Goal: Task Accomplishment & Management: Use online tool/utility

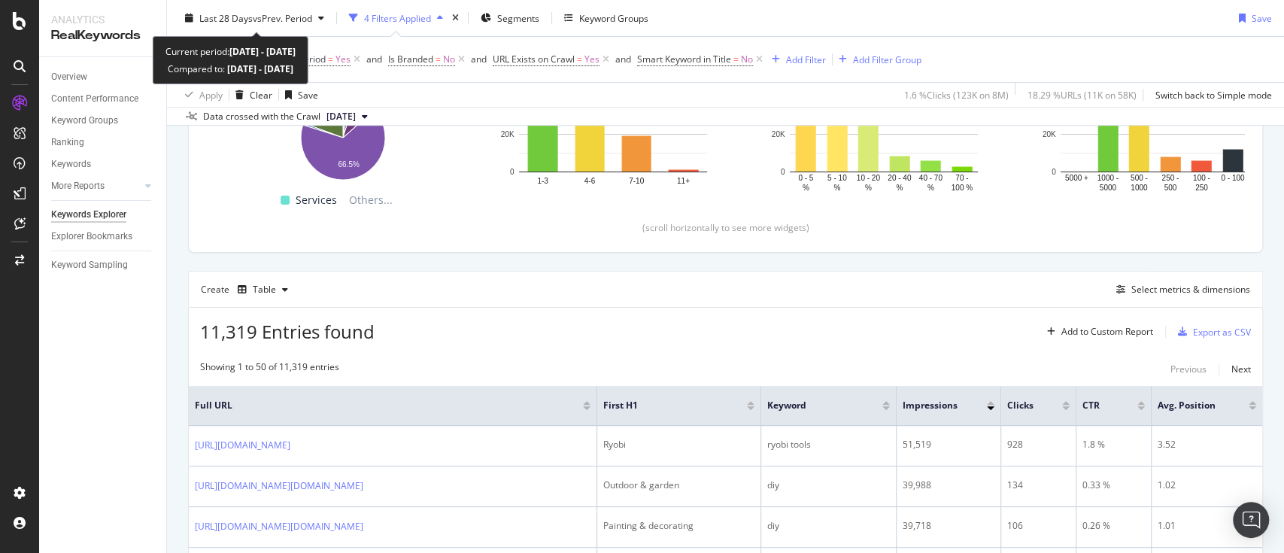
scroll to position [124, 0]
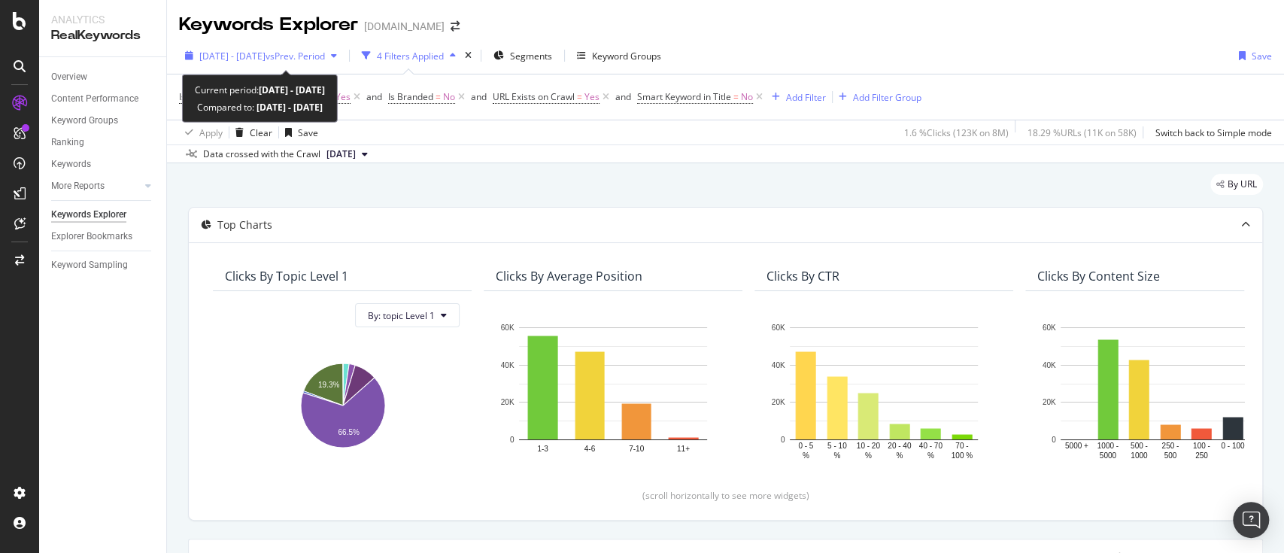
click at [302, 48] on div "2025 Aug. 26th - Sep. 22nd vs Prev. Period" at bounding box center [261, 55] width 164 height 23
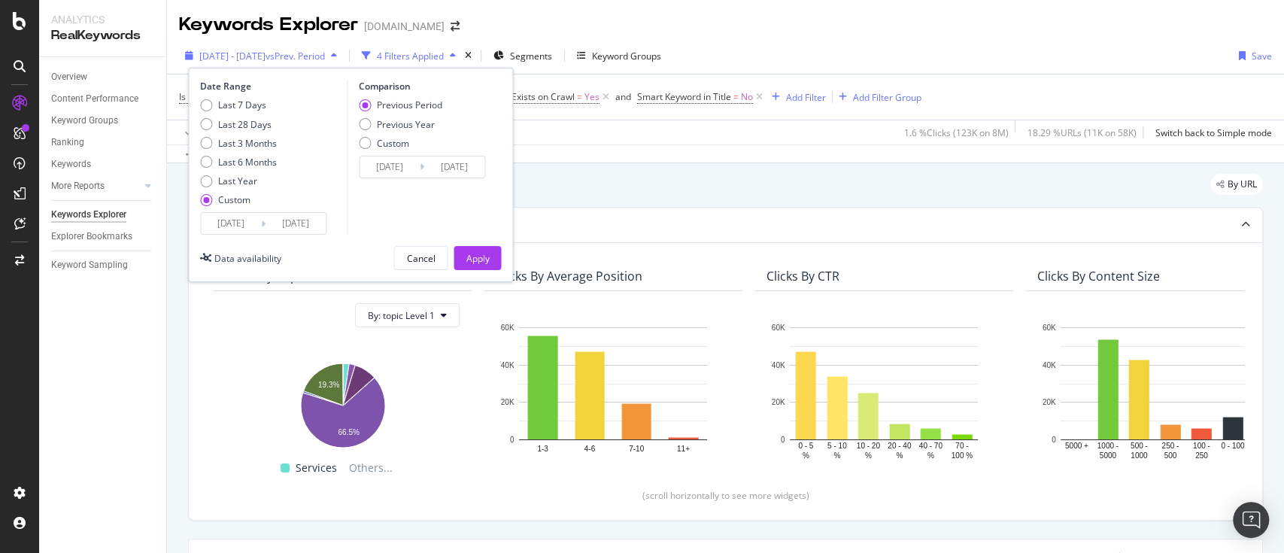
click at [325, 57] on span "vs Prev. Period" at bounding box center [295, 56] width 59 height 13
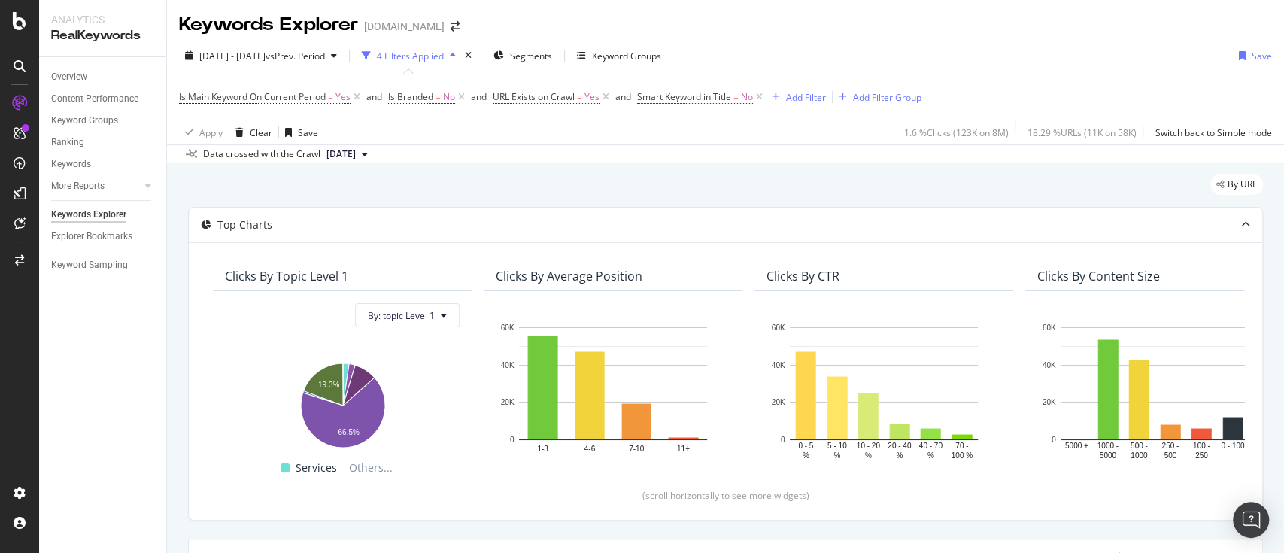
click at [813, 48] on div "2025 Aug. 26th - Sep. 22nd vs Prev. Period 4 Filters Applied Segments Keyword G…" at bounding box center [725, 59] width 1117 height 30
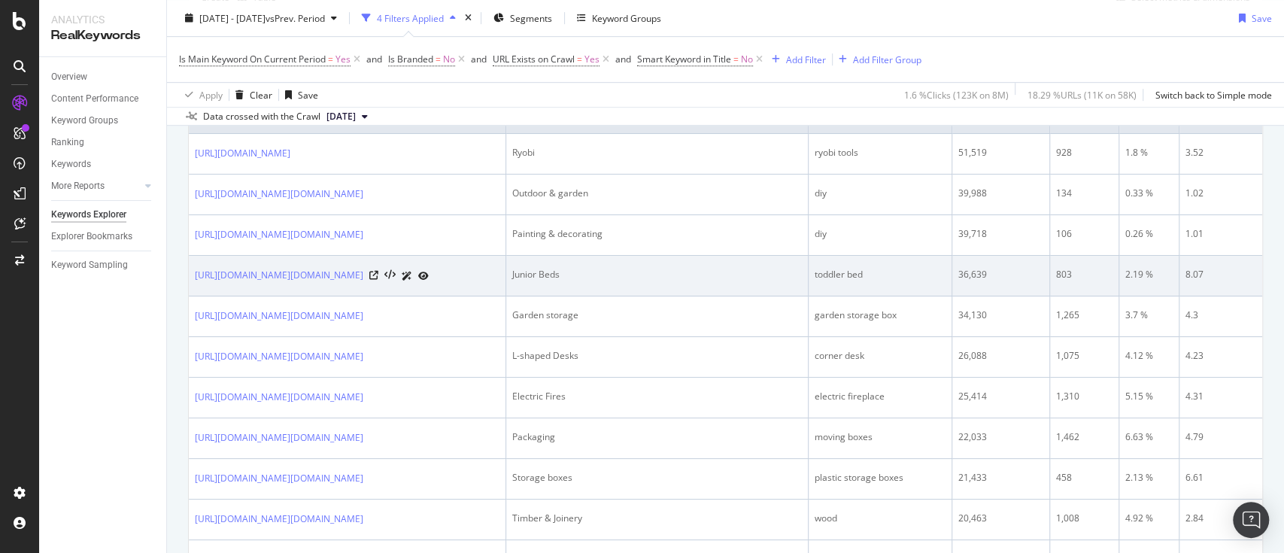
scroll to position [602, 0]
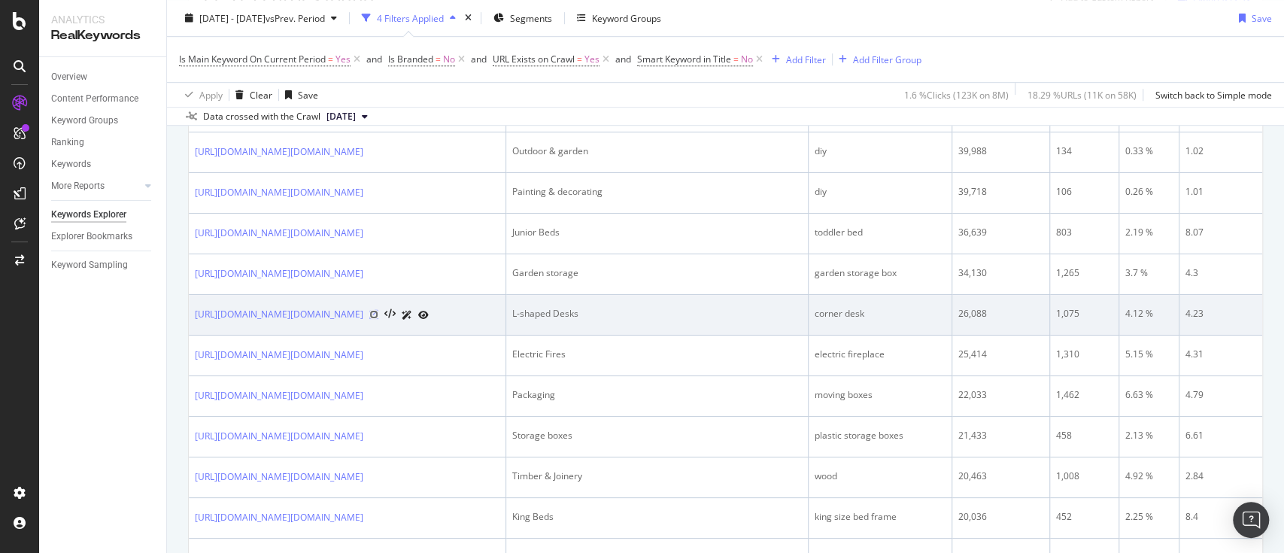
click at [378, 319] on icon at bounding box center [373, 314] width 9 height 9
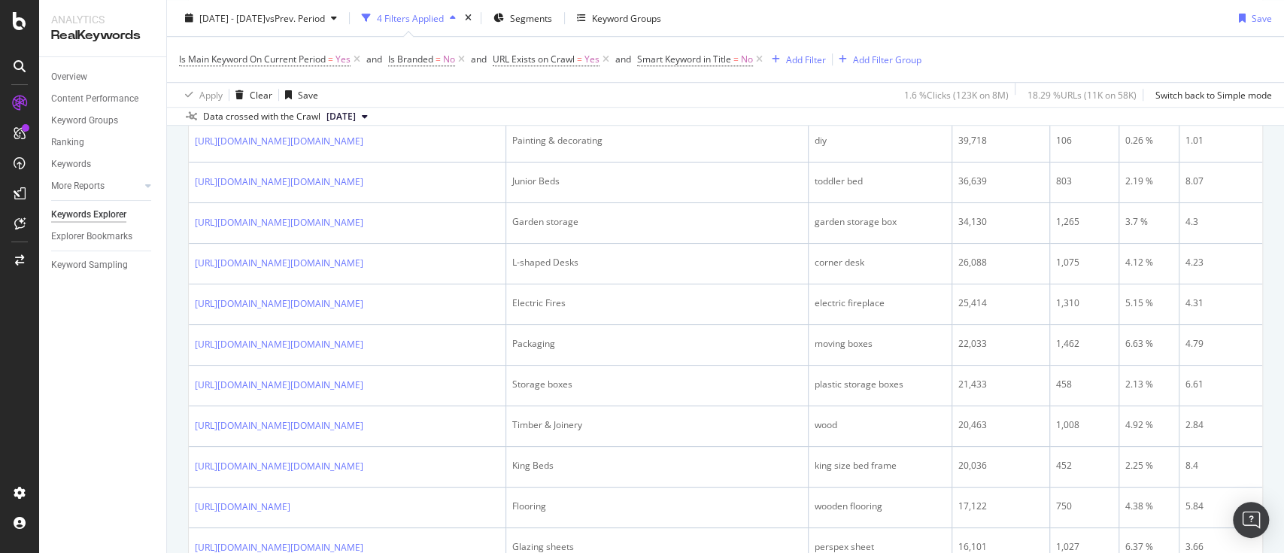
scroll to position [501, 0]
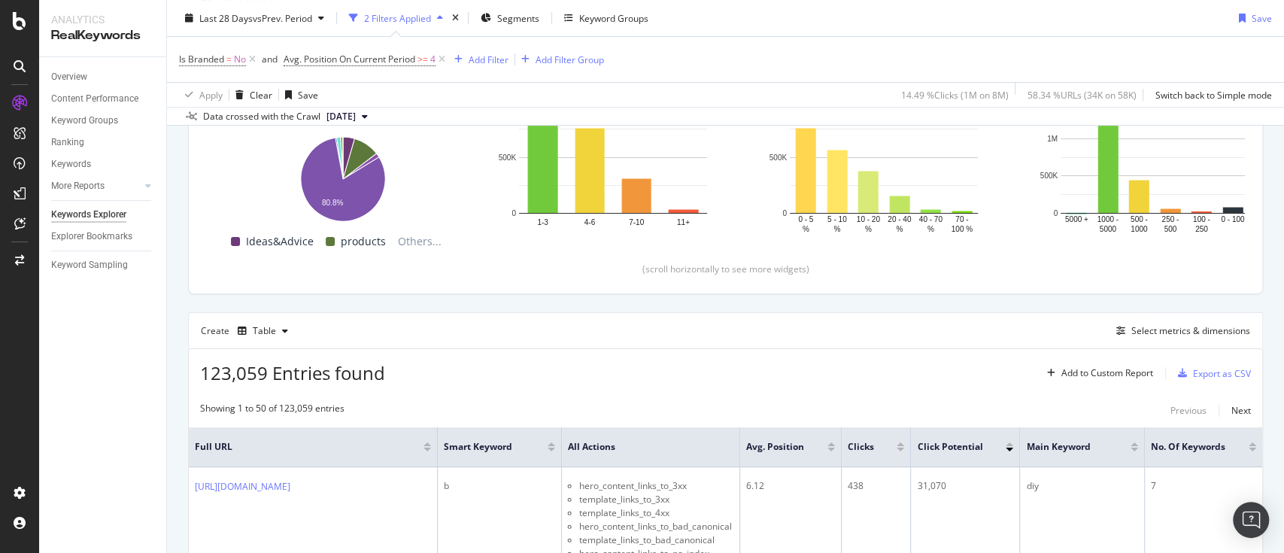
scroll to position [167, 0]
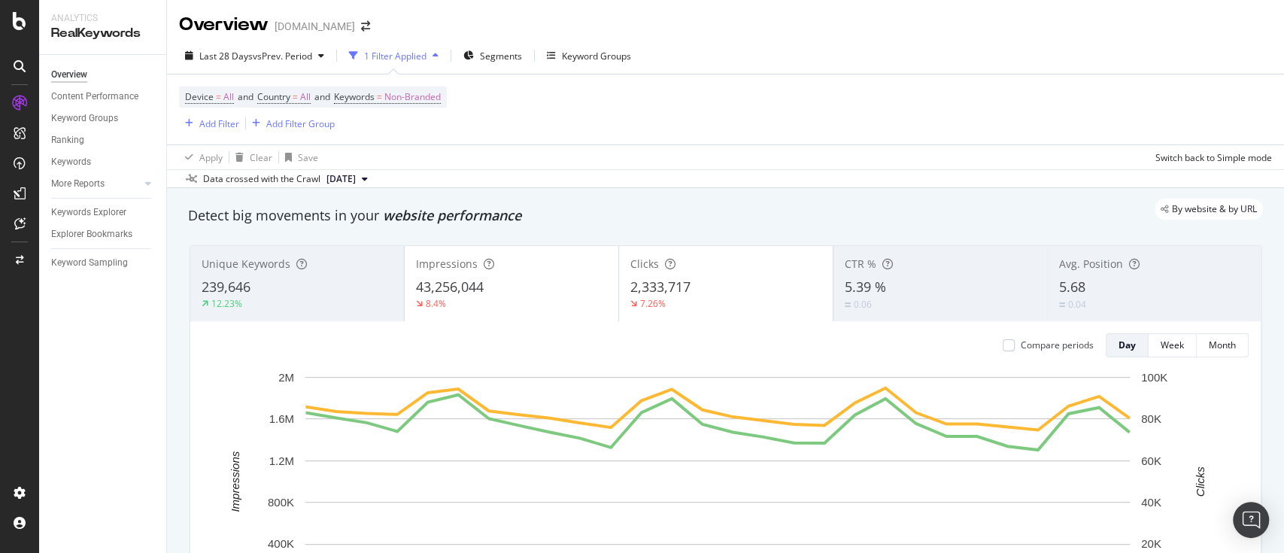
scroll to position [1798, 0]
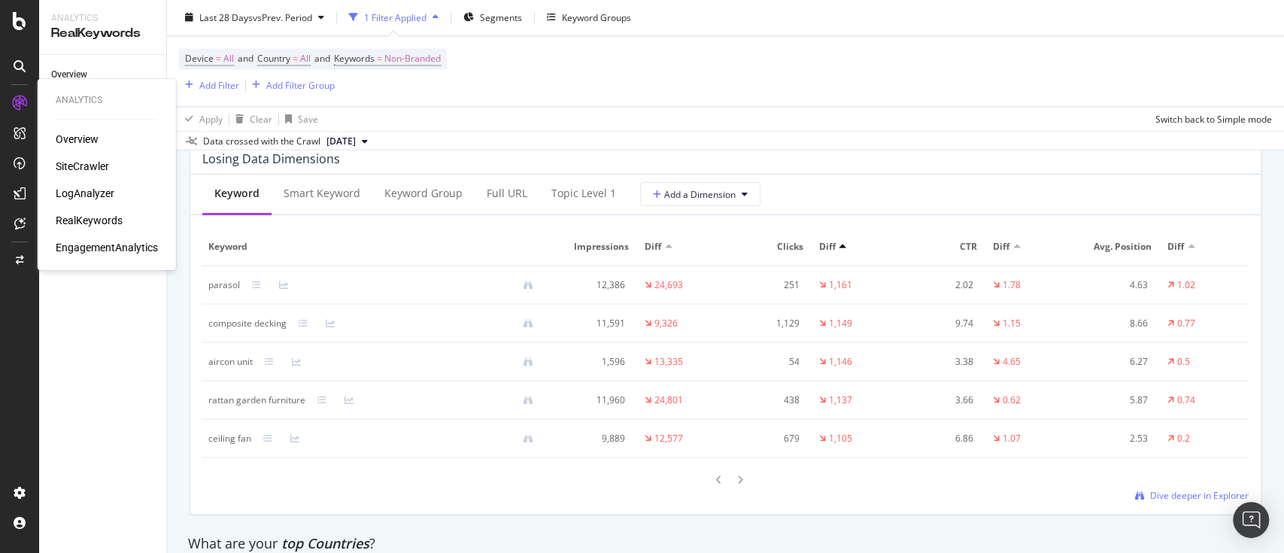
click at [80, 141] on div "Overview" at bounding box center [77, 139] width 43 height 15
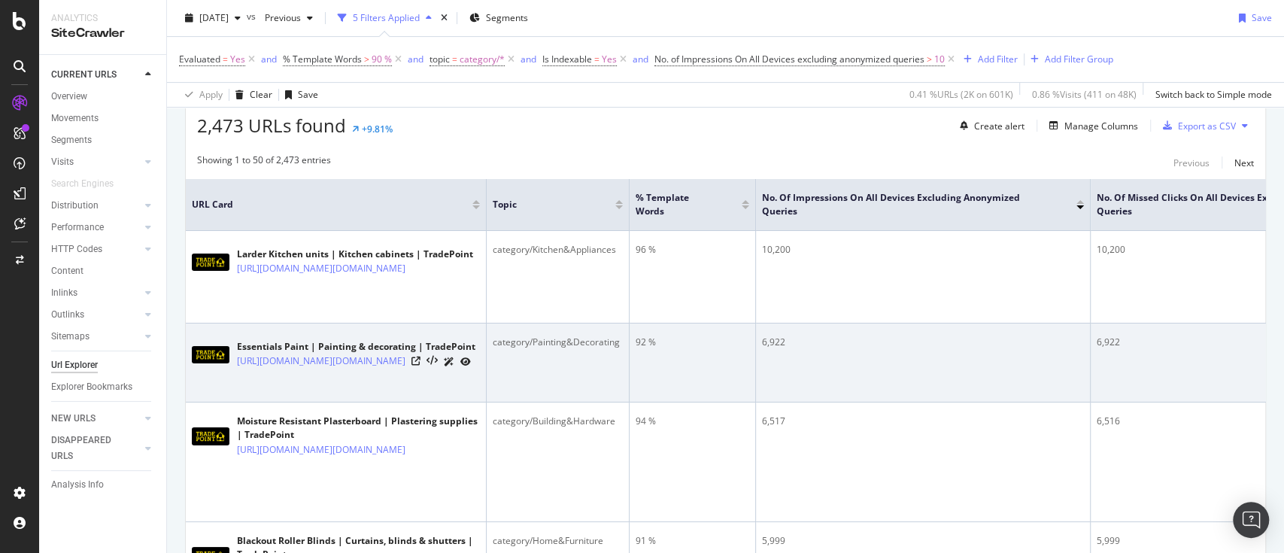
scroll to position [301, 0]
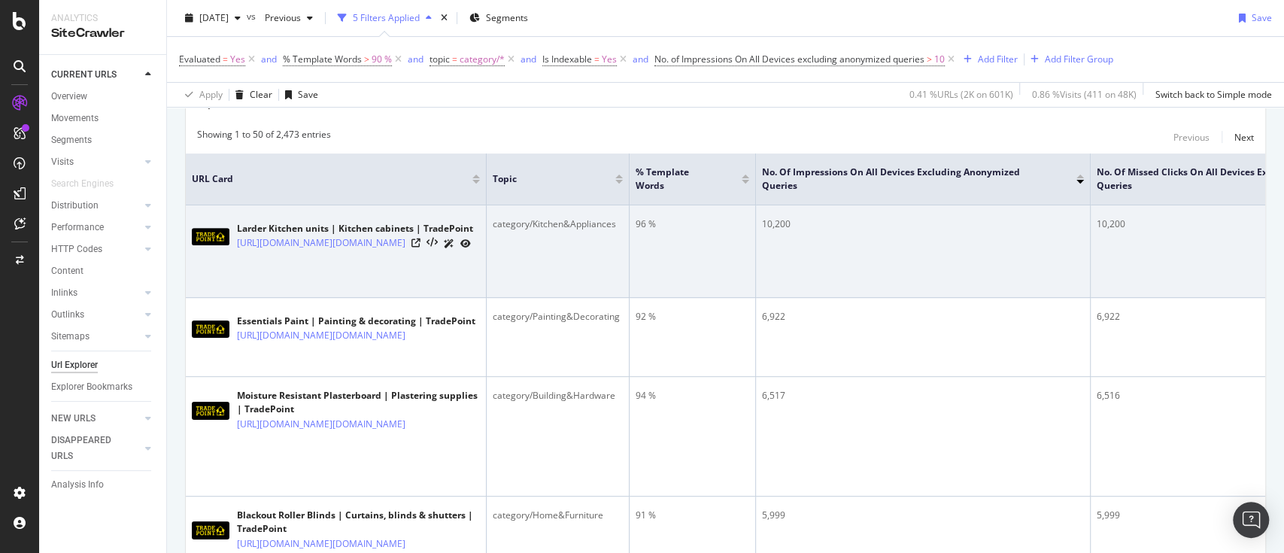
click at [421, 250] on div "https://www.trade-point.co.uk/departments/kitchen/kitchen-cabinets/cabinet-unit…" at bounding box center [355, 244] width 236 height 16
click at [421, 248] on icon at bounding box center [416, 243] width 9 height 9
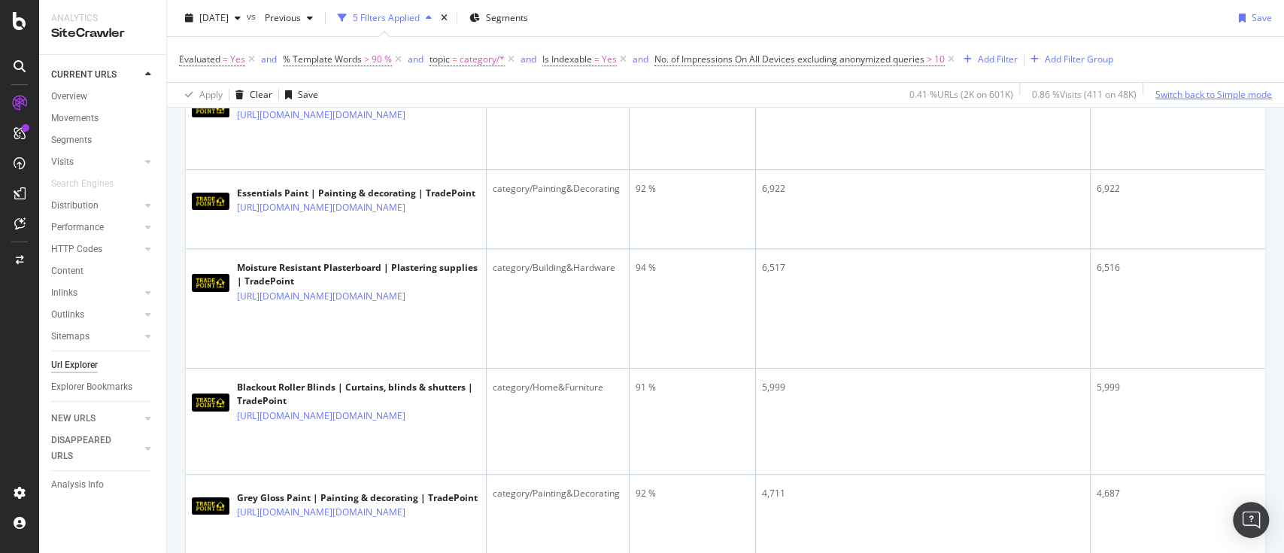
scroll to position [501, 0]
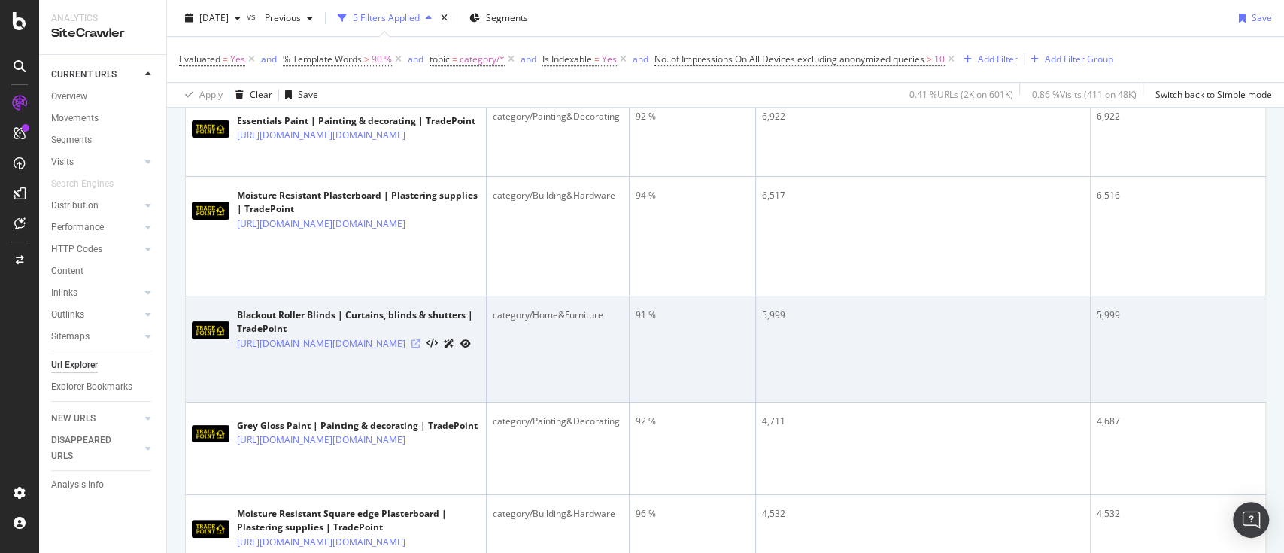
click at [421, 348] on icon at bounding box center [416, 343] width 9 height 9
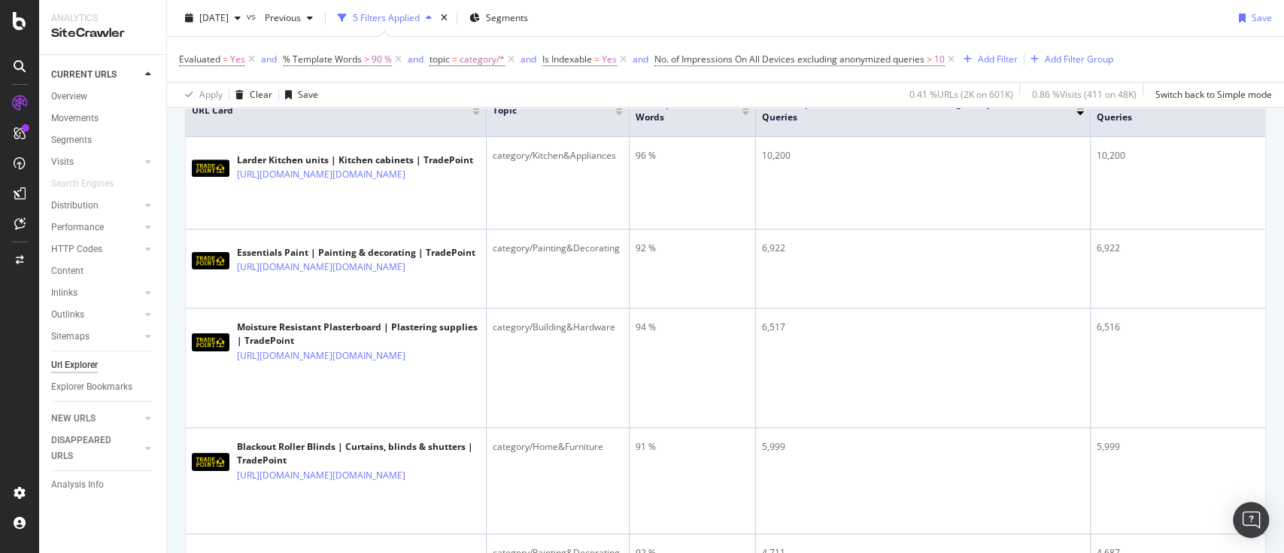
scroll to position [0, 0]
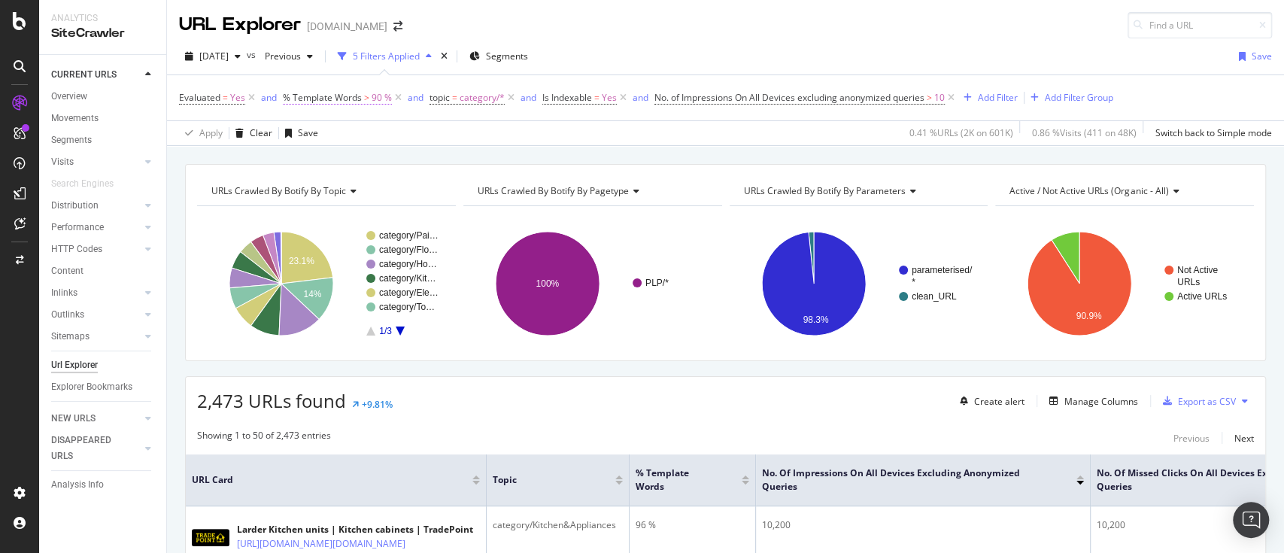
click at [349, 96] on span "% Template Words" at bounding box center [322, 97] width 79 height 13
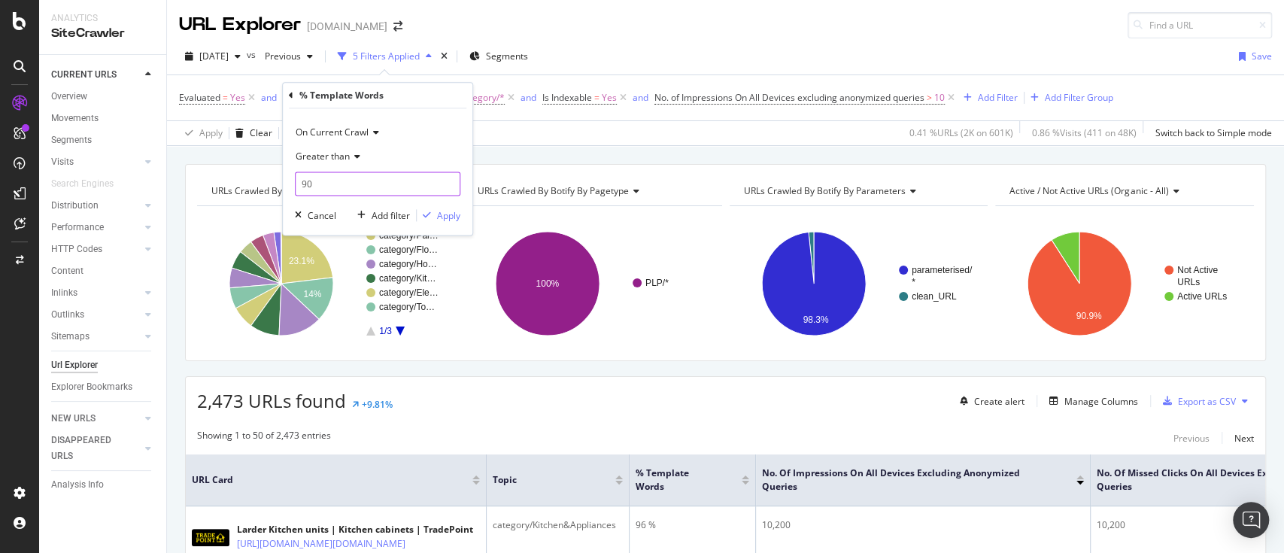
drag, startPoint x: 341, startPoint y: 175, endPoint x: 305, endPoint y: 175, distance: 35.4
click at [305, 175] on input "90" at bounding box center [378, 184] width 166 height 24
type input "95"
click at [441, 219] on div "Apply" at bounding box center [448, 215] width 23 height 13
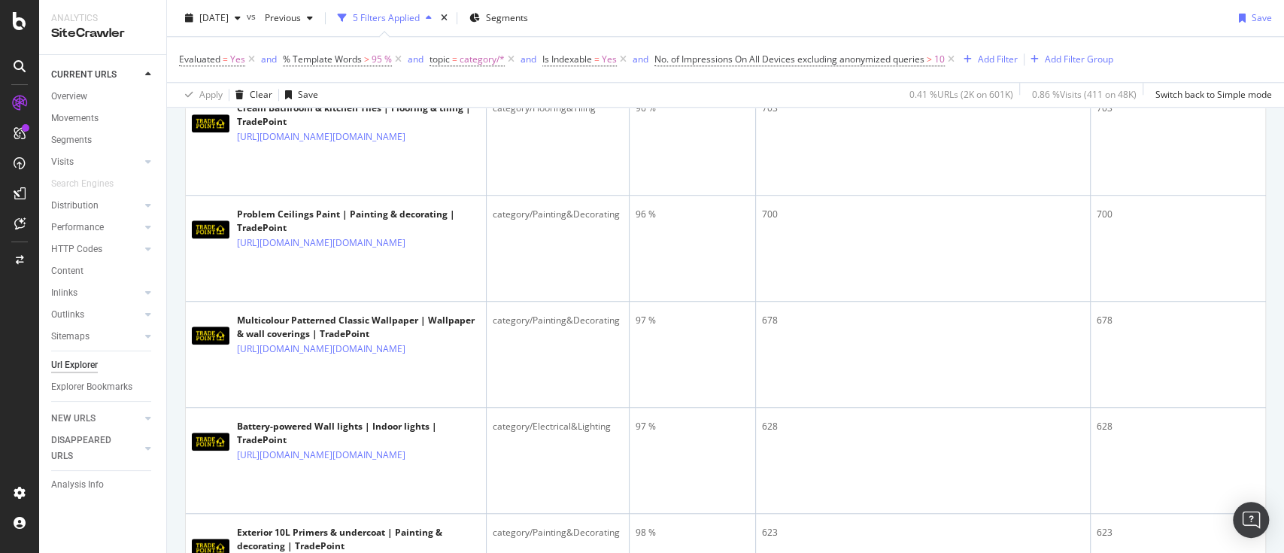
scroll to position [5911, 0]
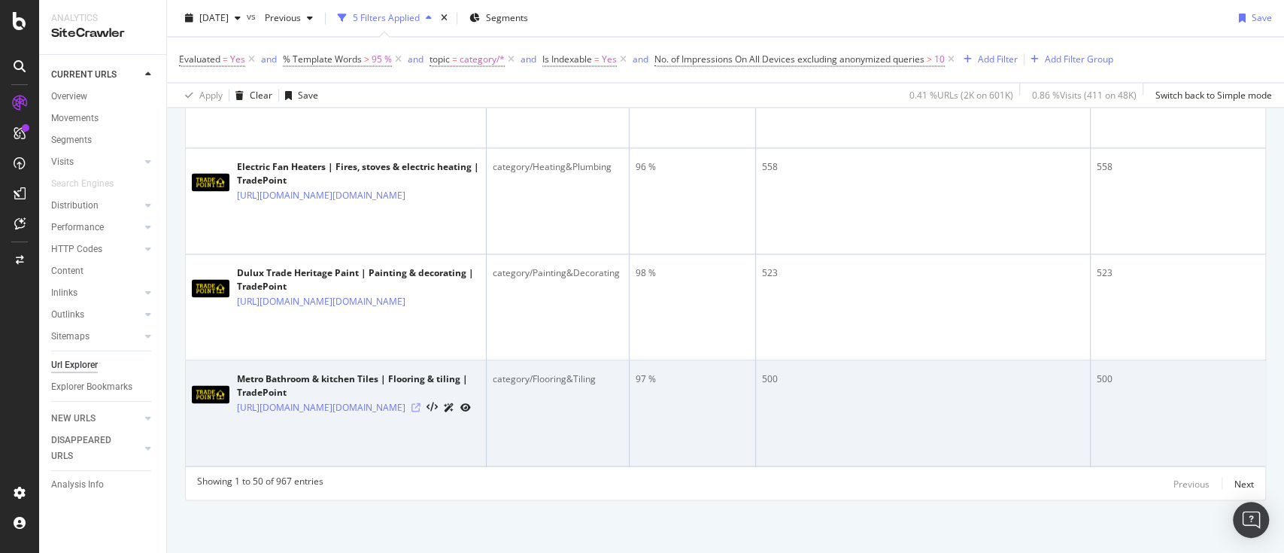
click at [421, 406] on icon at bounding box center [416, 407] width 9 height 9
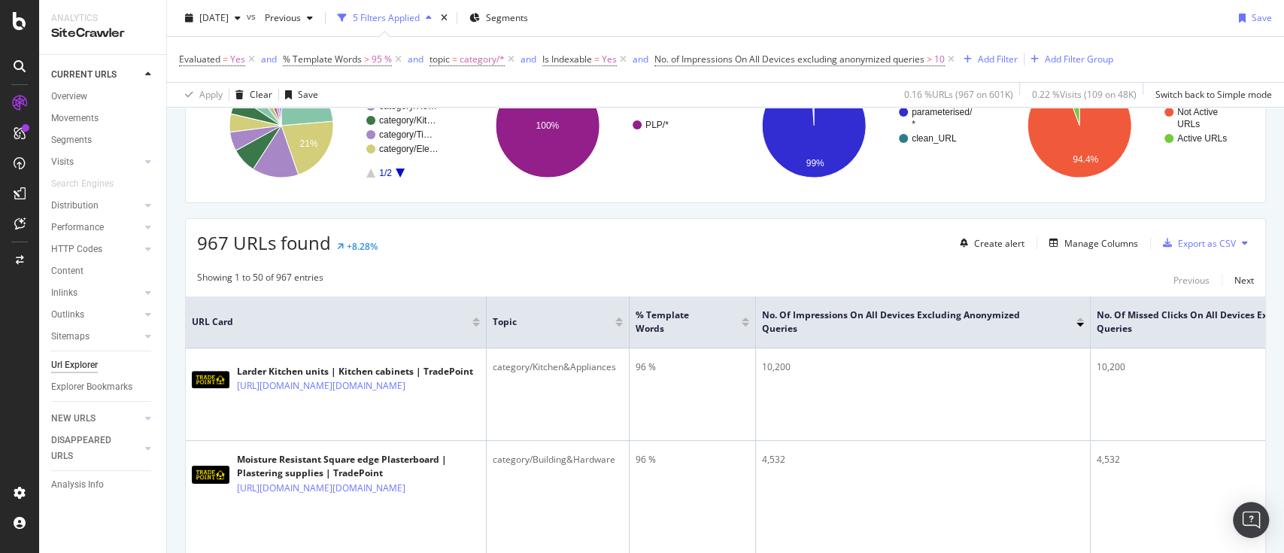
scroll to position [0, 0]
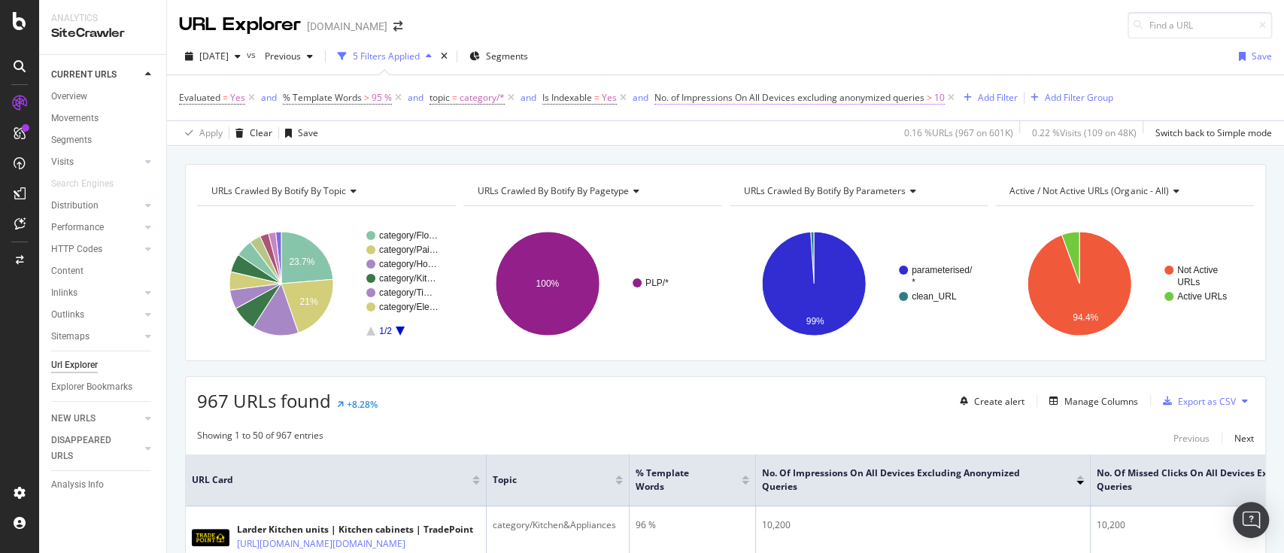
click at [916, 95] on span "No. of Impressions On All Devices excluding anonymized queries" at bounding box center [790, 97] width 270 height 13
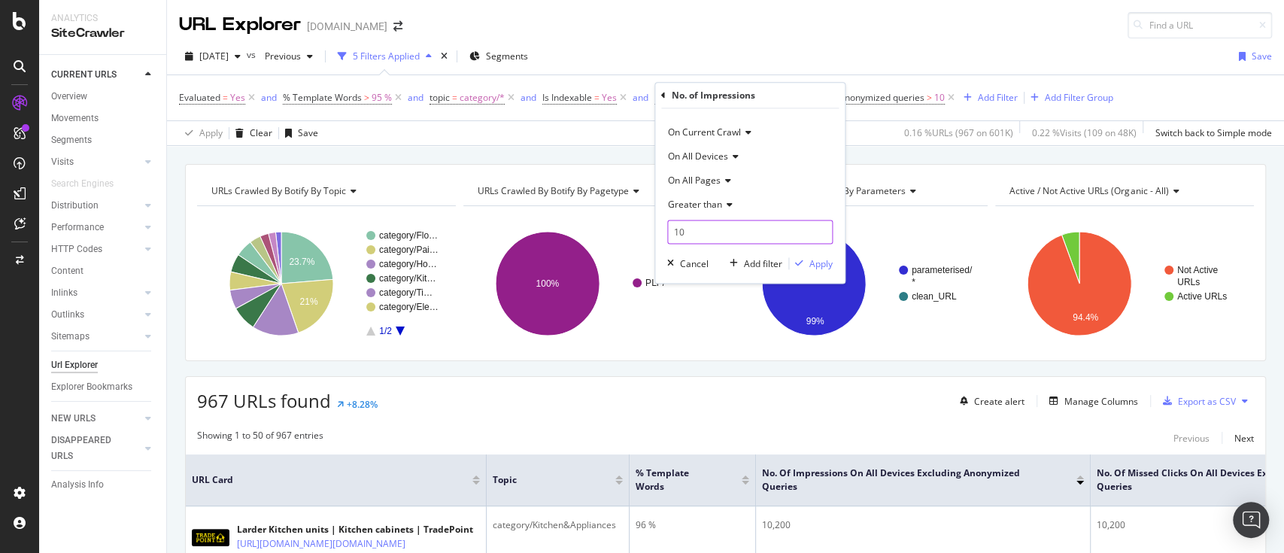
click at [717, 238] on input "10" at bounding box center [750, 232] width 166 height 24
type input "100"
click at [807, 259] on div "button" at bounding box center [799, 263] width 20 height 9
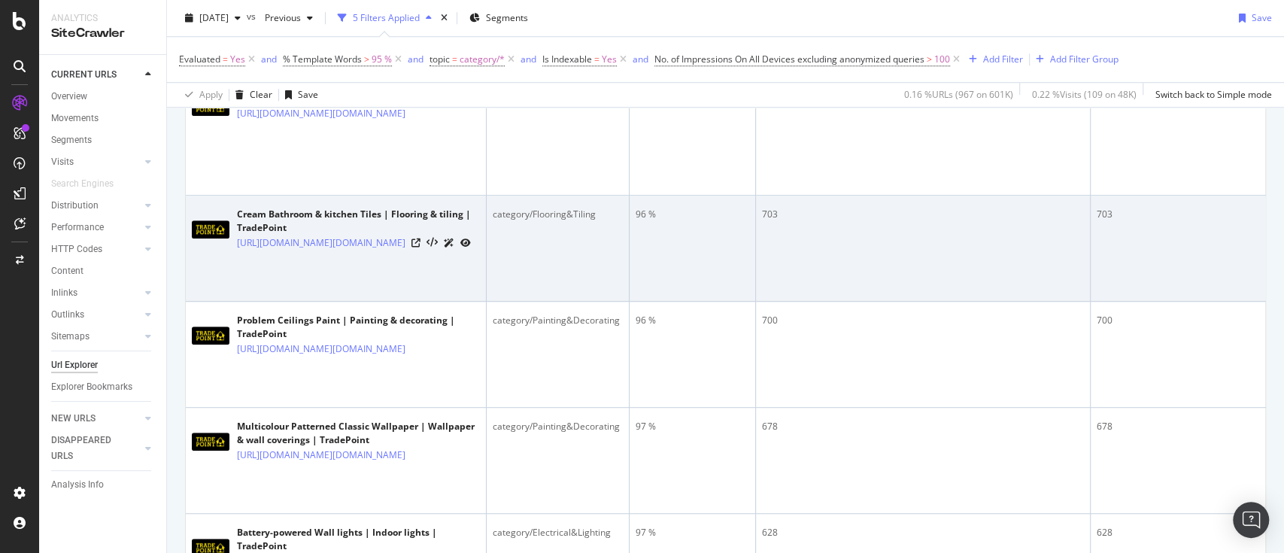
scroll to position [4808, 0]
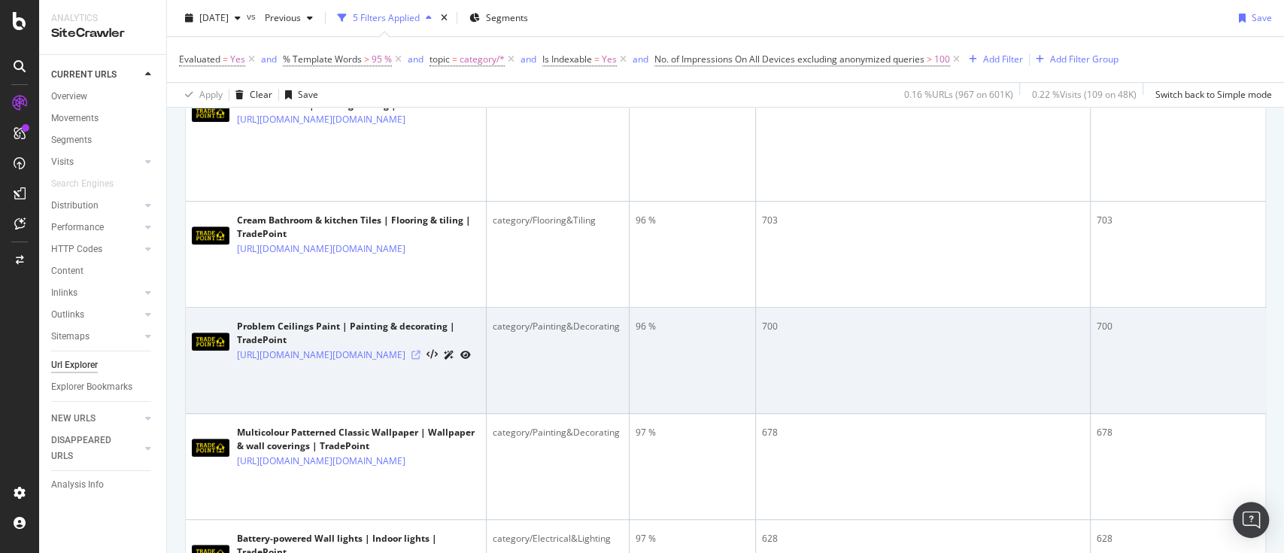
click at [421, 360] on icon at bounding box center [416, 355] width 9 height 9
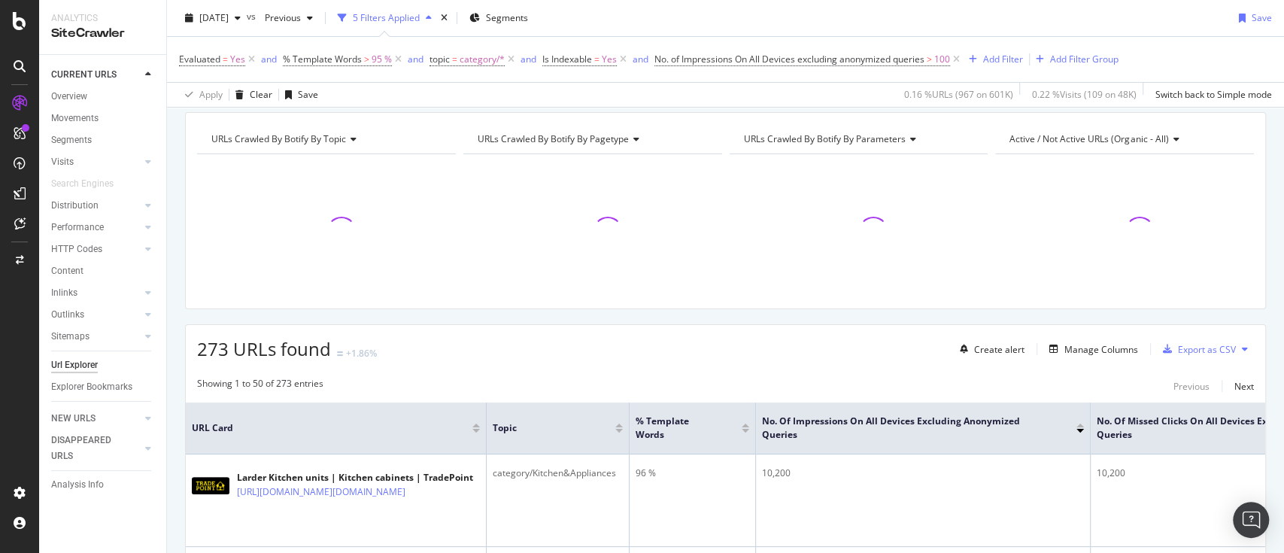
scroll to position [21, 0]
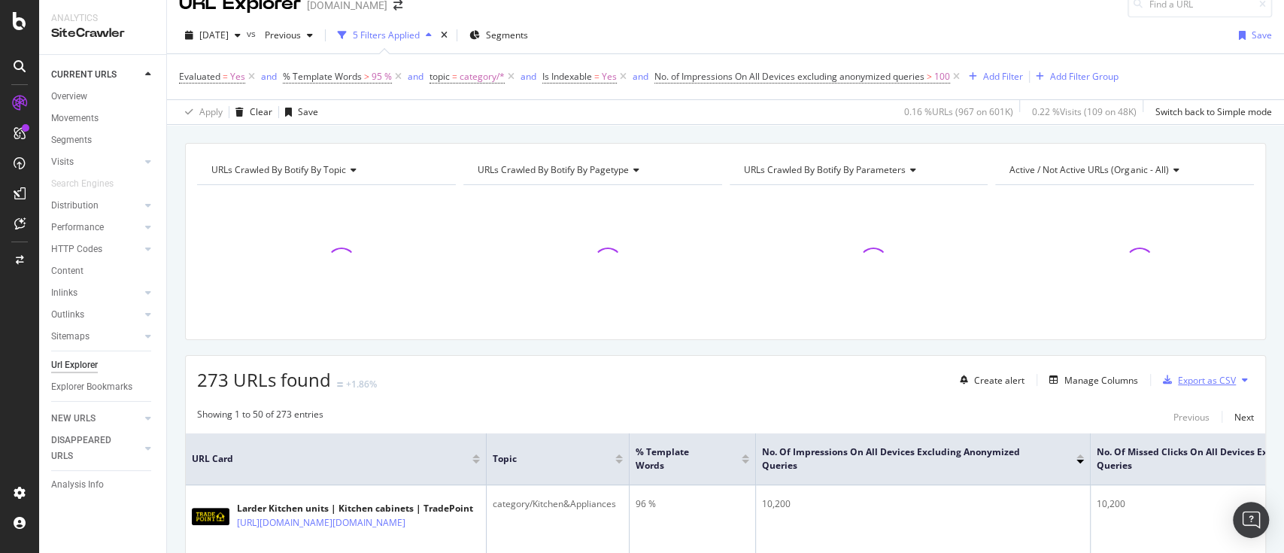
click at [1204, 378] on div "Export as CSV" at bounding box center [1207, 380] width 58 height 13
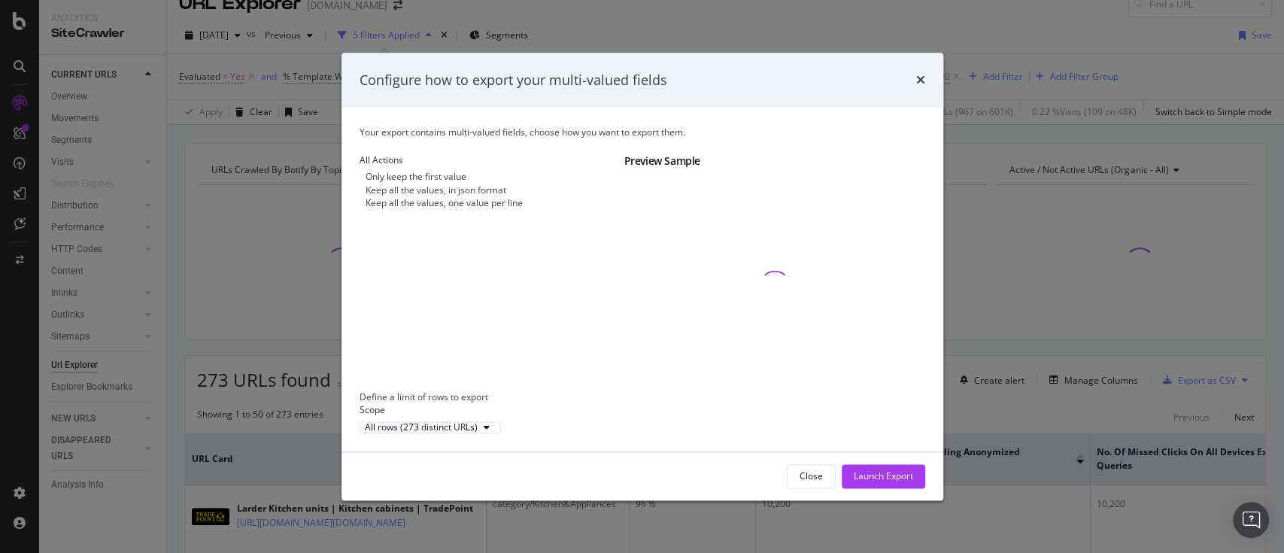
click at [506, 186] on div "Keep all the values, in json format" at bounding box center [436, 190] width 141 height 13
click at [883, 483] on div "Launch Export" at bounding box center [883, 476] width 59 height 13
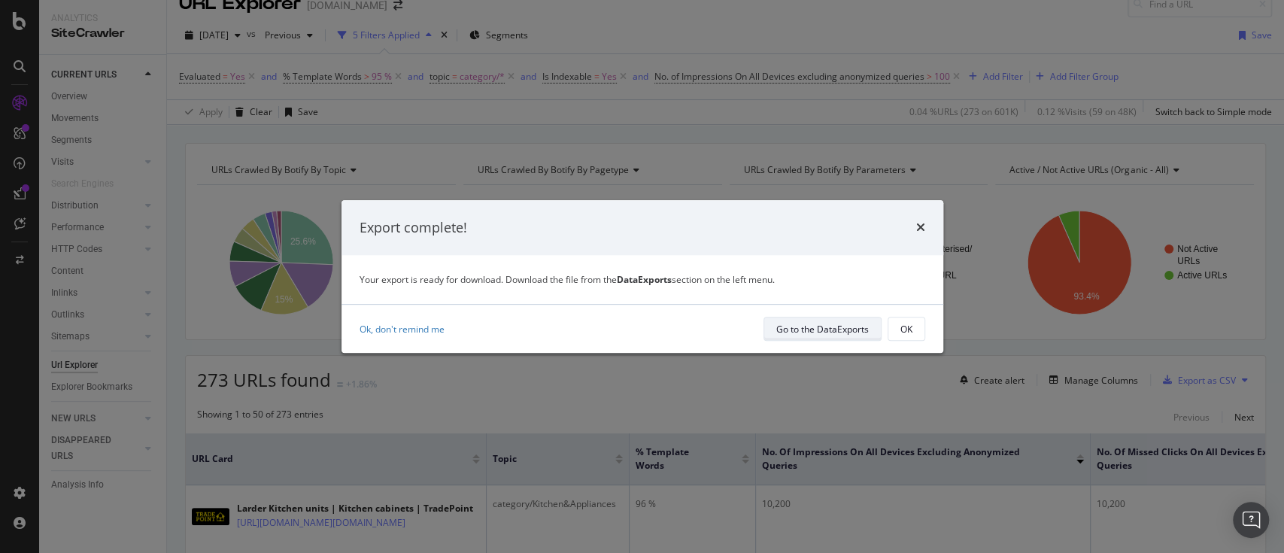
click at [838, 325] on div "Go to the DataExports" at bounding box center [823, 329] width 93 height 13
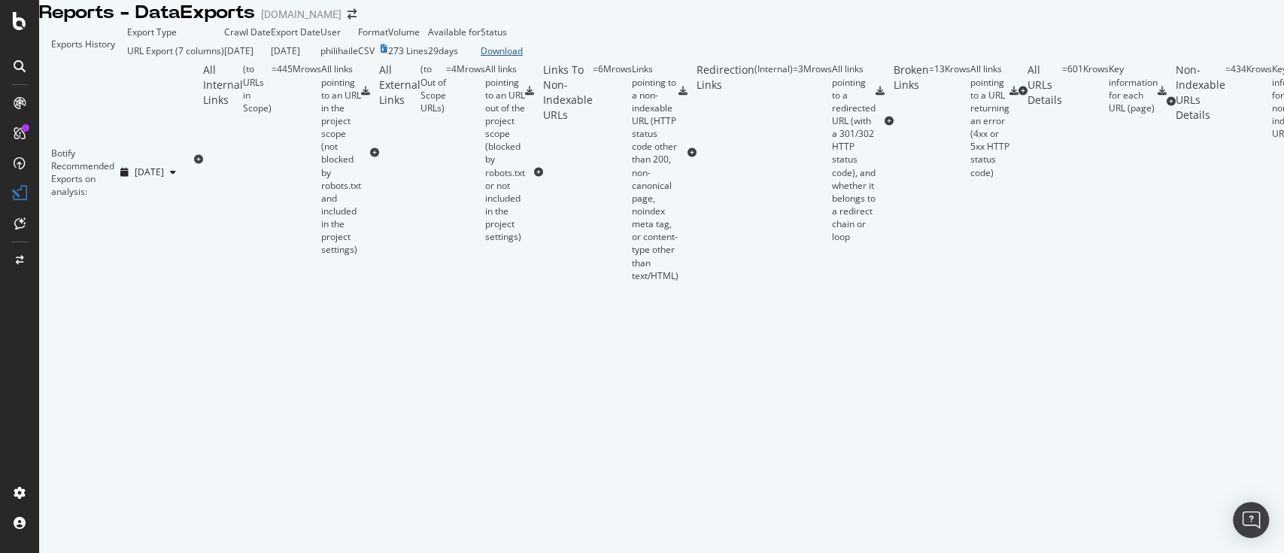
click at [523, 57] on div "Download" at bounding box center [502, 50] width 42 height 13
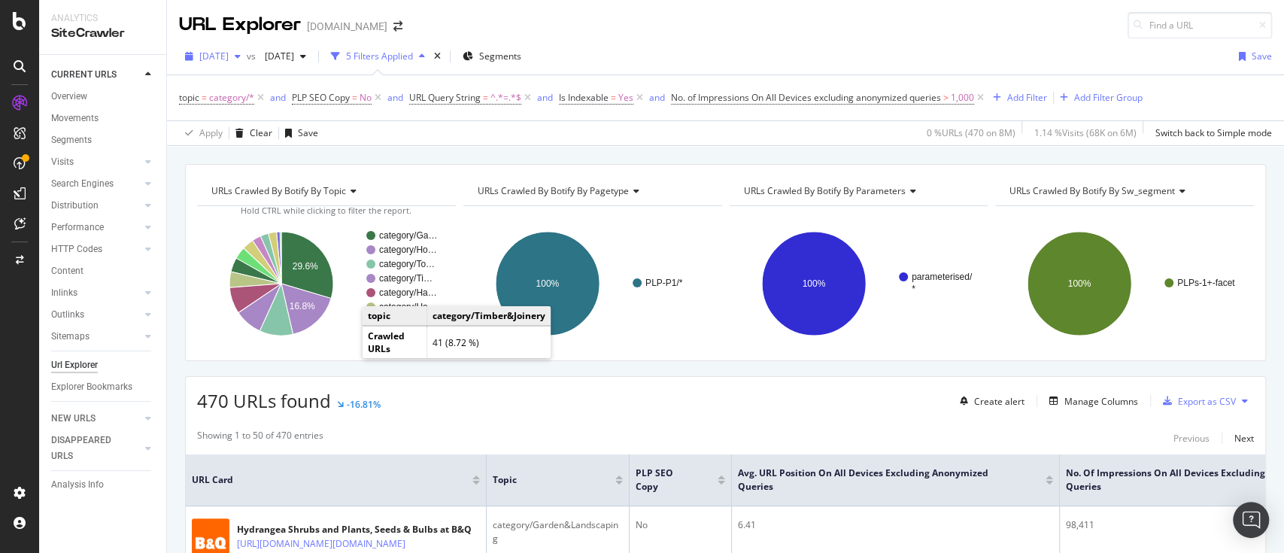
click at [241, 59] on icon "button" at bounding box center [238, 56] width 6 height 9
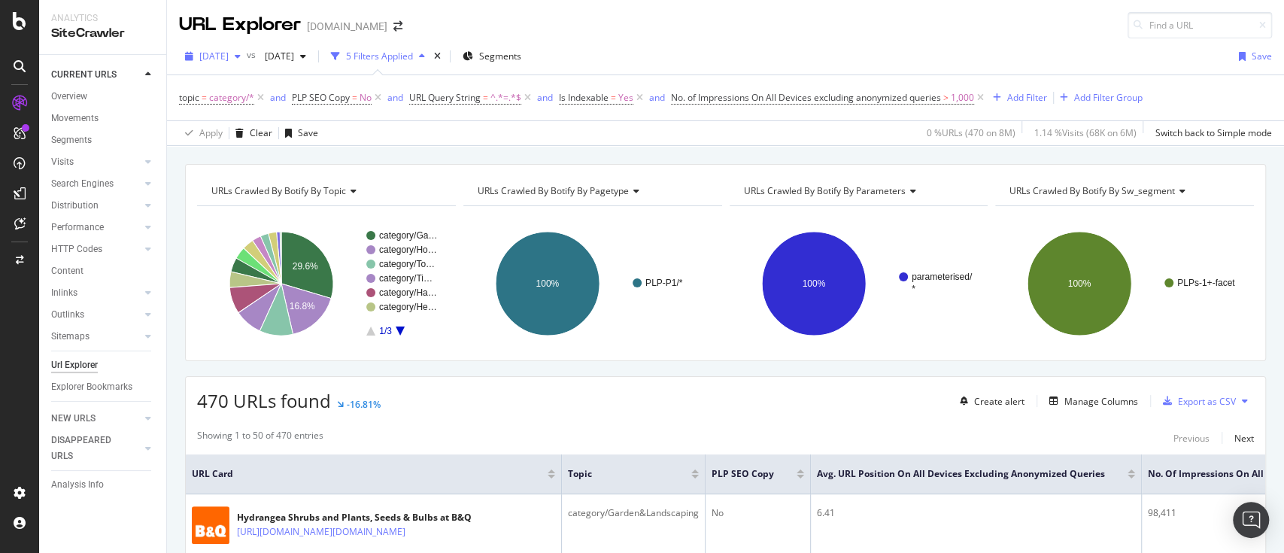
click at [247, 50] on div "2025 Aug. 11th" at bounding box center [213, 56] width 68 height 23
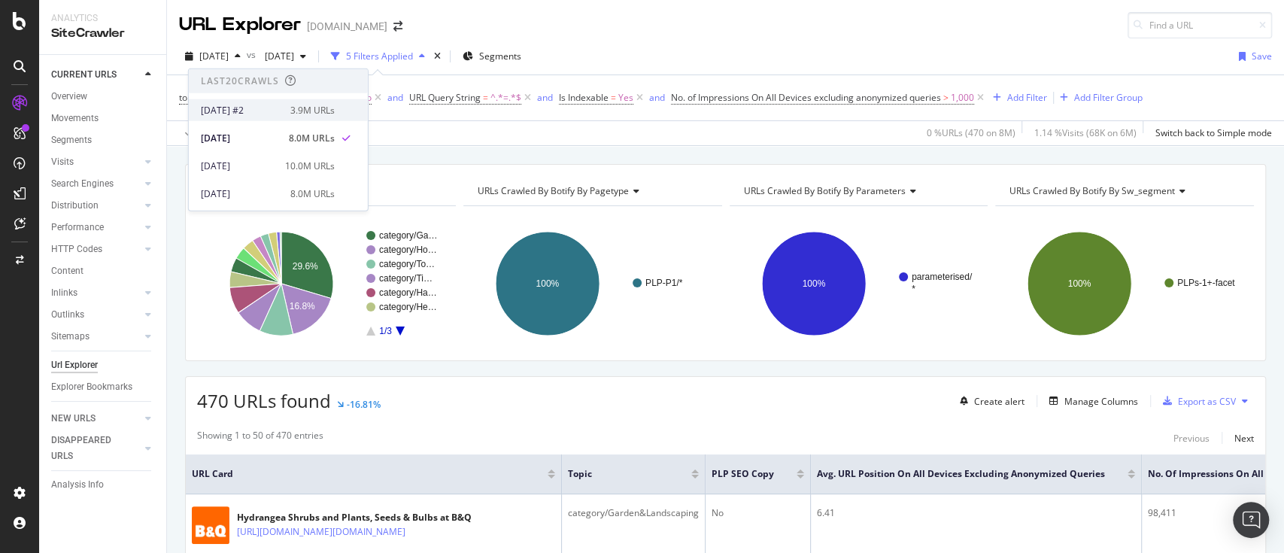
click at [293, 101] on div "2025 Sep. 15th #2 3.9M URLs" at bounding box center [278, 110] width 179 height 22
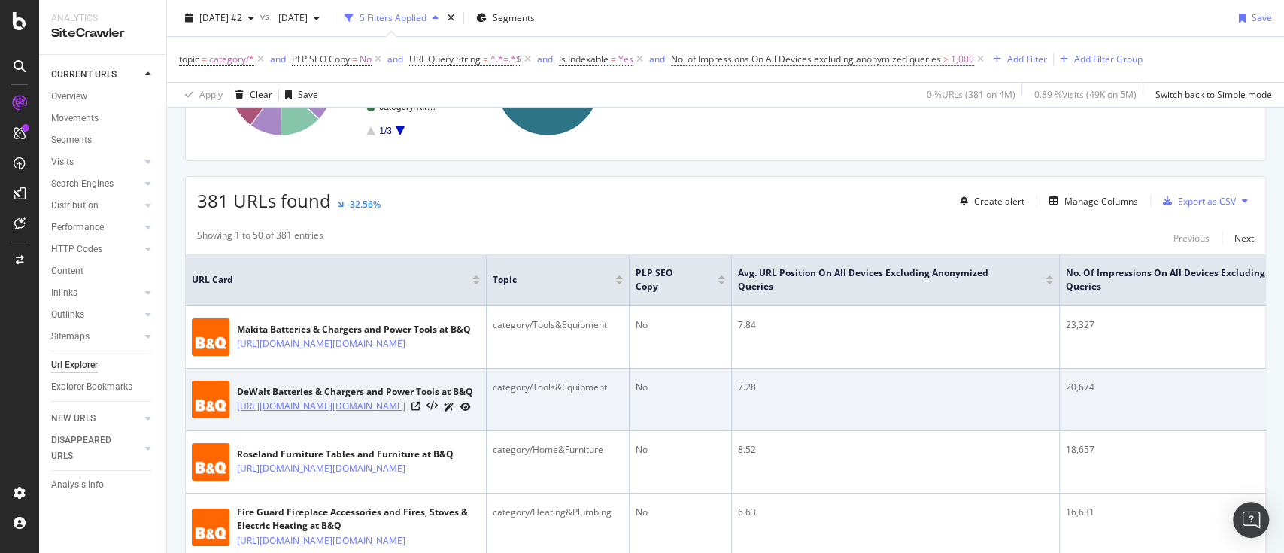
scroll to position [301, 0]
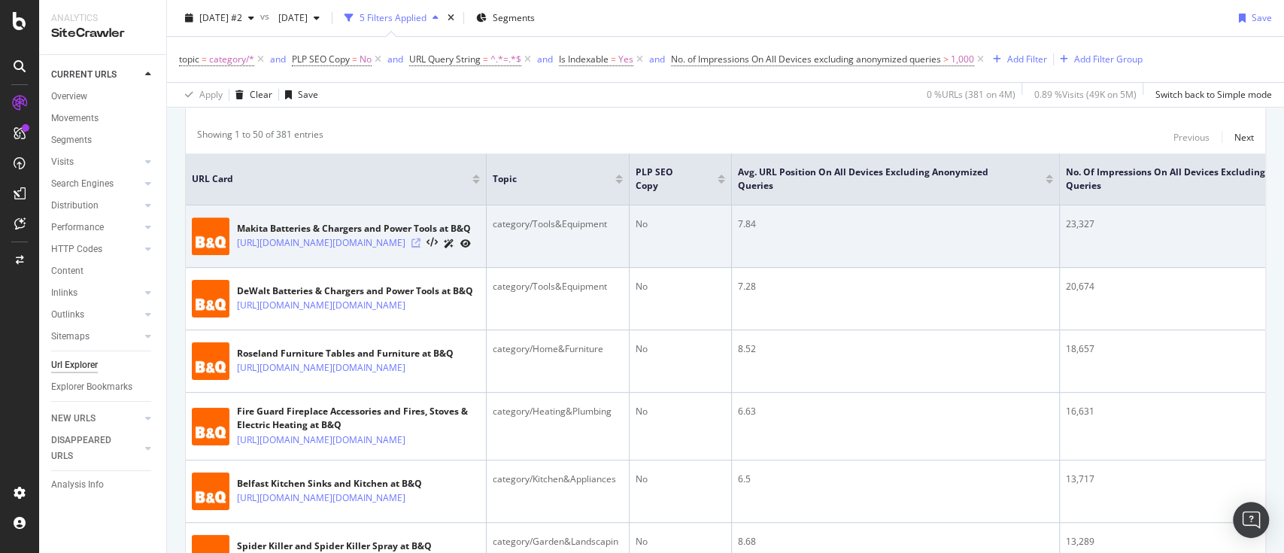
click at [421, 248] on icon at bounding box center [416, 243] width 9 height 9
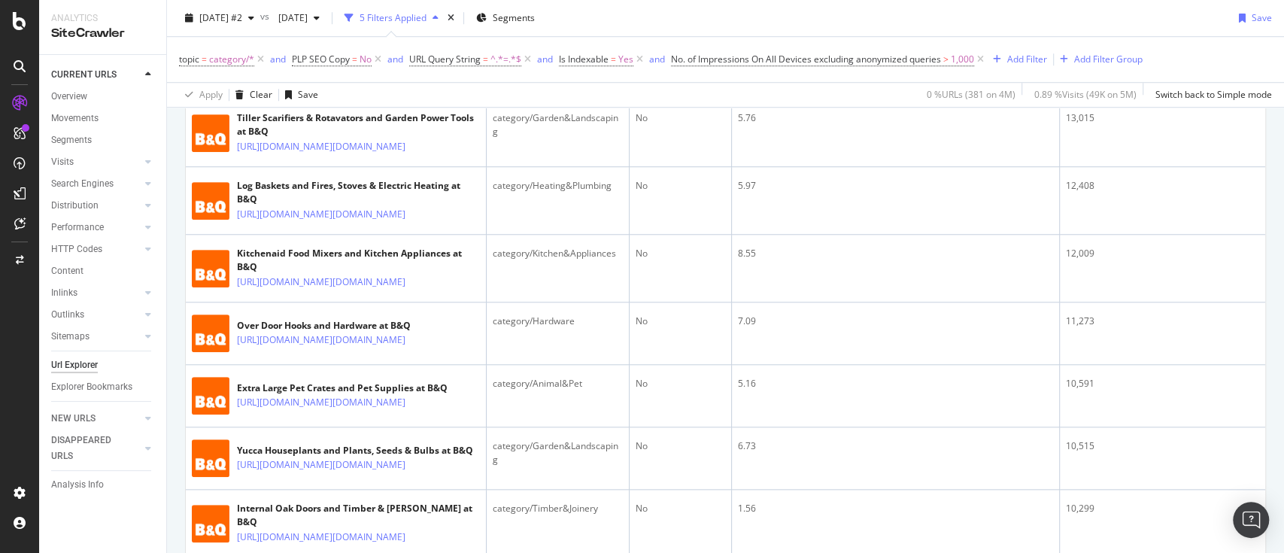
scroll to position [810, 0]
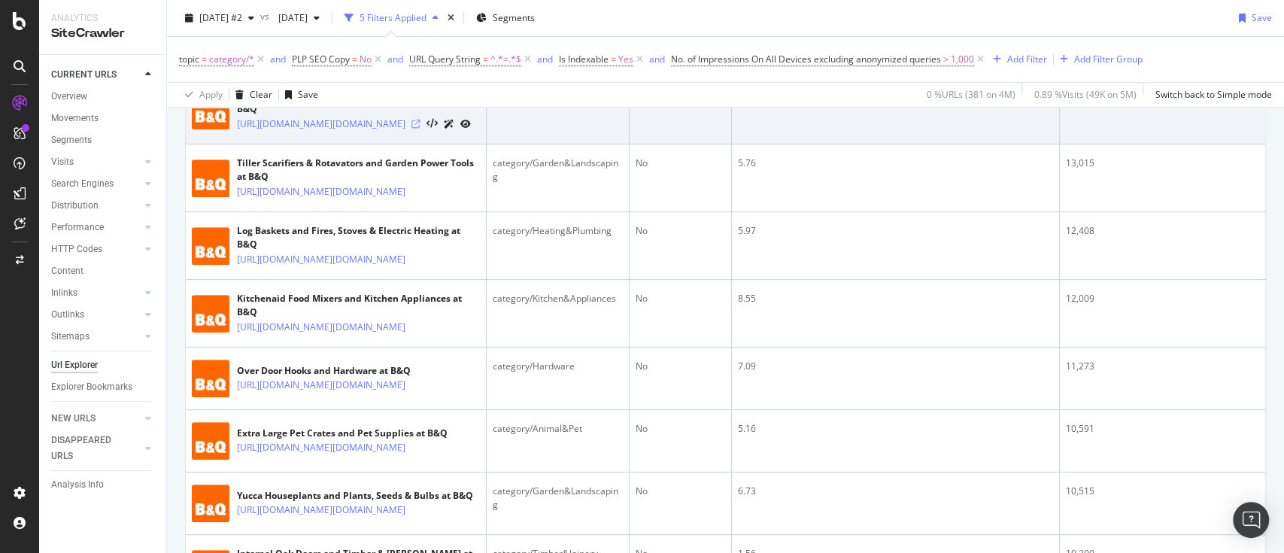
click at [421, 129] on icon at bounding box center [416, 124] width 9 height 9
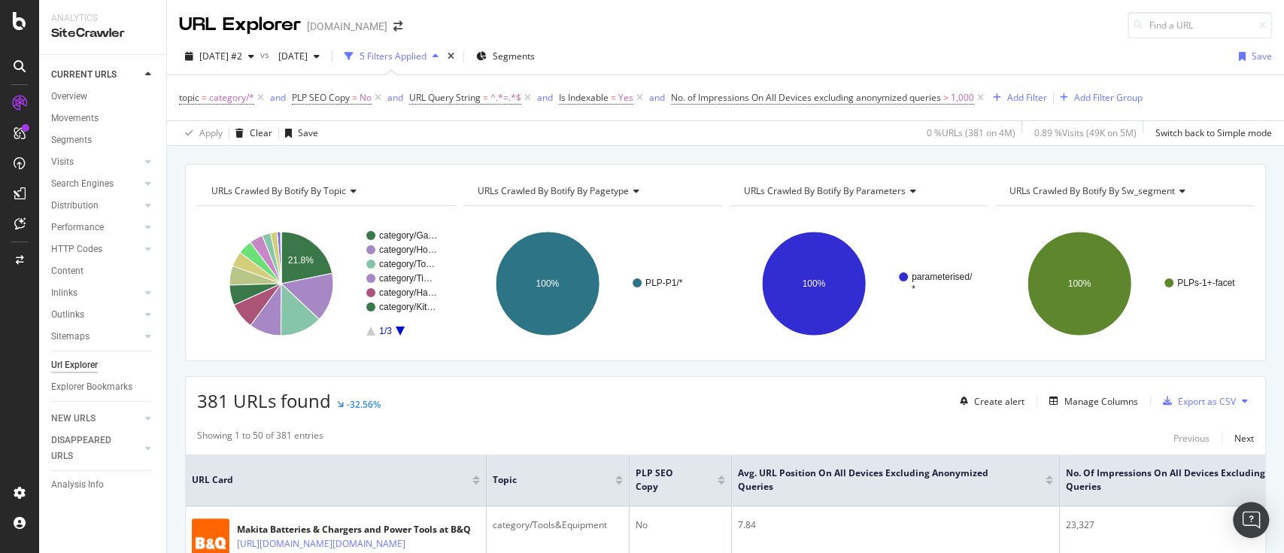
scroll to position [100, 0]
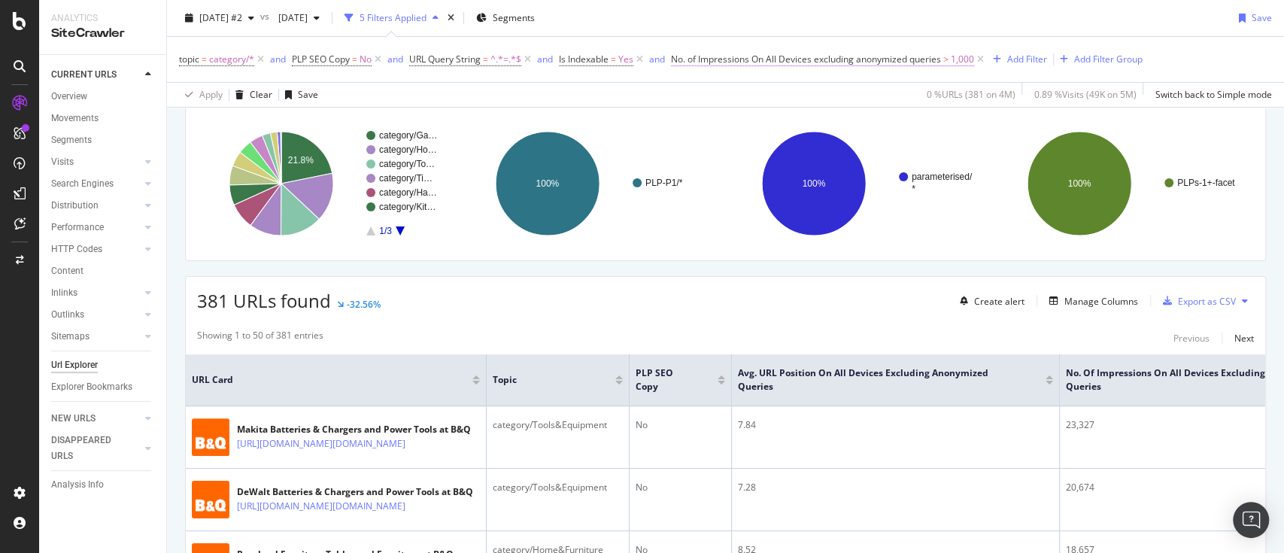
click at [876, 58] on span "No. of Impressions On All Devices excluding anonymized queries" at bounding box center [806, 59] width 270 height 13
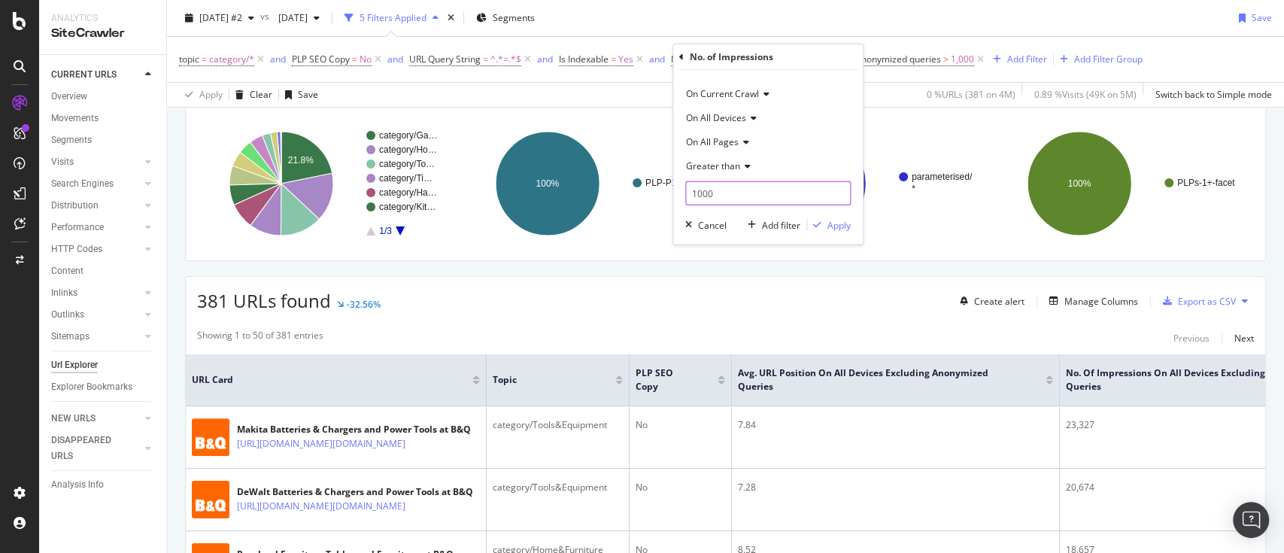
click at [763, 197] on input "1000" at bounding box center [768, 193] width 166 height 24
click at [767, 188] on input "1000" at bounding box center [768, 193] width 166 height 24
type input "1"
type input "500"
click at [840, 225] on div "Apply" at bounding box center [839, 224] width 23 height 13
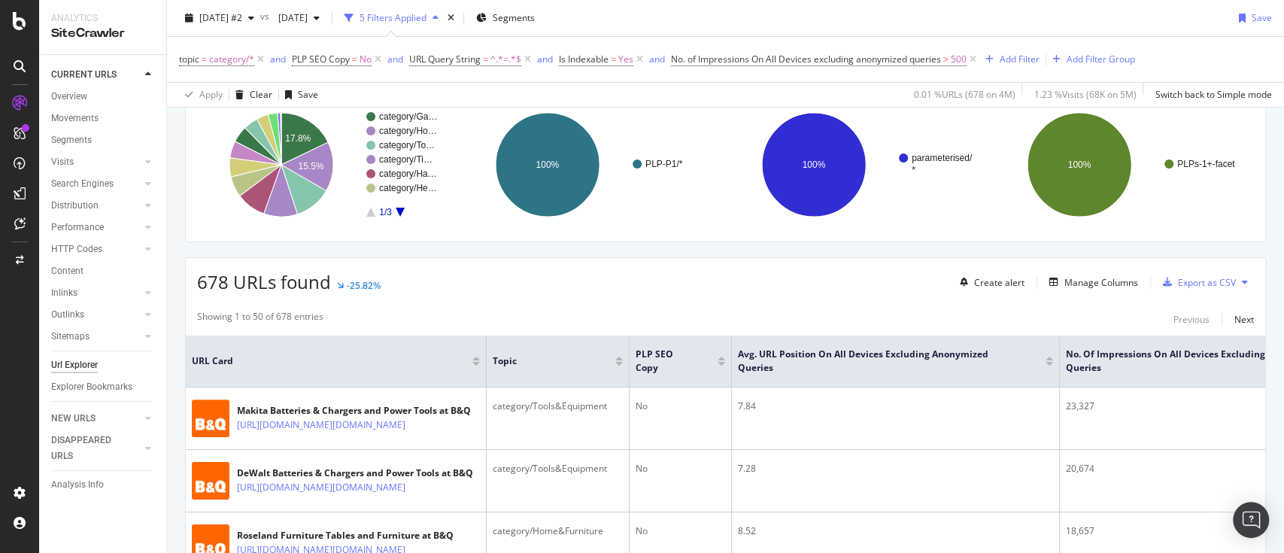
scroll to position [100, 0]
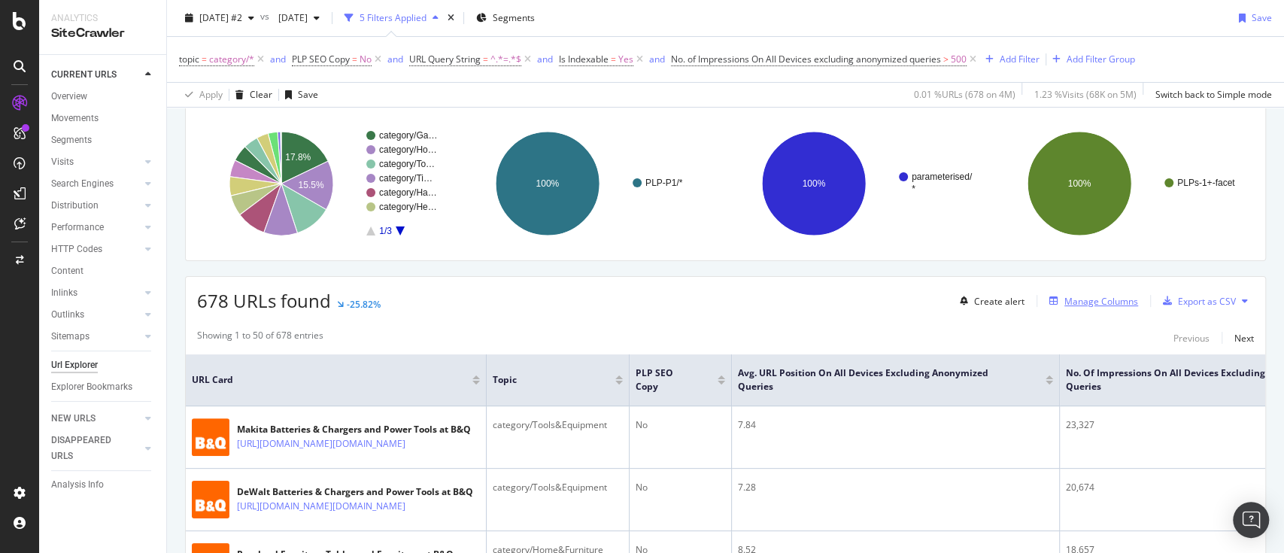
click at [1104, 300] on div "Manage Columns" at bounding box center [1102, 301] width 74 height 13
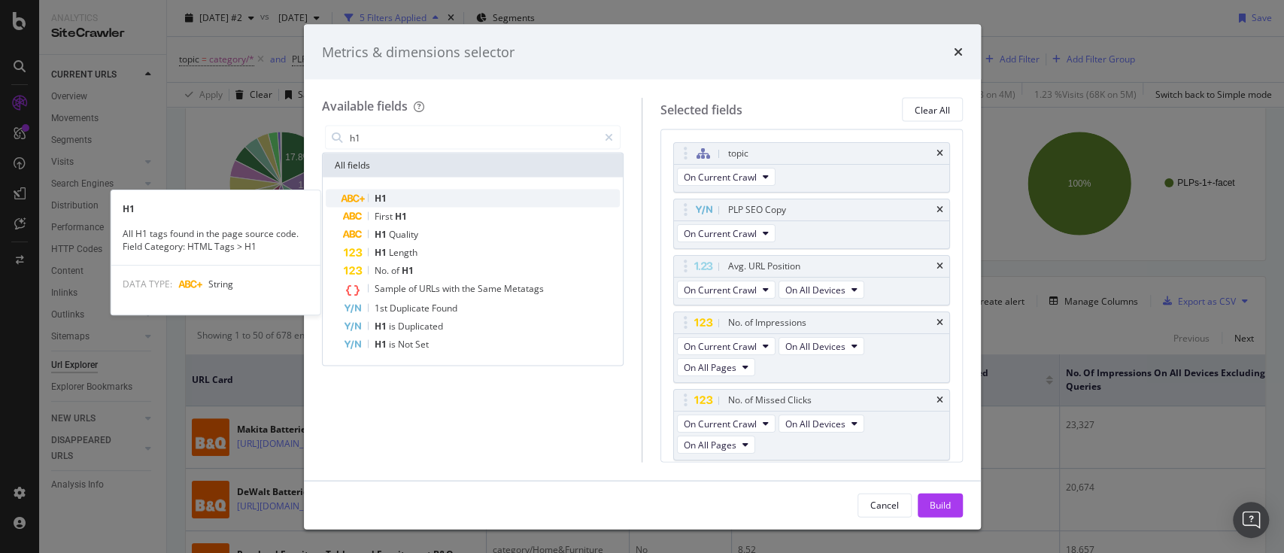
type input "h1"
click at [385, 197] on span "H1" at bounding box center [381, 198] width 12 height 13
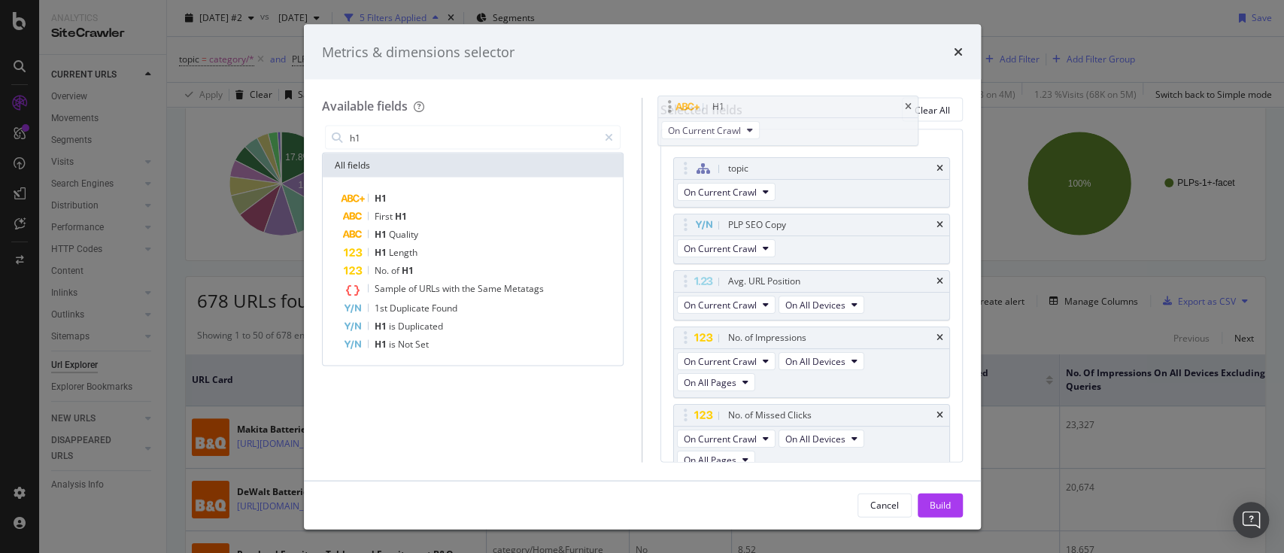
scroll to position [0, 0]
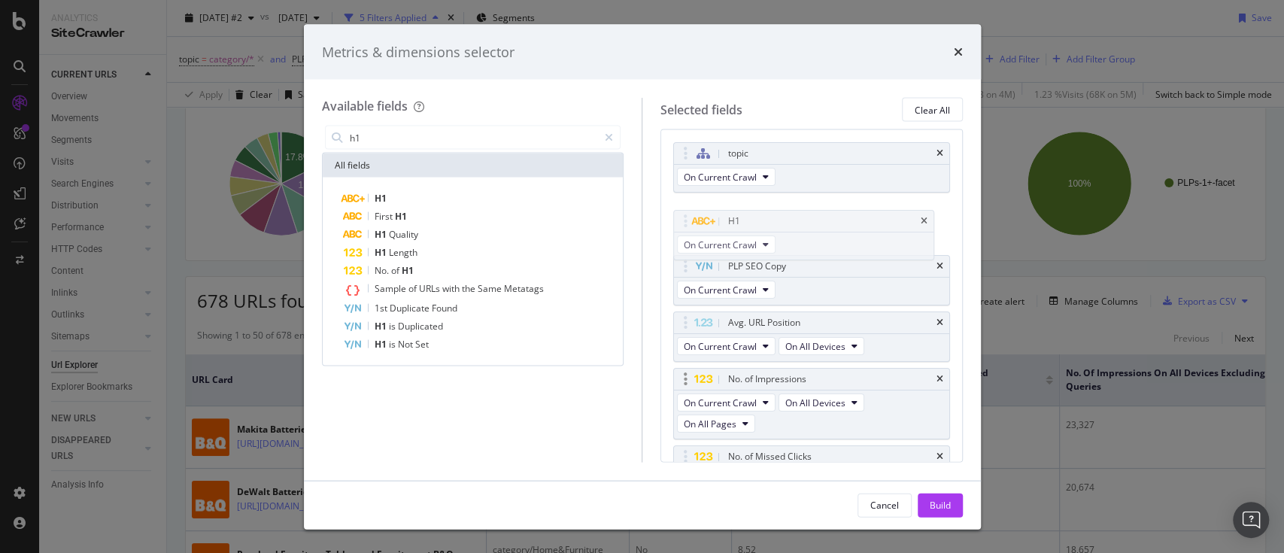
drag, startPoint x: 676, startPoint y: 388, endPoint x: 907, endPoint y: 382, distance: 231.8
click at [680, 219] on body "Analytics SiteCrawler CURRENT URLS Overview Movements Segments Visits Analysis …" at bounding box center [642, 276] width 1284 height 553
click at [931, 497] on div "Build" at bounding box center [940, 505] width 21 height 23
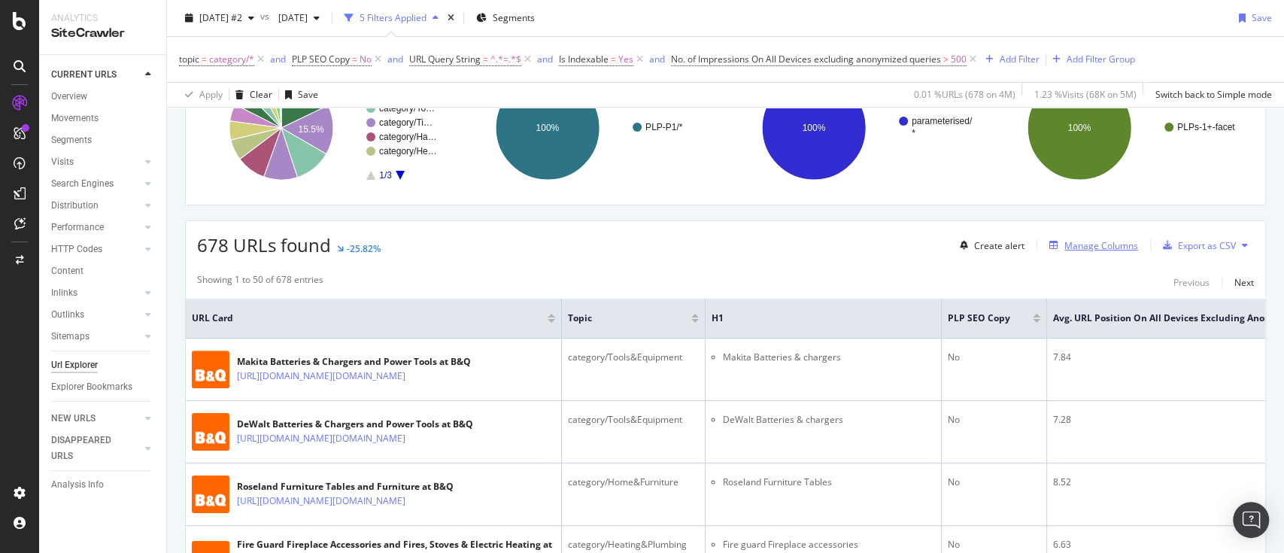
scroll to position [100, 0]
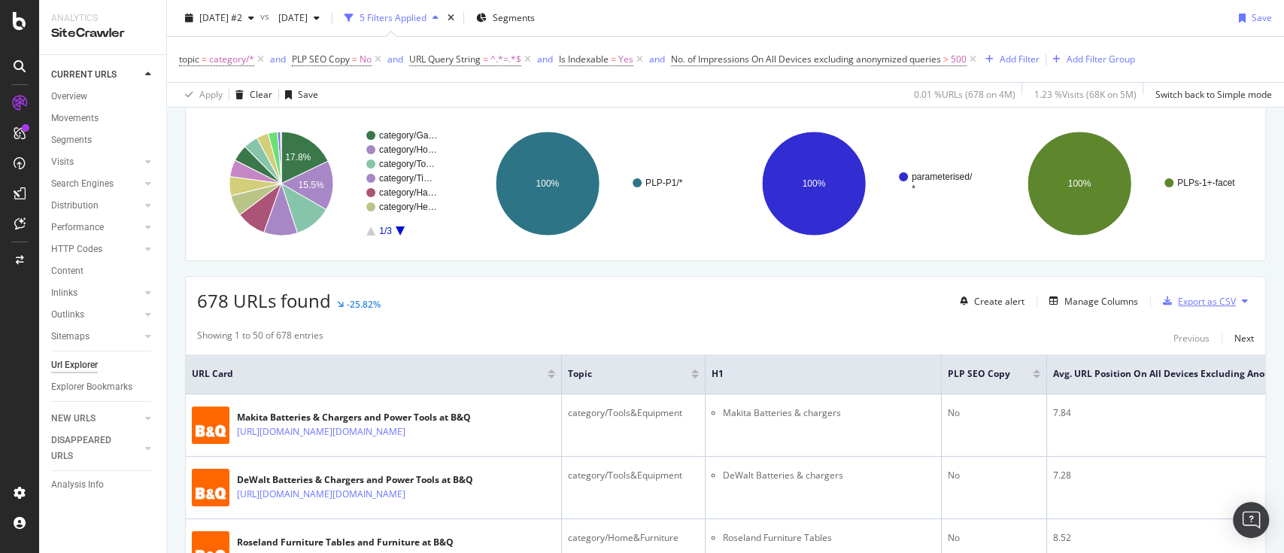
click at [1201, 302] on div "Export as CSV" at bounding box center [1207, 301] width 58 height 13
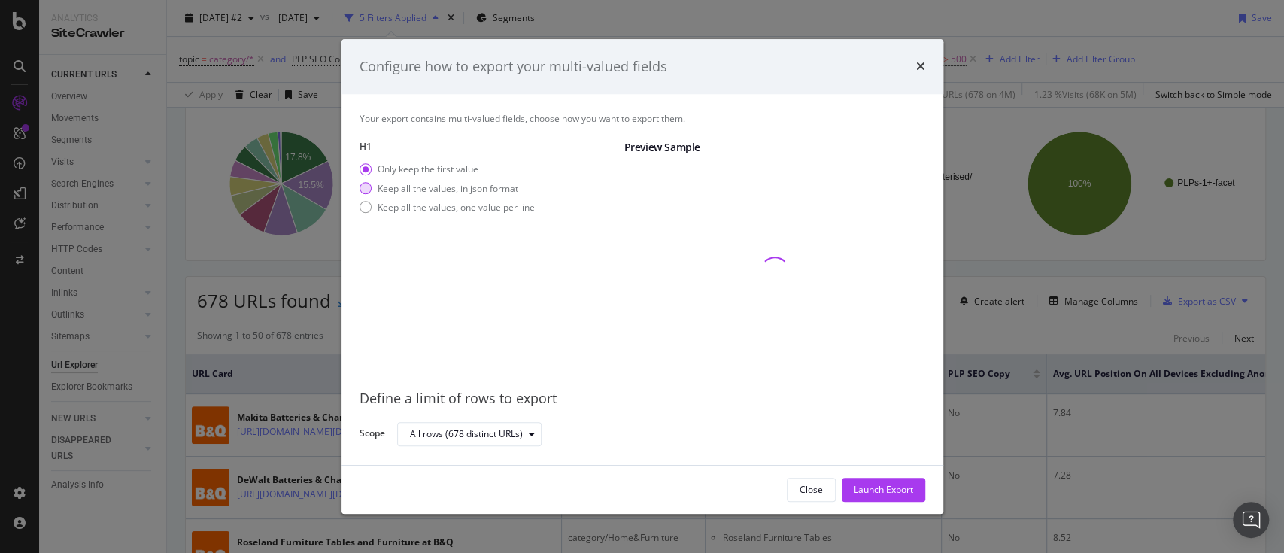
click at [425, 186] on div "Keep all the values, in json format" at bounding box center [448, 188] width 141 height 13
click at [846, 480] on button "Launch Export" at bounding box center [884, 490] width 84 height 24
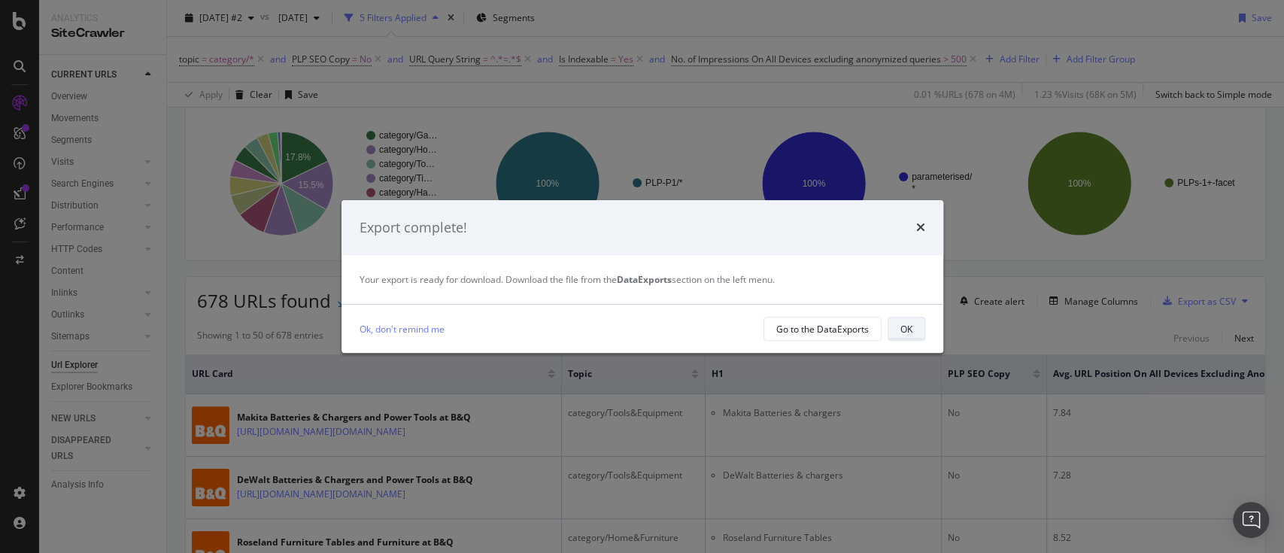
click at [913, 328] on button "OK" at bounding box center [907, 329] width 38 height 24
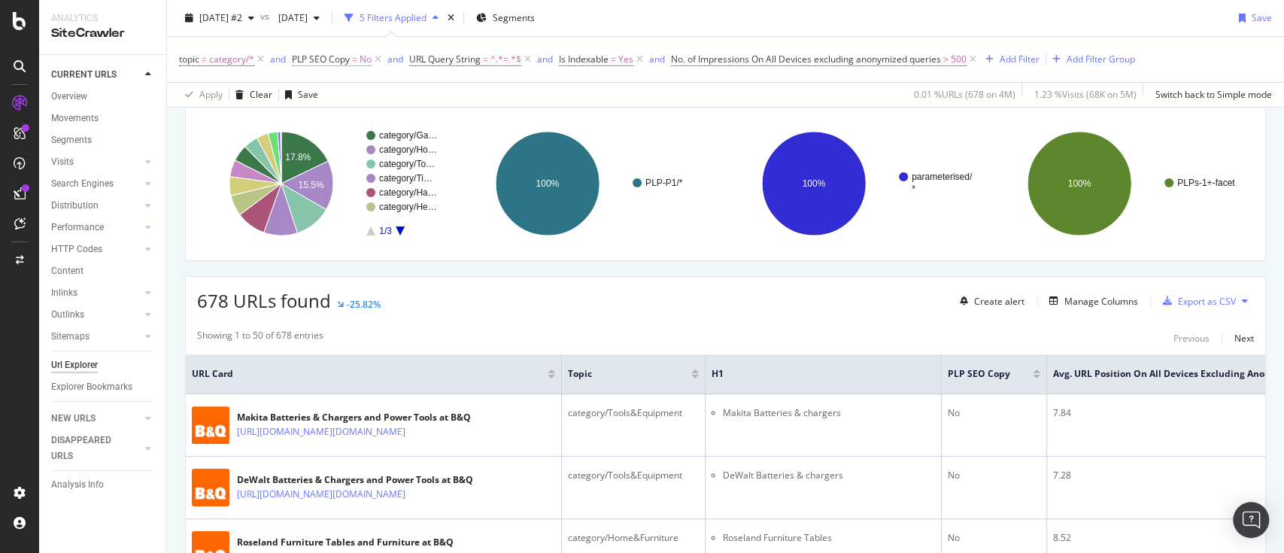
drag, startPoint x: 375, startPoint y: 62, endPoint x: 319, endPoint y: 63, distance: 55.7
click at [375, 62] on icon at bounding box center [378, 59] width 13 height 15
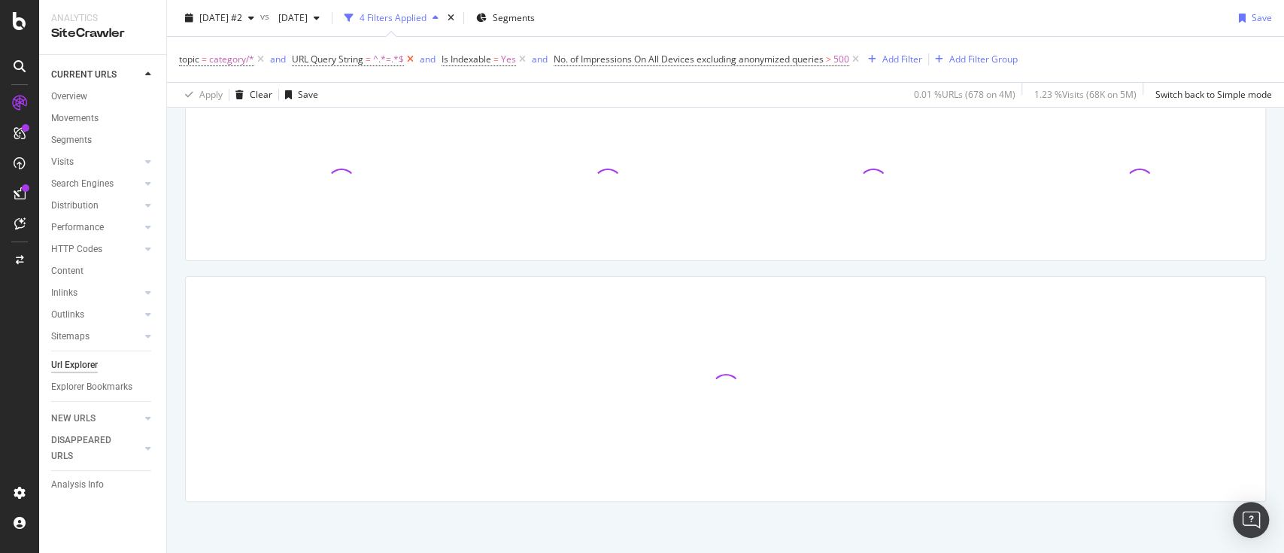
click at [405, 59] on icon at bounding box center [410, 59] width 13 height 15
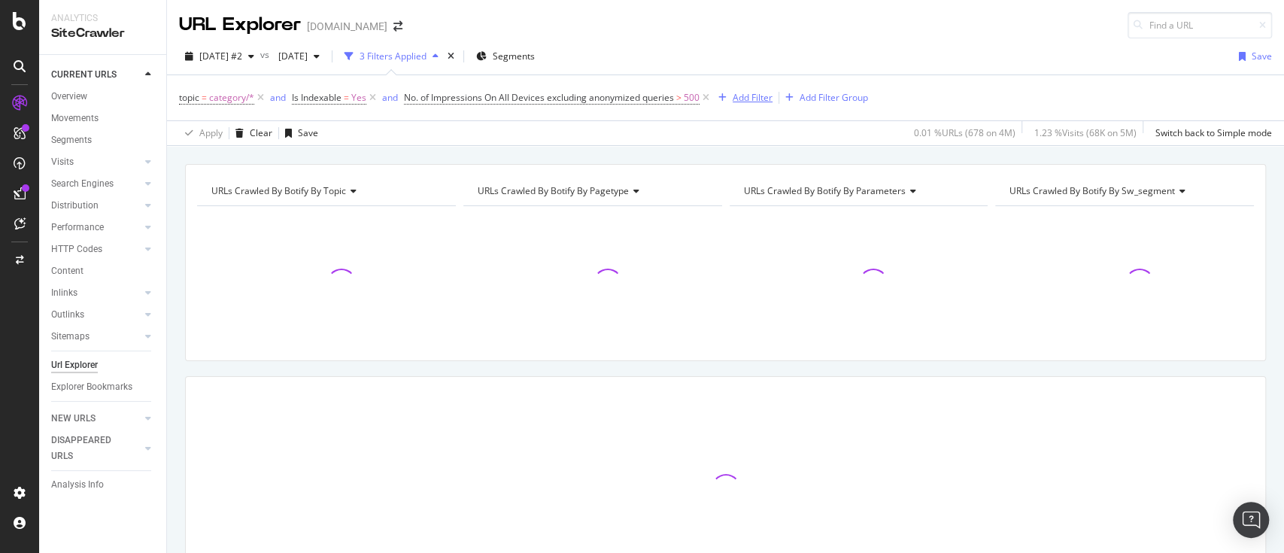
click at [737, 101] on div "Add Filter" at bounding box center [753, 97] width 40 height 13
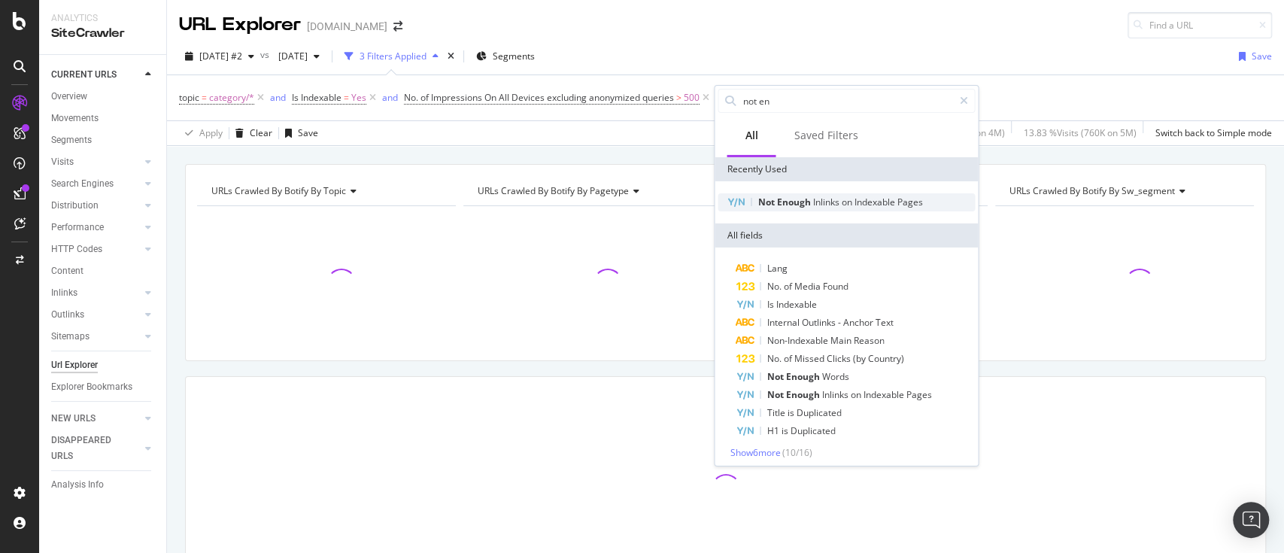
type input "not en"
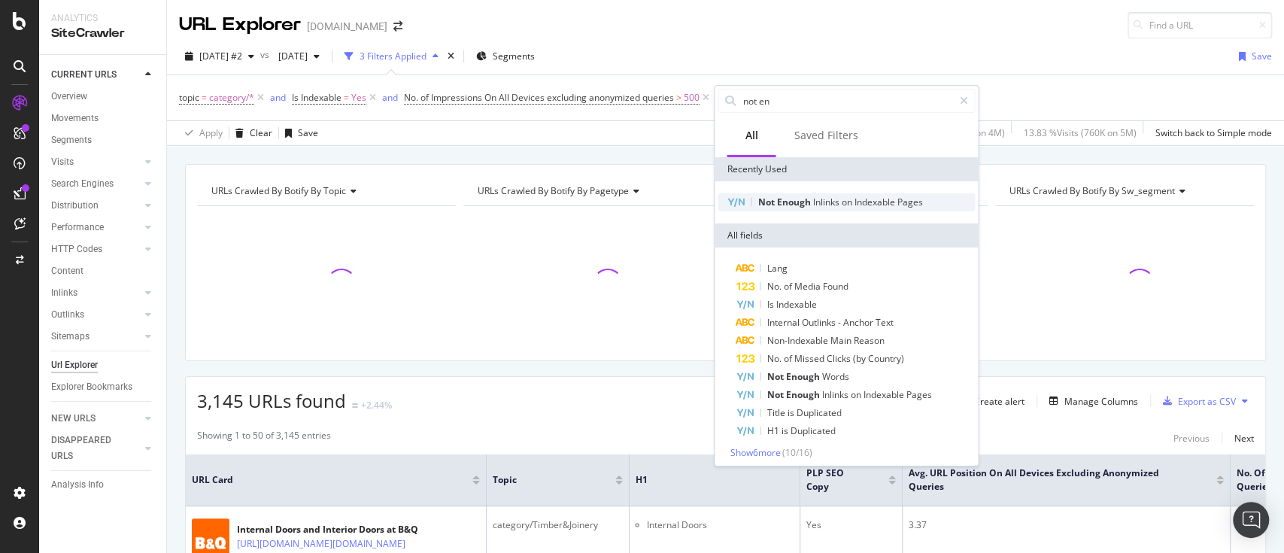
click at [860, 202] on span "Indexable" at bounding box center [875, 202] width 43 height 13
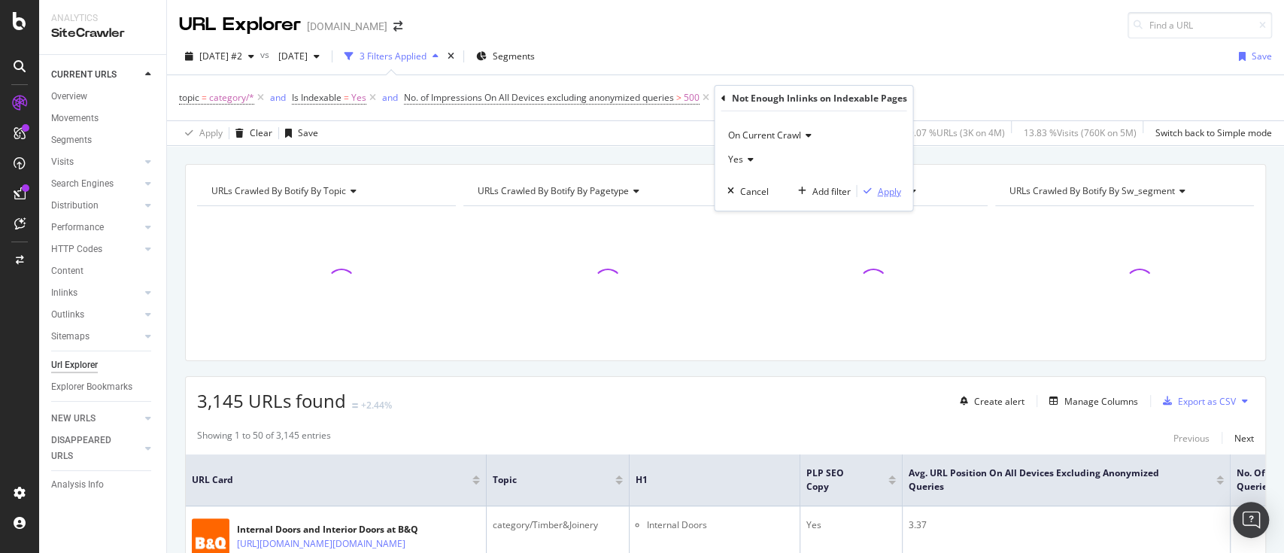
click at [897, 195] on div "Apply" at bounding box center [888, 190] width 23 height 13
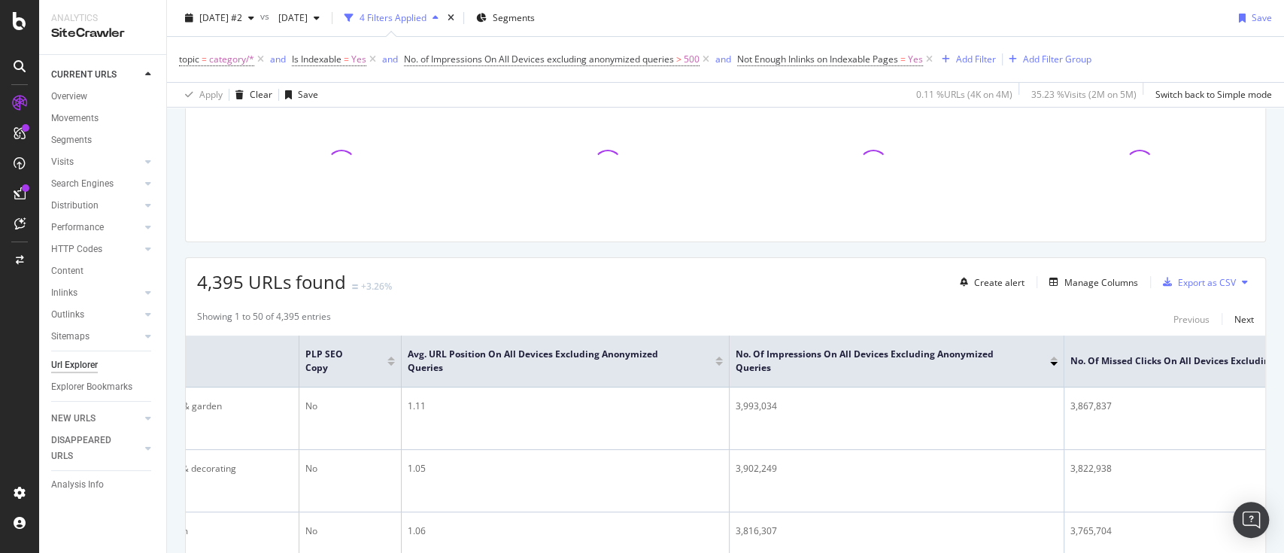
scroll to position [100, 0]
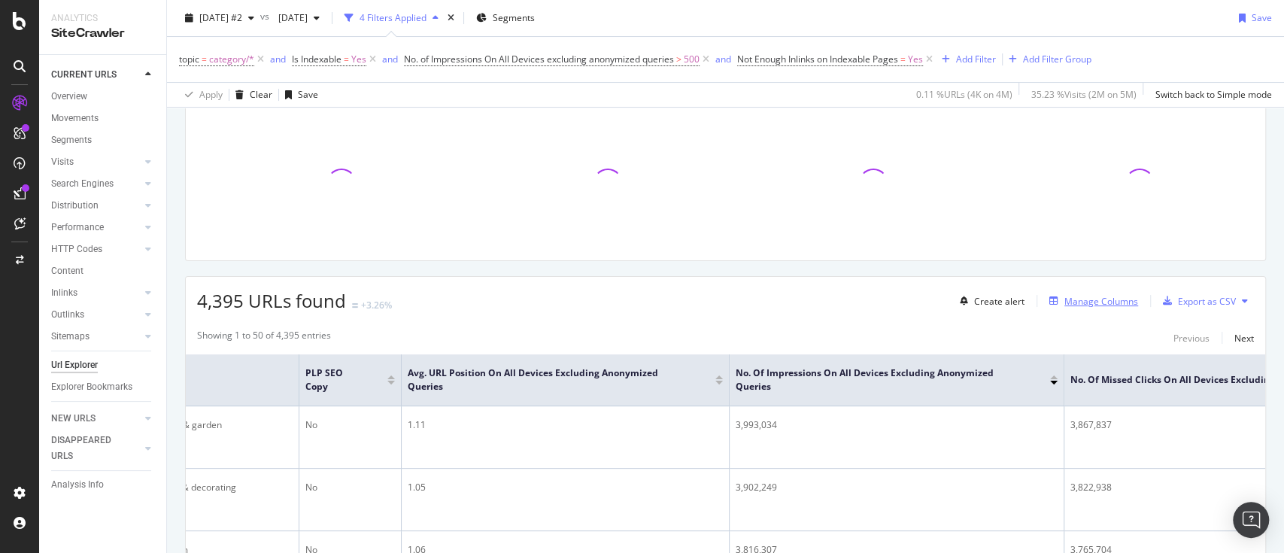
click at [1102, 300] on div "Manage Columns" at bounding box center [1102, 301] width 74 height 13
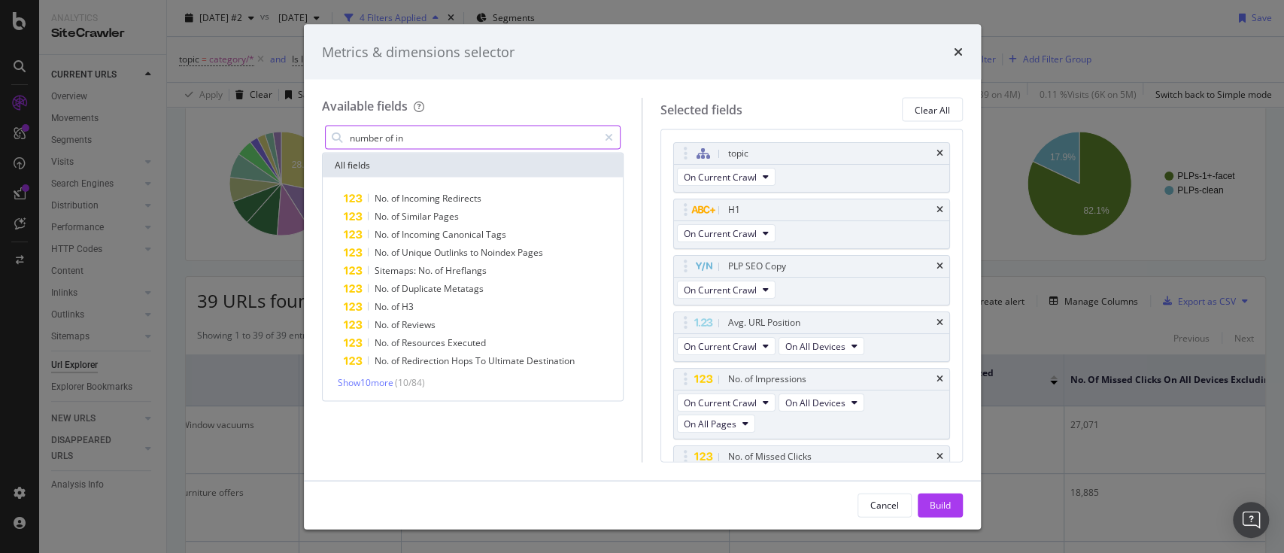
click at [443, 137] on input "number of in" at bounding box center [473, 137] width 251 height 23
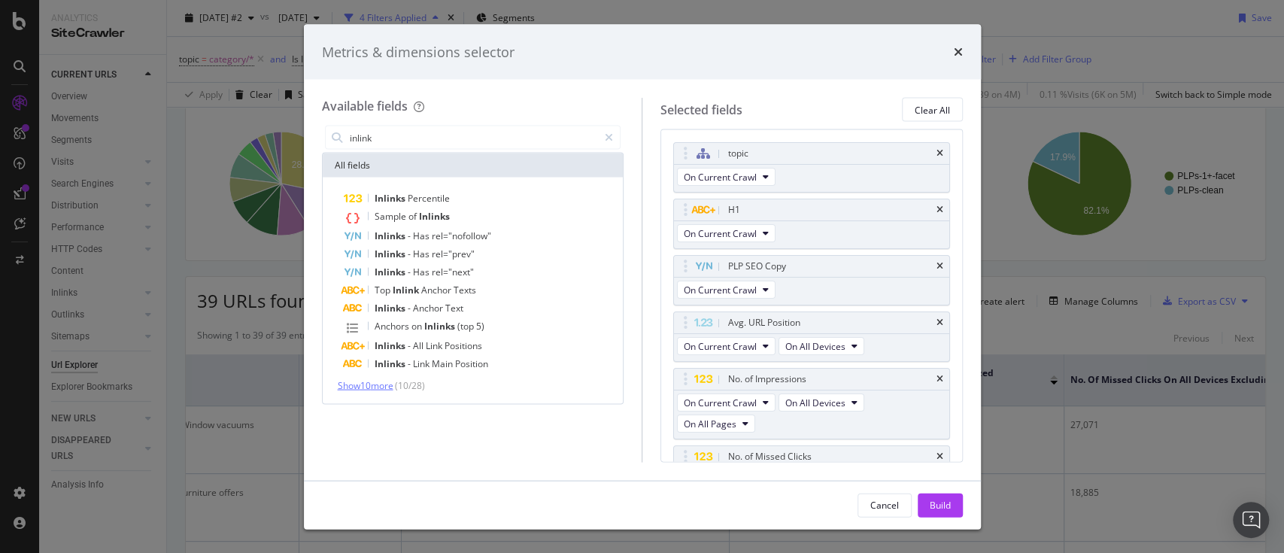
click at [383, 387] on span "Show 10 more" at bounding box center [366, 385] width 56 height 13
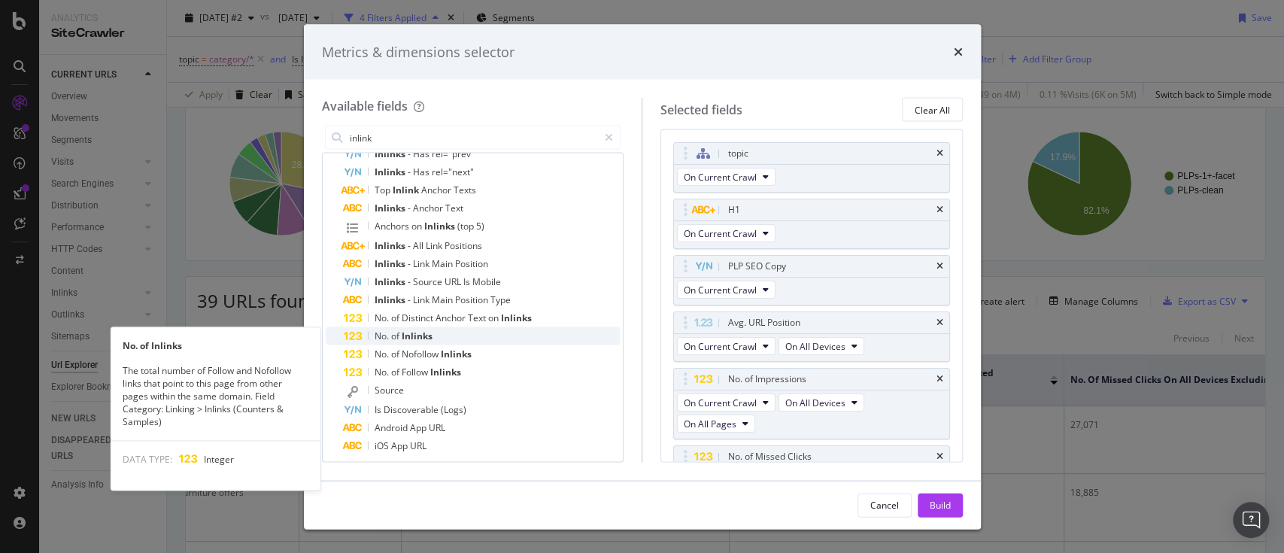
click at [419, 334] on span "Inlinks" at bounding box center [417, 336] width 31 height 13
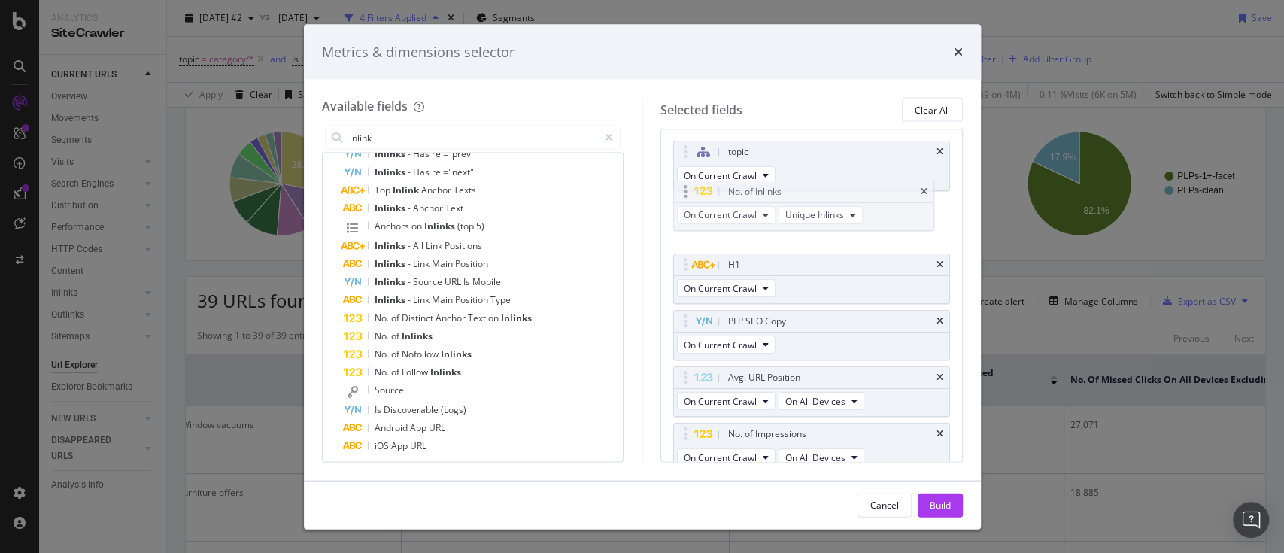
scroll to position [2, 0]
drag, startPoint x: 686, startPoint y: 421, endPoint x: 945, endPoint y: 364, distance: 264.9
click at [681, 205] on body "Analytics SiteCrawler CURRENT URLS Overview Movements Segments Visits Analysis …" at bounding box center [642, 276] width 1284 height 553
click at [937, 316] on icon "times" at bounding box center [940, 320] width 7 height 9
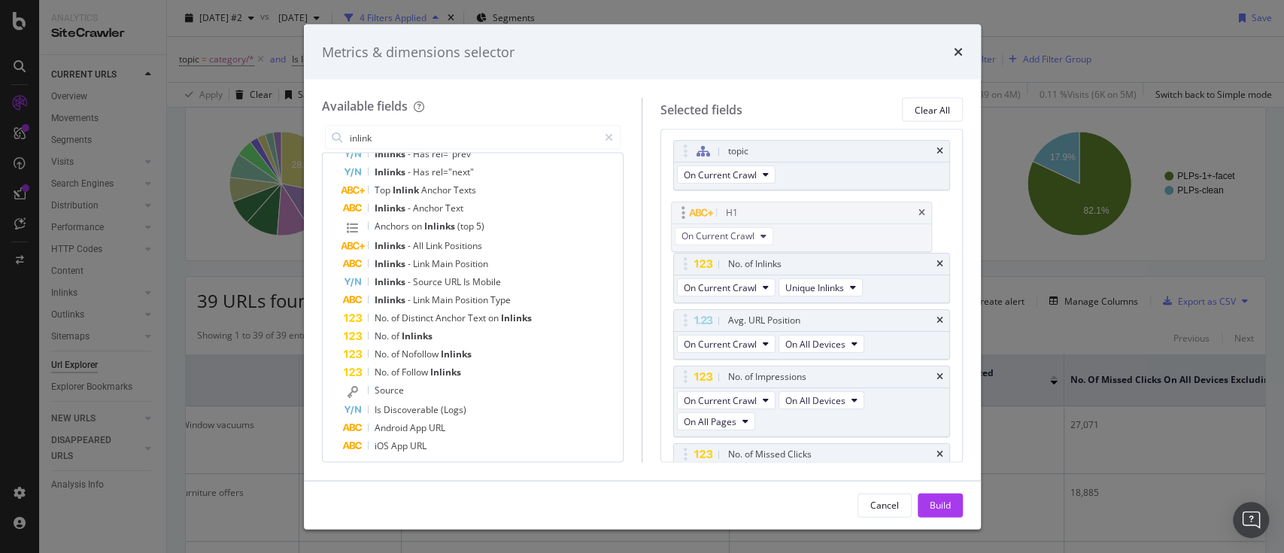
drag, startPoint x: 684, startPoint y: 263, endPoint x: 683, endPoint y: 213, distance: 50.4
click at [683, 213] on body "Analytics SiteCrawler CURRENT URLS Overview Movements Segments Visits Analysis …" at bounding box center [642, 276] width 1284 height 553
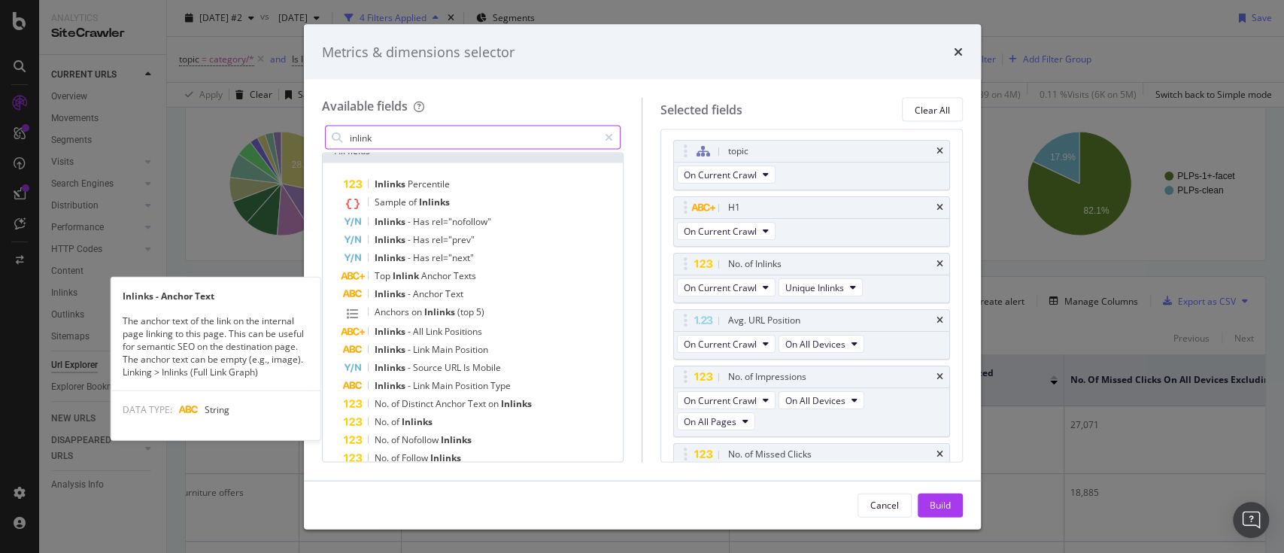
scroll to position [0, 0]
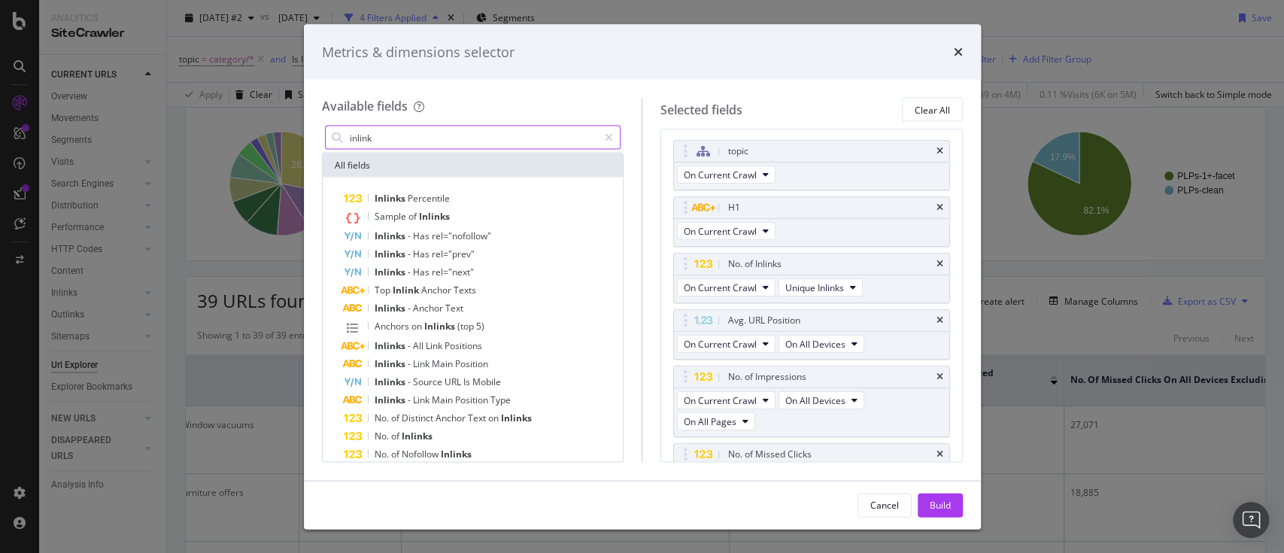
click at [418, 129] on input "inlink" at bounding box center [473, 137] width 251 height 23
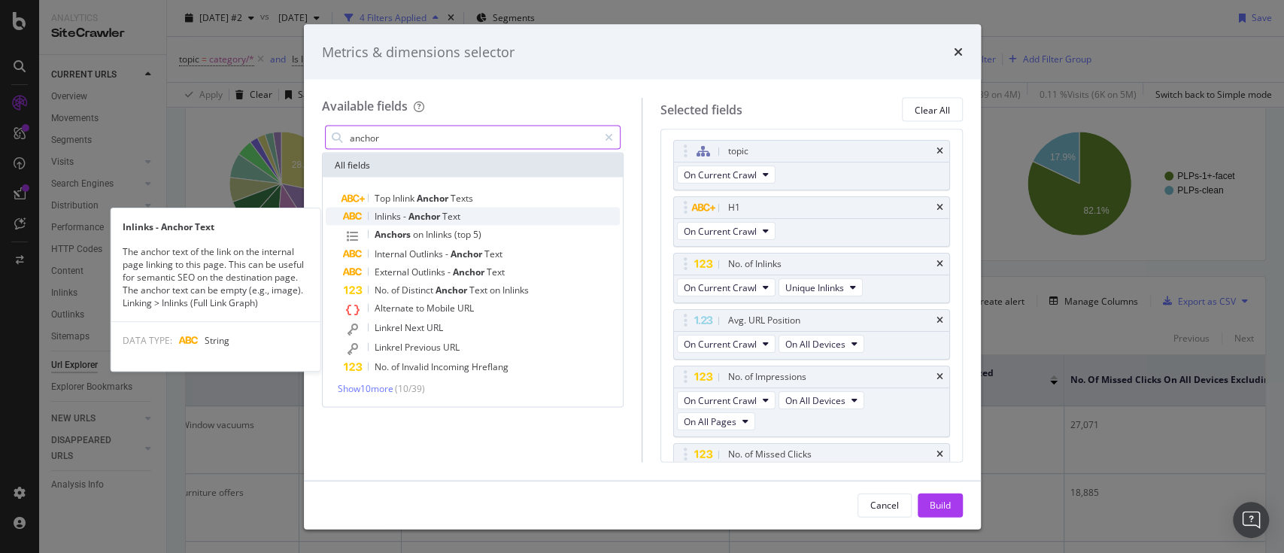
type input "anchor"
click at [452, 215] on span "Text" at bounding box center [451, 216] width 18 height 13
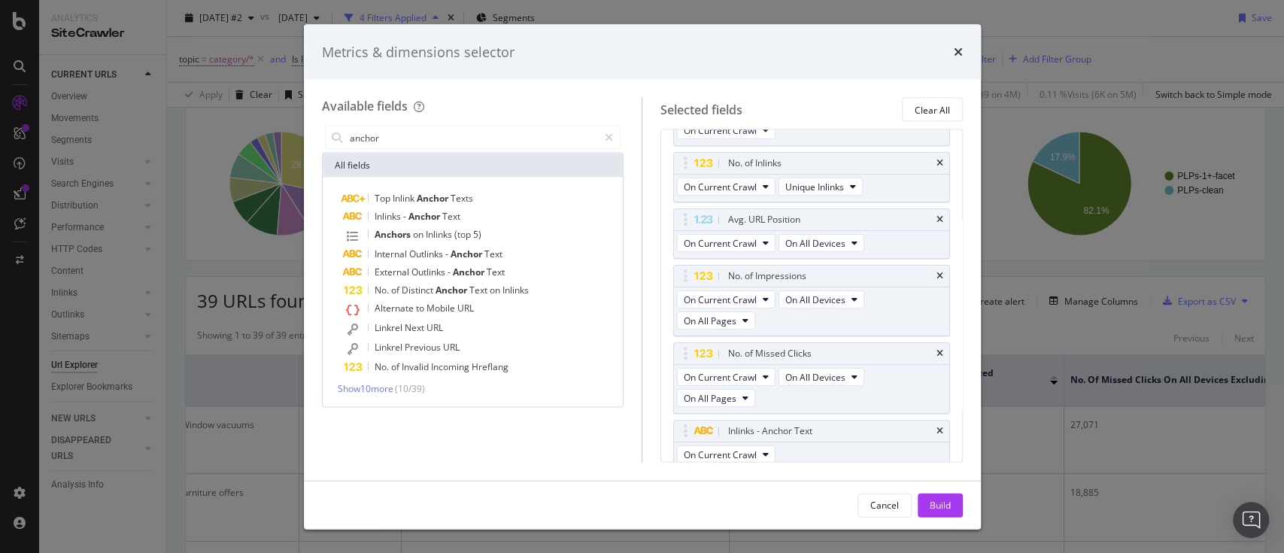
scroll to position [110, 0]
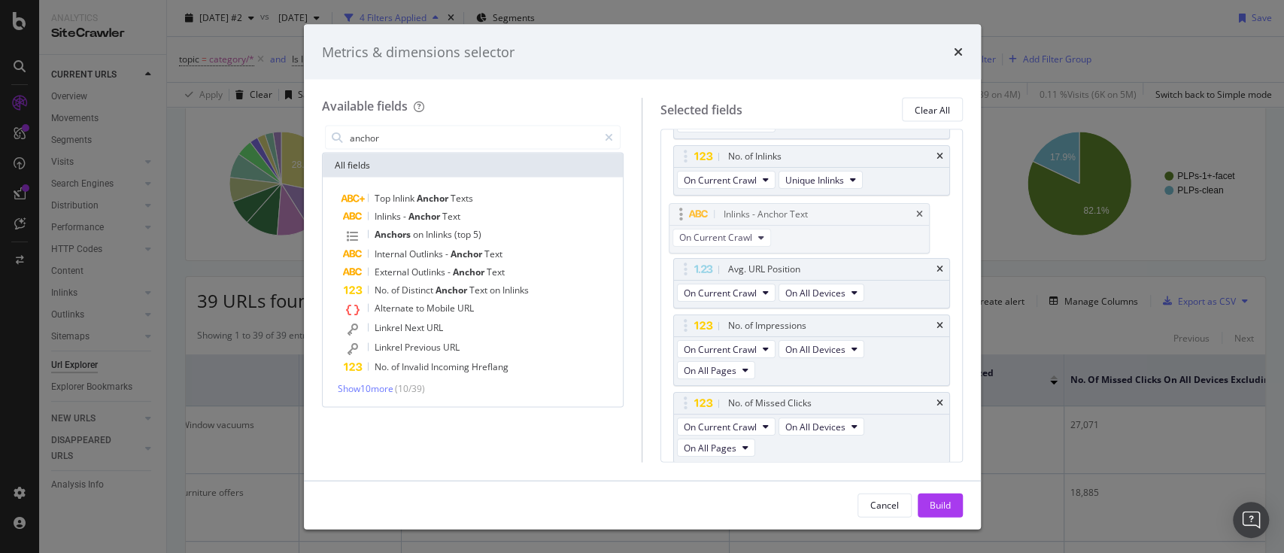
drag, startPoint x: 687, startPoint y: 422, endPoint x: 682, endPoint y: 211, distance: 210.8
click at [682, 211] on body "Analytics SiteCrawler CURRENT URLS Overview Movements Segments Visits Analysis …" at bounding box center [642, 276] width 1284 height 553
drag, startPoint x: 932, startPoint y: 494, endPoint x: 917, endPoint y: 255, distance: 239.7
click at [931, 495] on div "Build" at bounding box center [940, 505] width 21 height 23
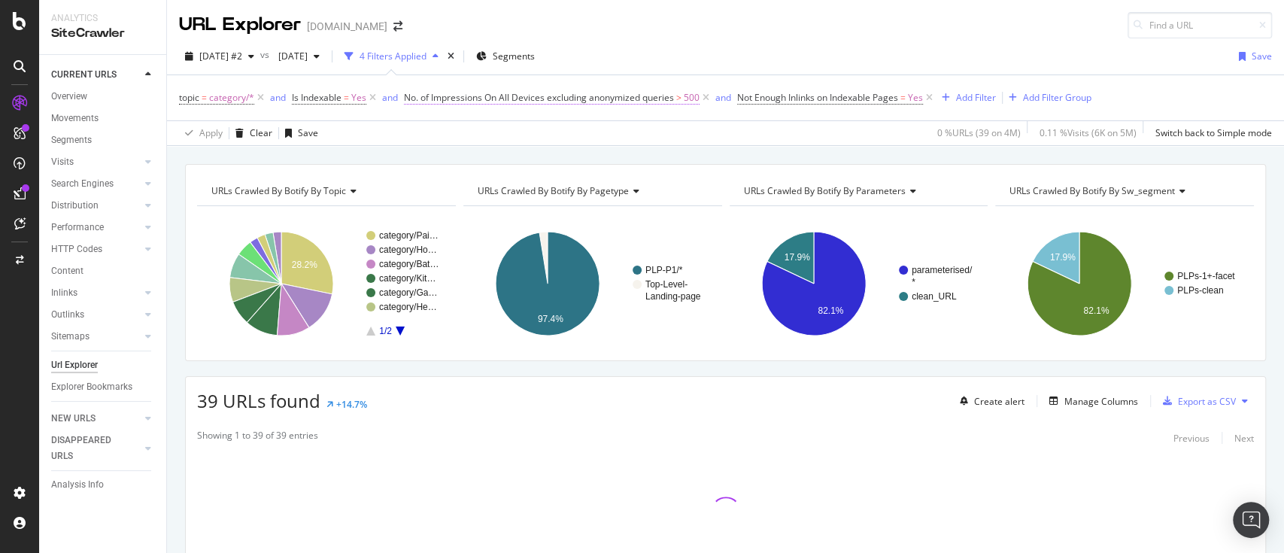
click at [650, 93] on span "No. of Impressions On All Devices excluding anonymized queries" at bounding box center [539, 97] width 270 height 13
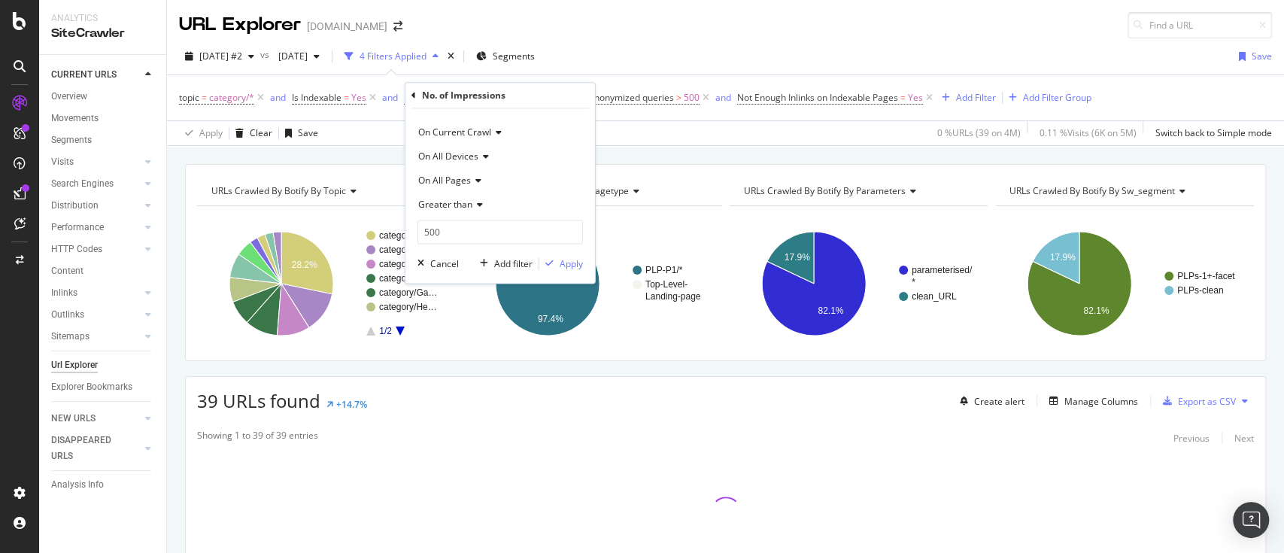
click at [714, 130] on div "Apply Clear Save 0 % URLs ( 39 on 4M ) 0.11 % Visits ( 6K on 5M ) Switch back t…" at bounding box center [725, 132] width 1117 height 25
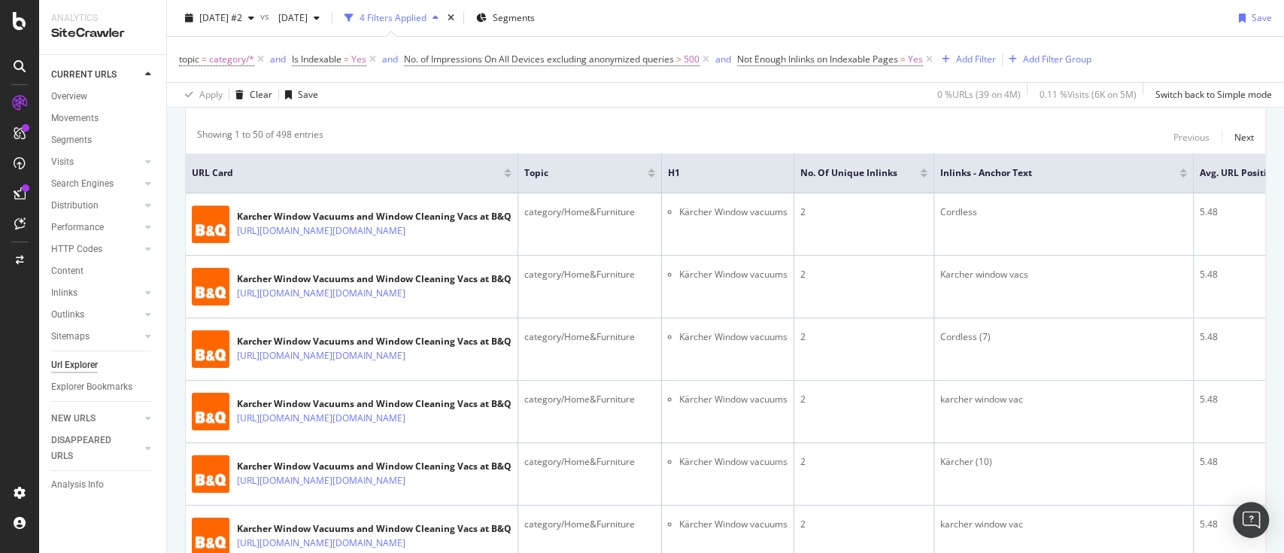
scroll to position [200, 0]
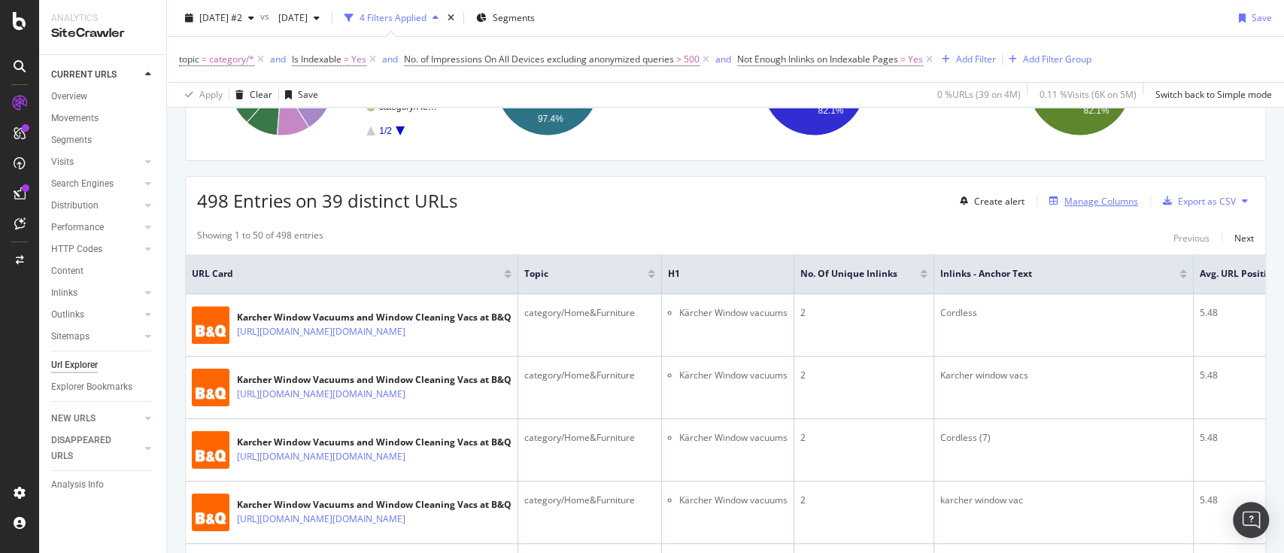
click at [1108, 199] on div "Manage Columns" at bounding box center [1102, 201] width 74 height 13
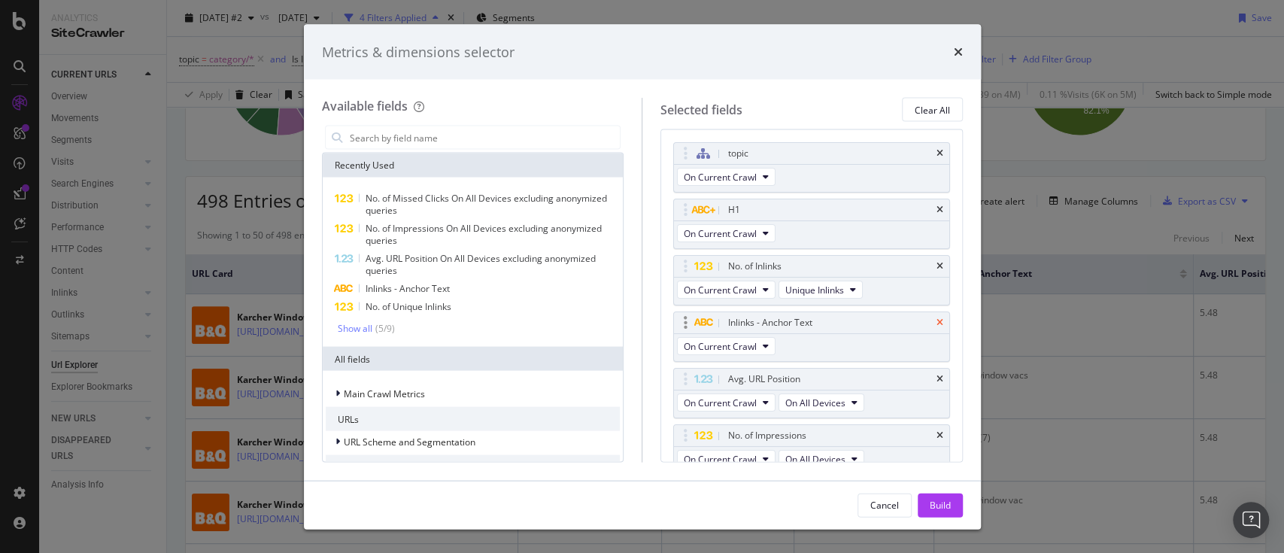
click at [937, 318] on icon "times" at bounding box center [940, 322] width 7 height 9
click at [948, 503] on div "Build" at bounding box center [940, 504] width 21 height 13
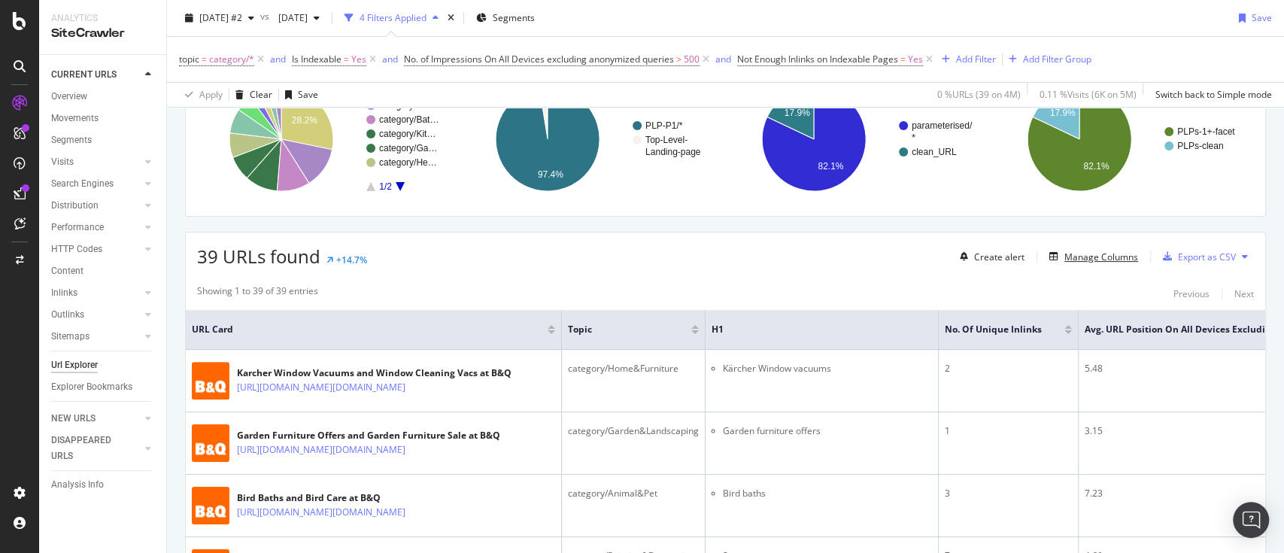
scroll to position [139, 0]
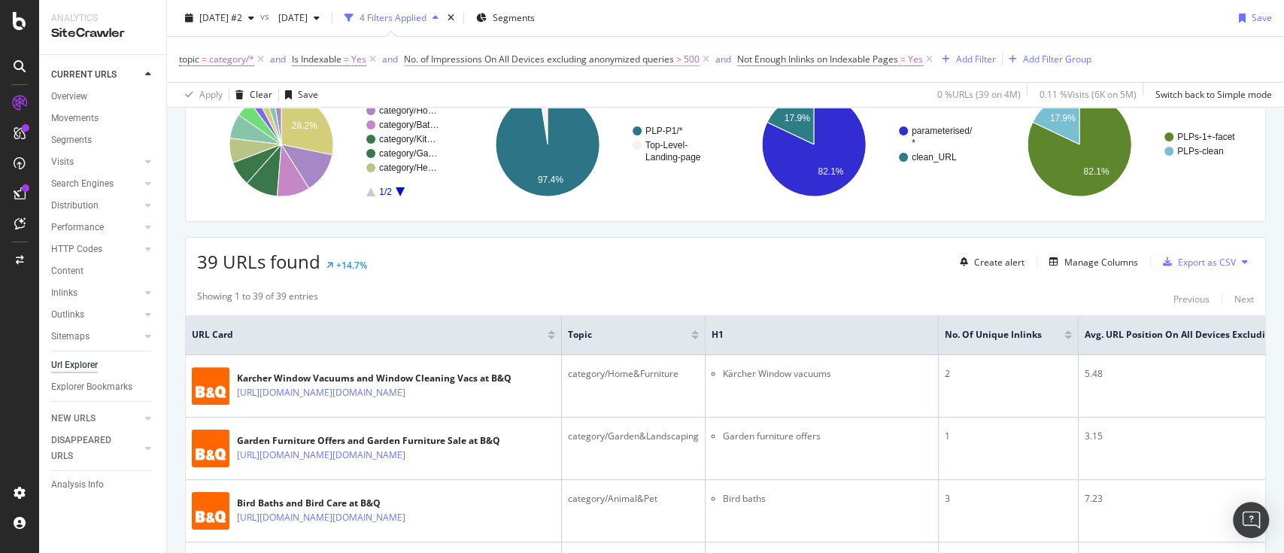
click at [645, 56] on span "No. of Impressions On All Devices excluding anonymized queries" at bounding box center [539, 59] width 270 height 13
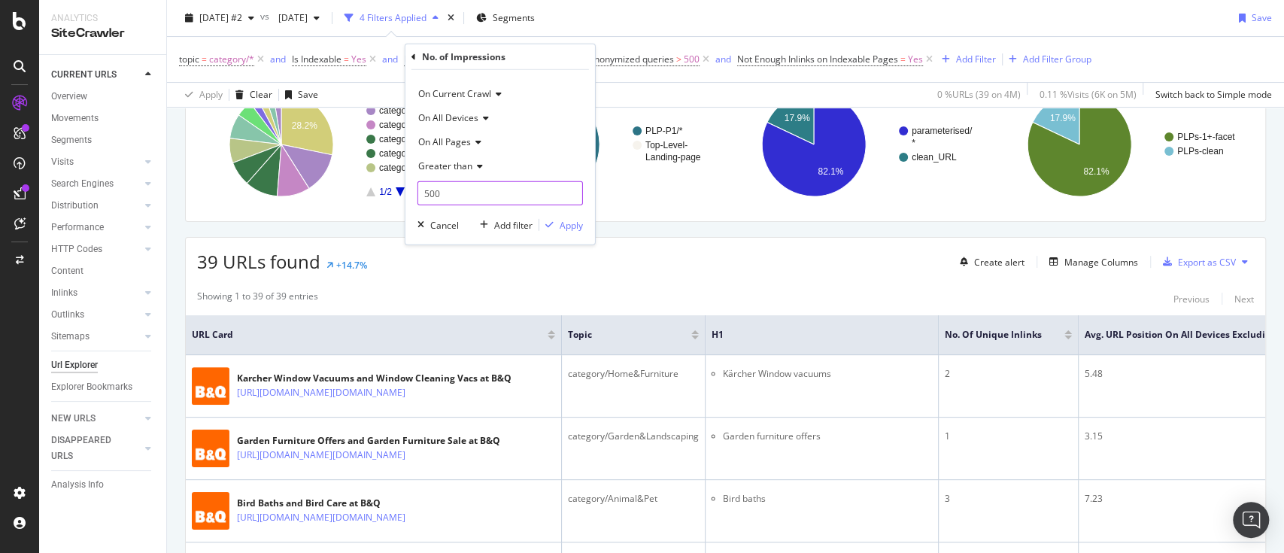
click at [406, 196] on div "On Current Crawl On All Devices On All Pages Greater than 500 Cancel Add filter…" at bounding box center [501, 157] width 190 height 175
type input "100"
click at [579, 226] on div "Apply" at bounding box center [571, 224] width 23 height 13
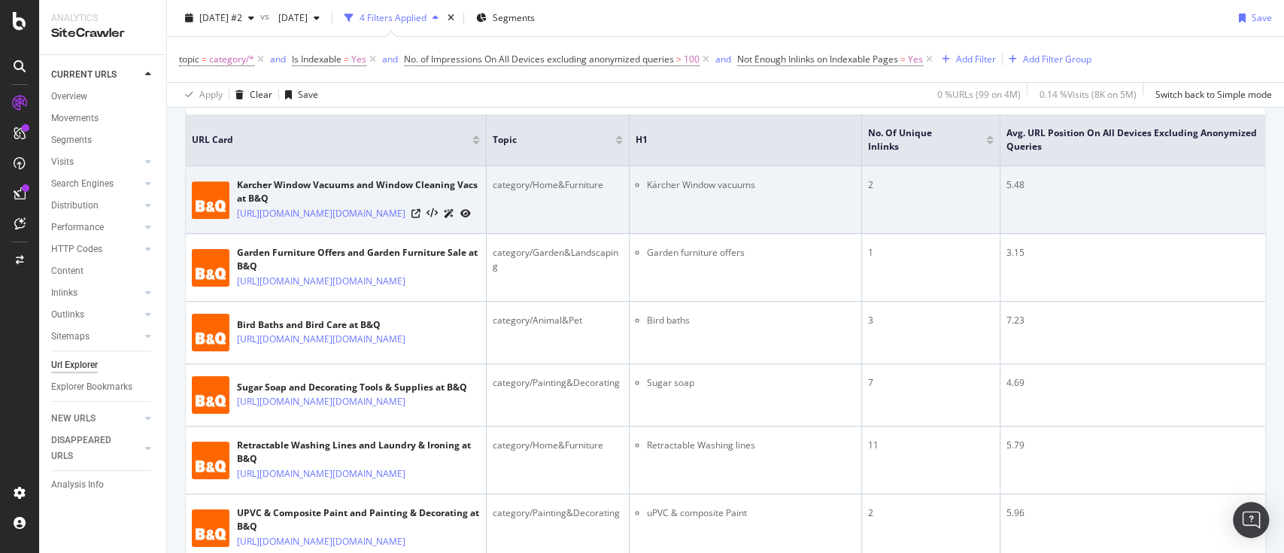
scroll to position [39, 0]
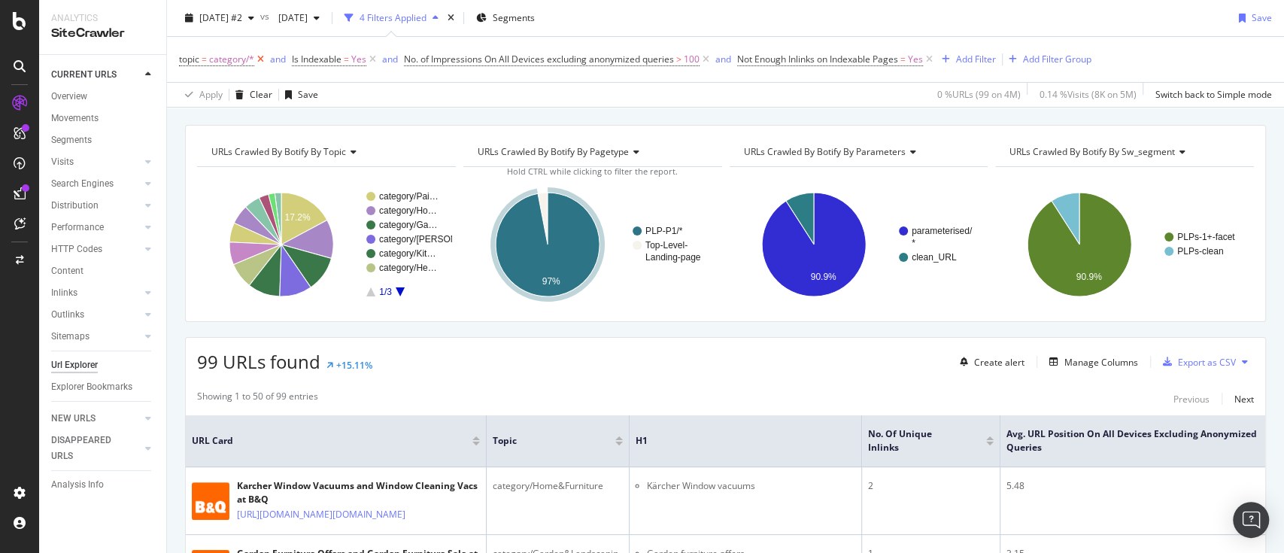
click at [260, 59] on icon at bounding box center [260, 59] width 13 height 15
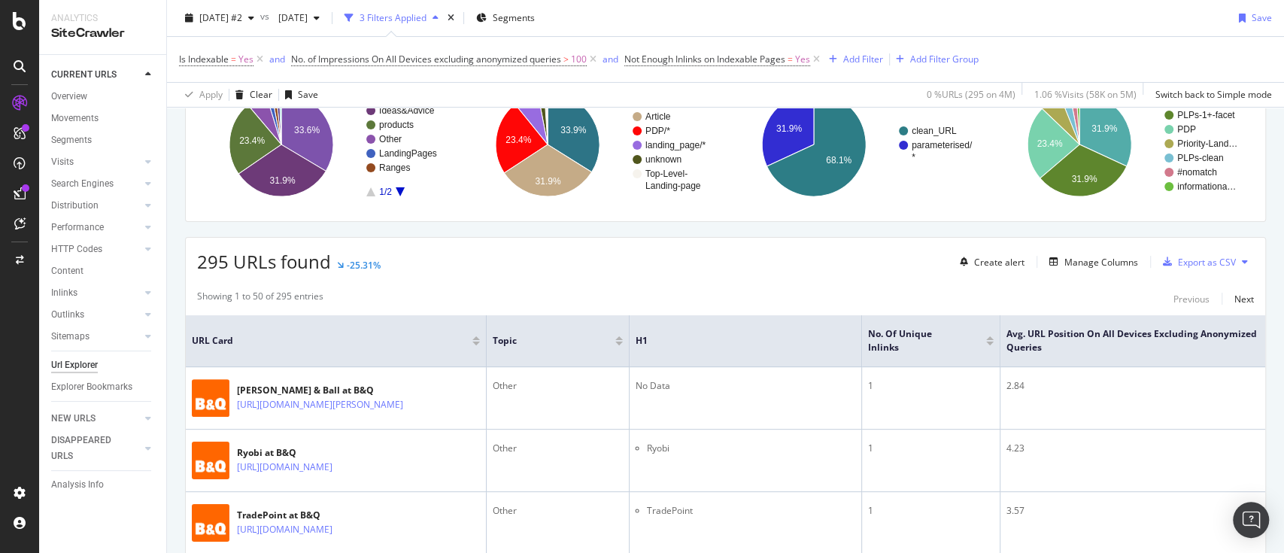
scroll to position [39, 0]
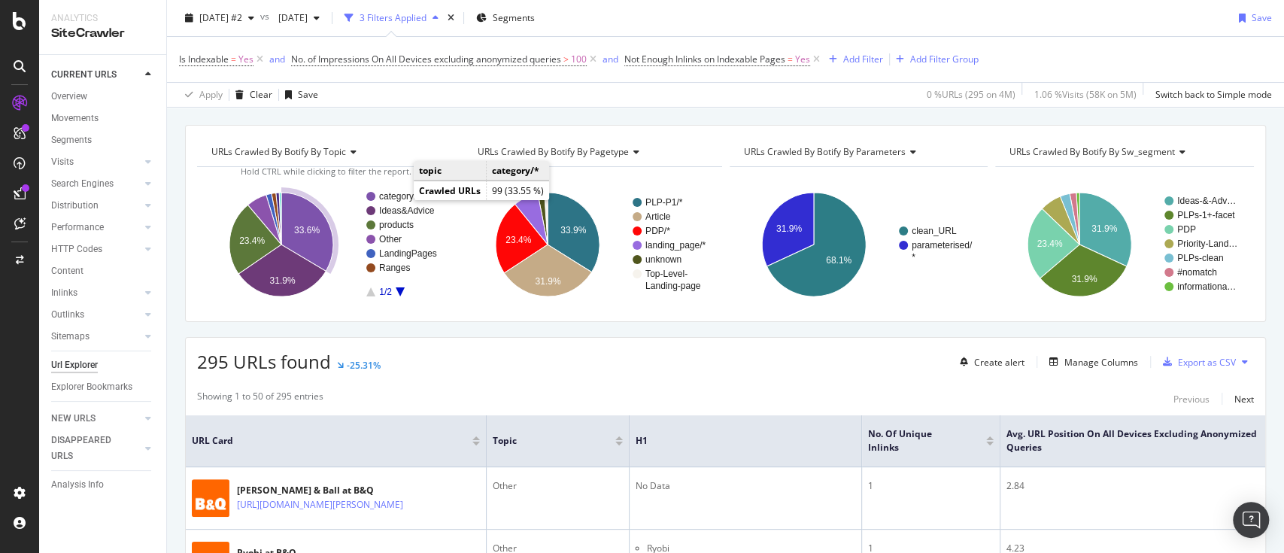
click at [400, 196] on text "category/*" at bounding box center [399, 196] width 41 height 11
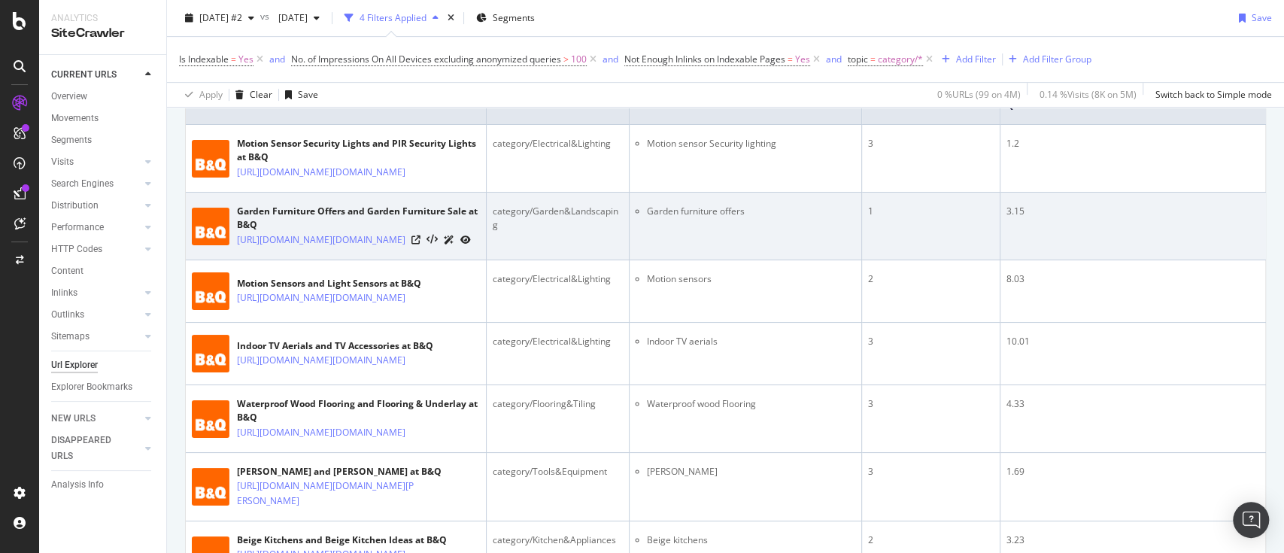
scroll to position [340, 0]
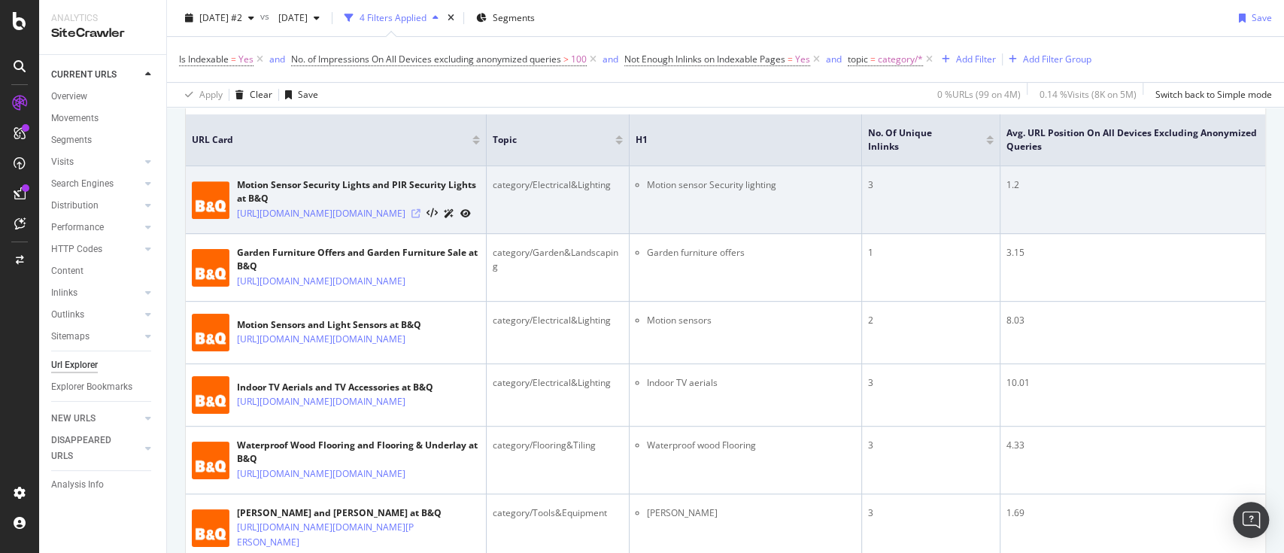
click at [421, 218] on icon at bounding box center [416, 213] width 9 height 9
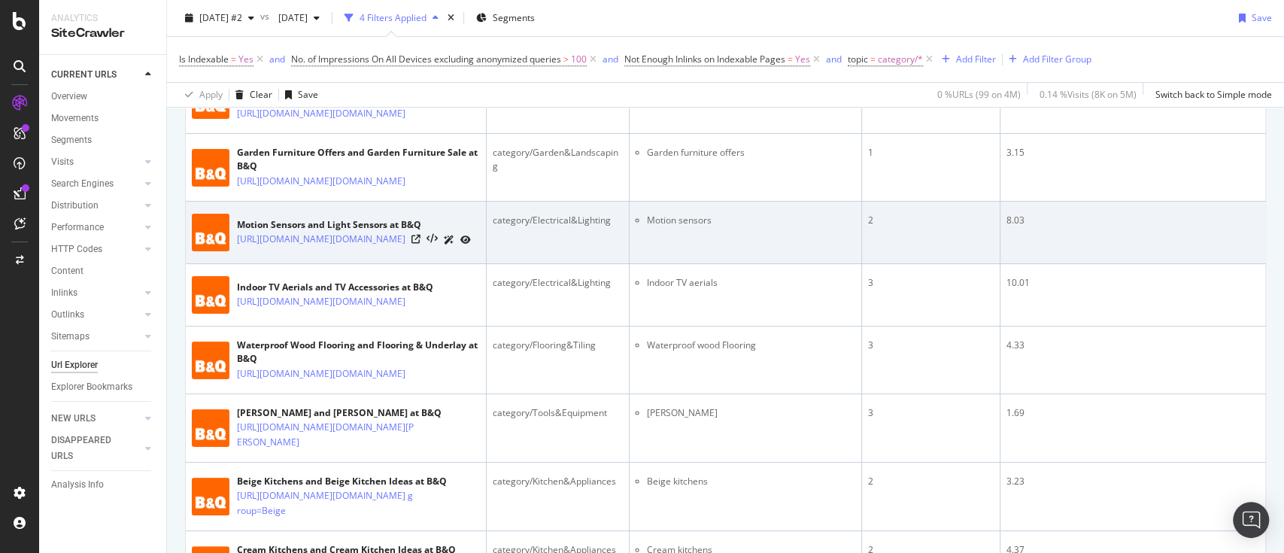
scroll to position [541, 0]
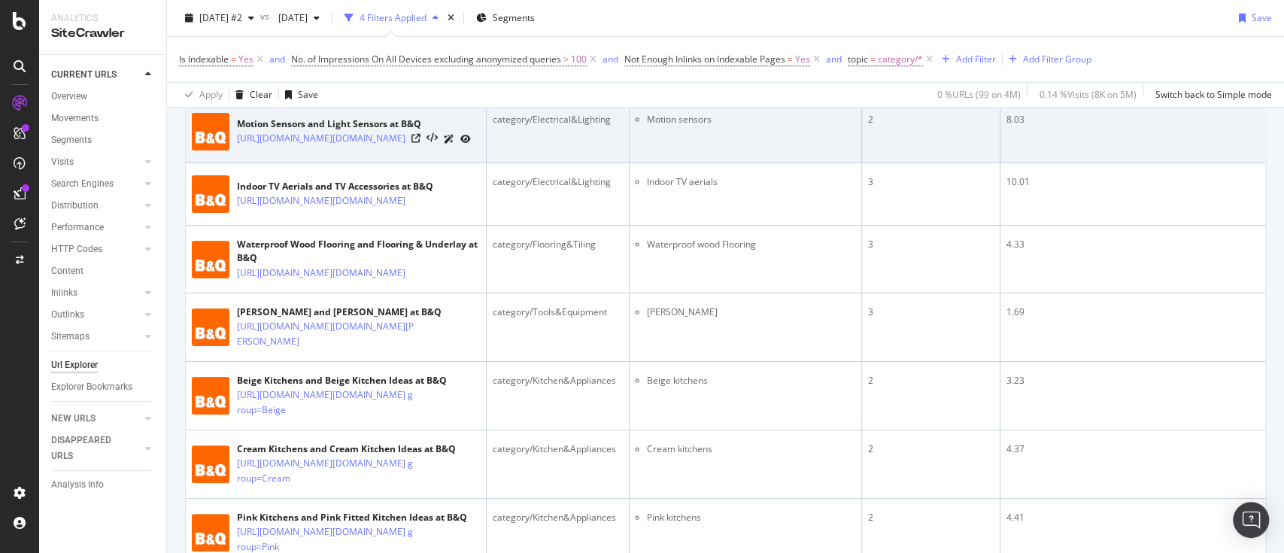
click at [423, 147] on div at bounding box center [441, 139] width 59 height 16
click at [421, 143] on icon at bounding box center [416, 138] width 9 height 9
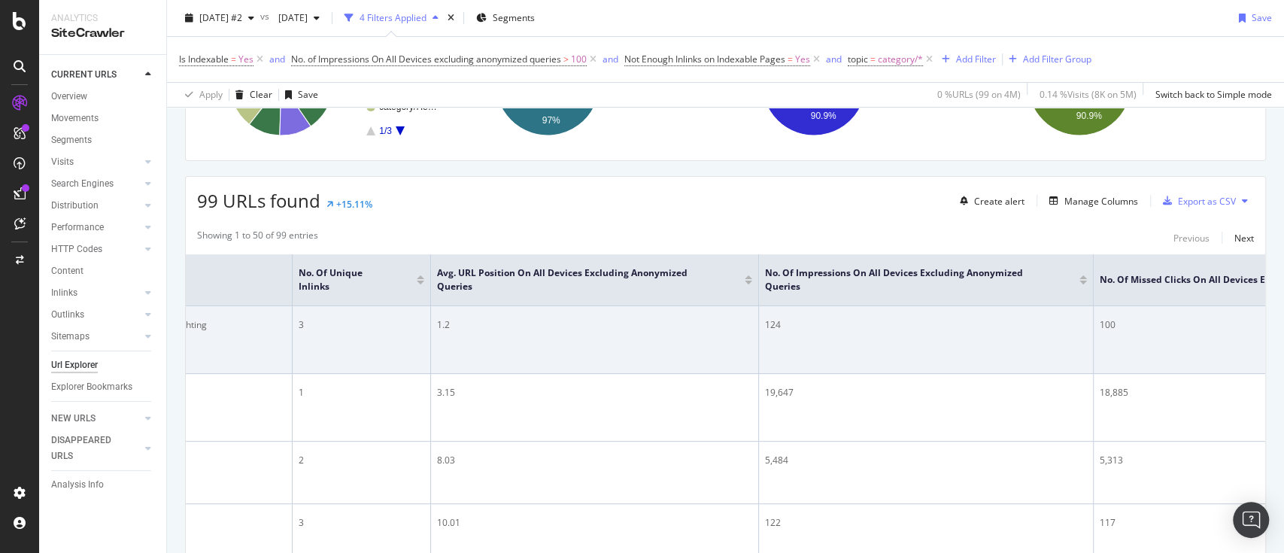
scroll to position [0, 752]
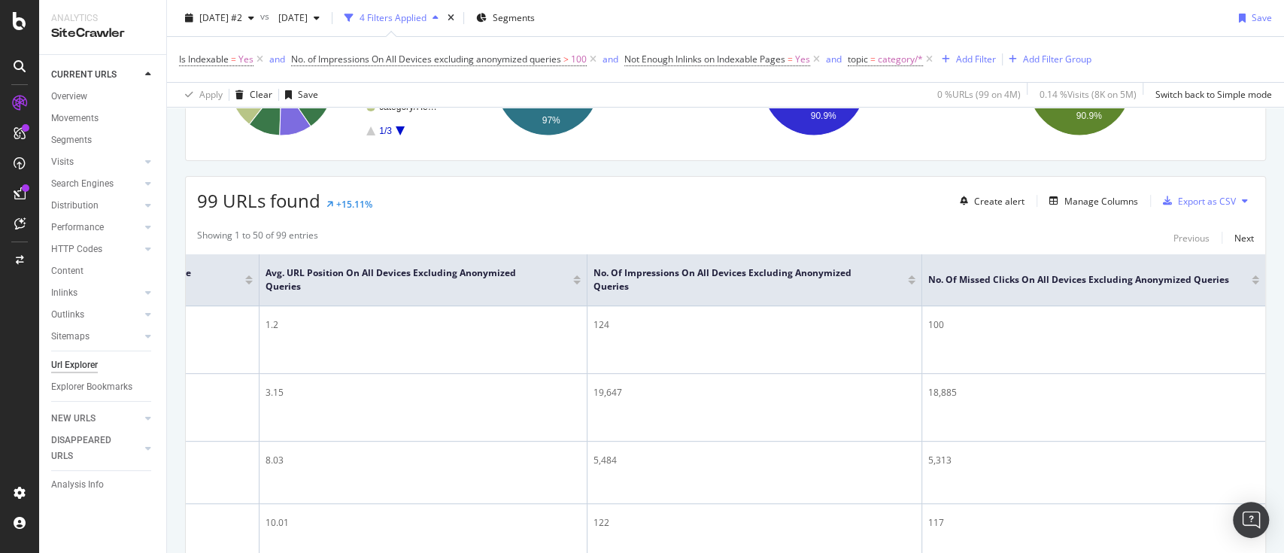
click at [1252, 281] on div at bounding box center [1256, 283] width 8 height 4
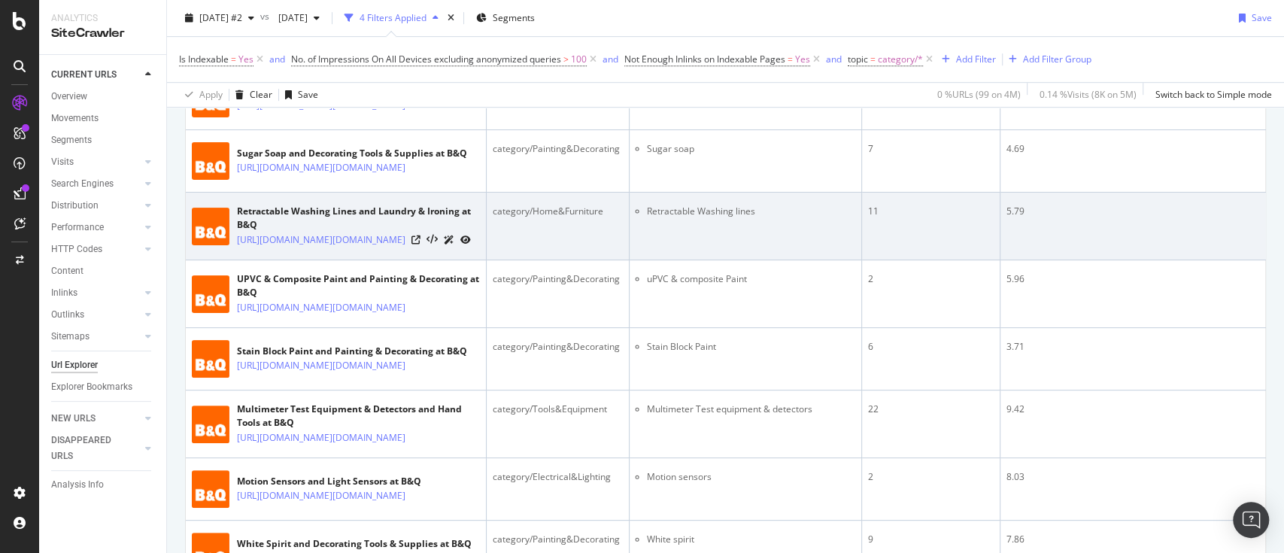
scroll to position [474, 0]
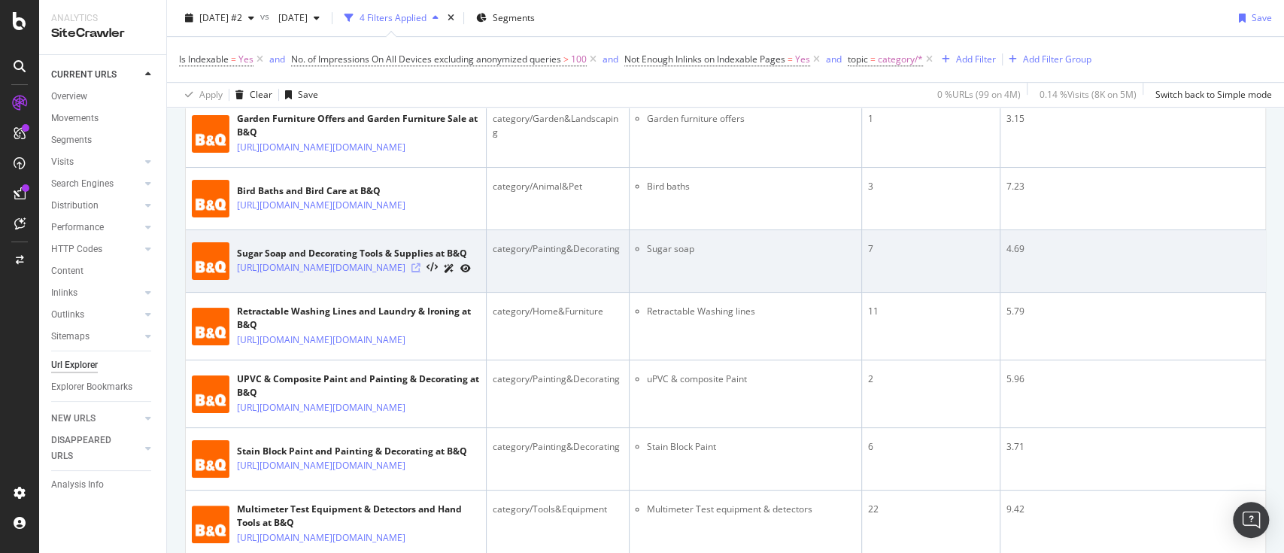
click at [421, 272] on icon at bounding box center [416, 267] width 9 height 9
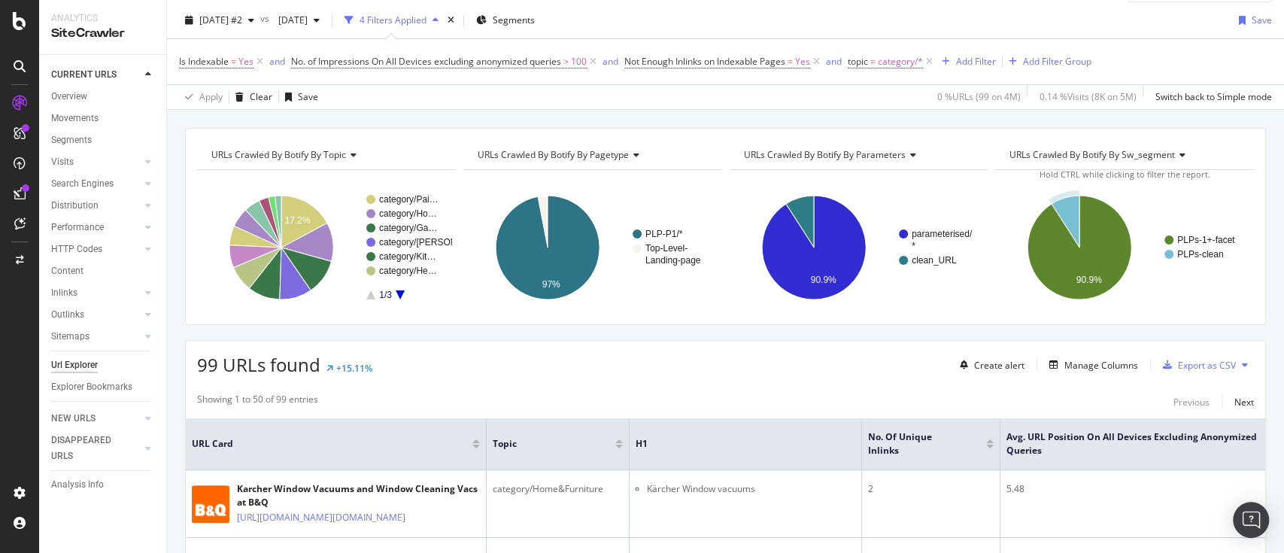
scroll to position [0, 0]
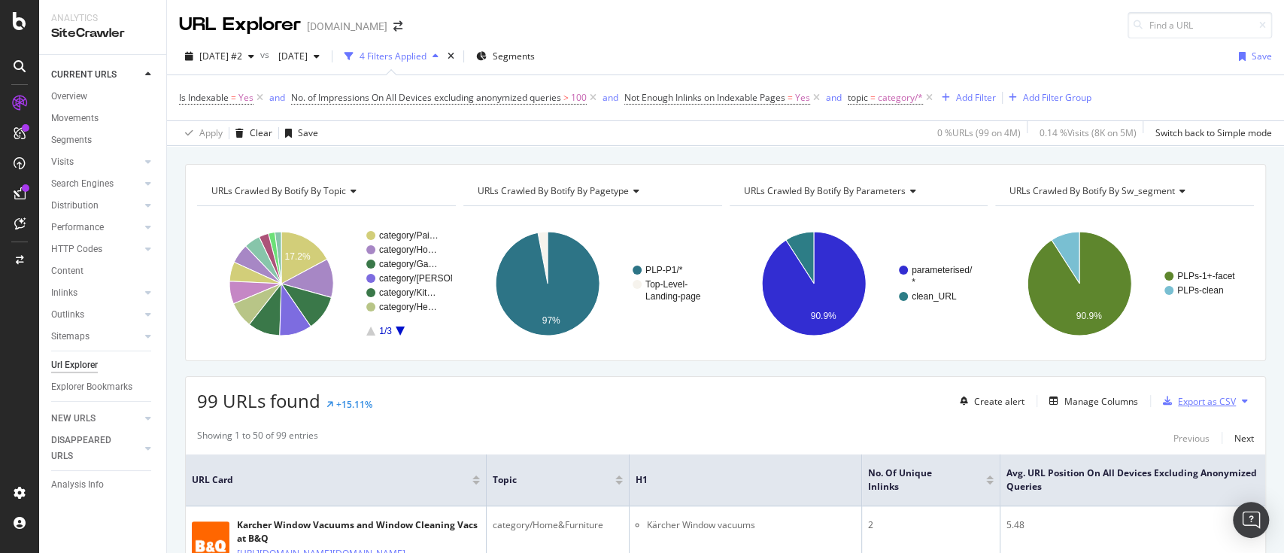
click at [1190, 402] on div "Export as CSV" at bounding box center [1207, 401] width 58 height 13
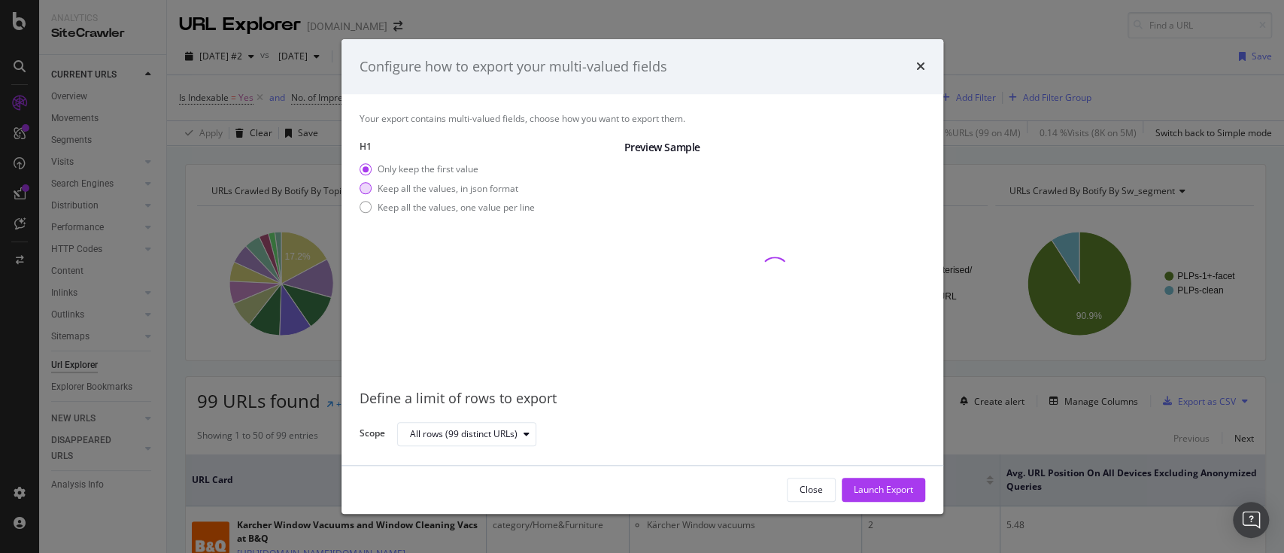
click at [455, 194] on div "Keep all the values, in json format" at bounding box center [448, 188] width 141 height 13
click at [879, 488] on div "Launch Export" at bounding box center [883, 490] width 59 height 13
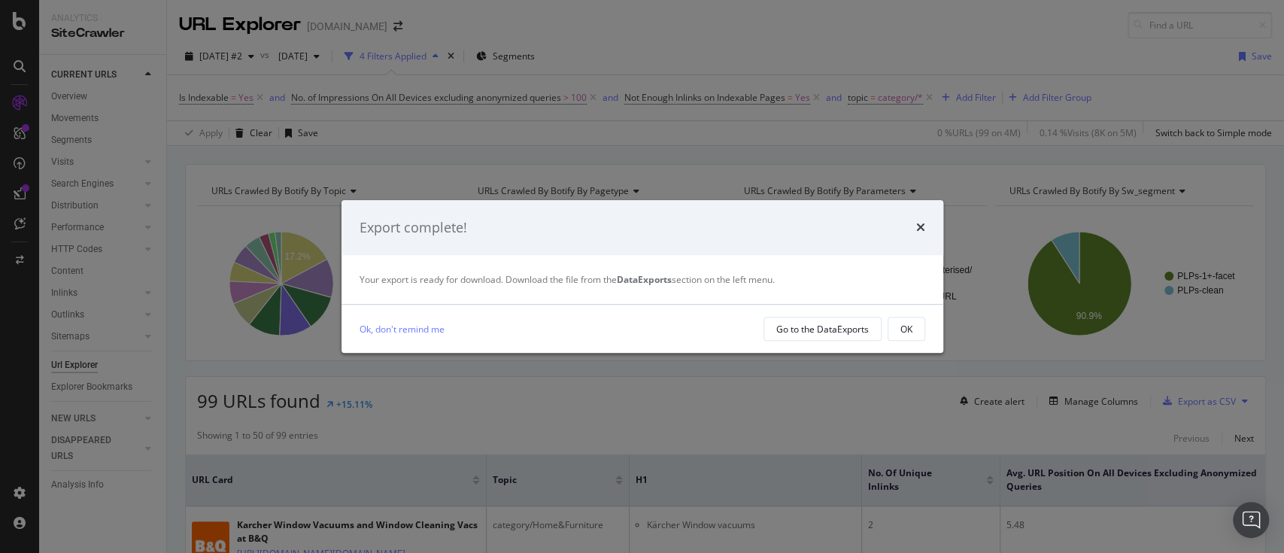
click at [920, 225] on icon "times" at bounding box center [920, 227] width 9 height 12
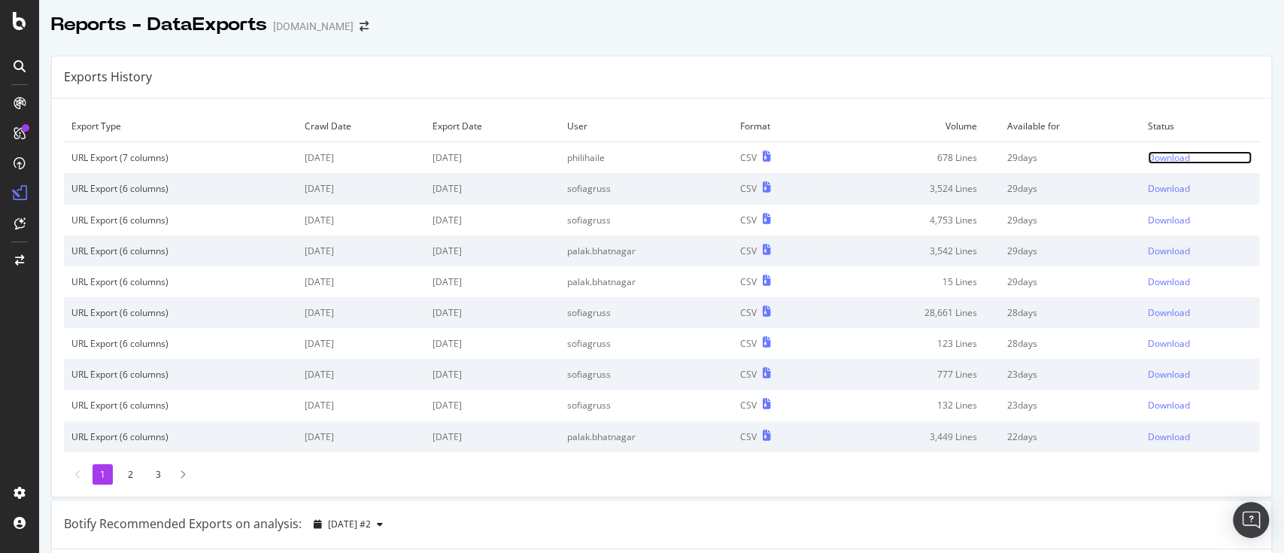
click at [1148, 156] on div "Download" at bounding box center [1169, 157] width 42 height 13
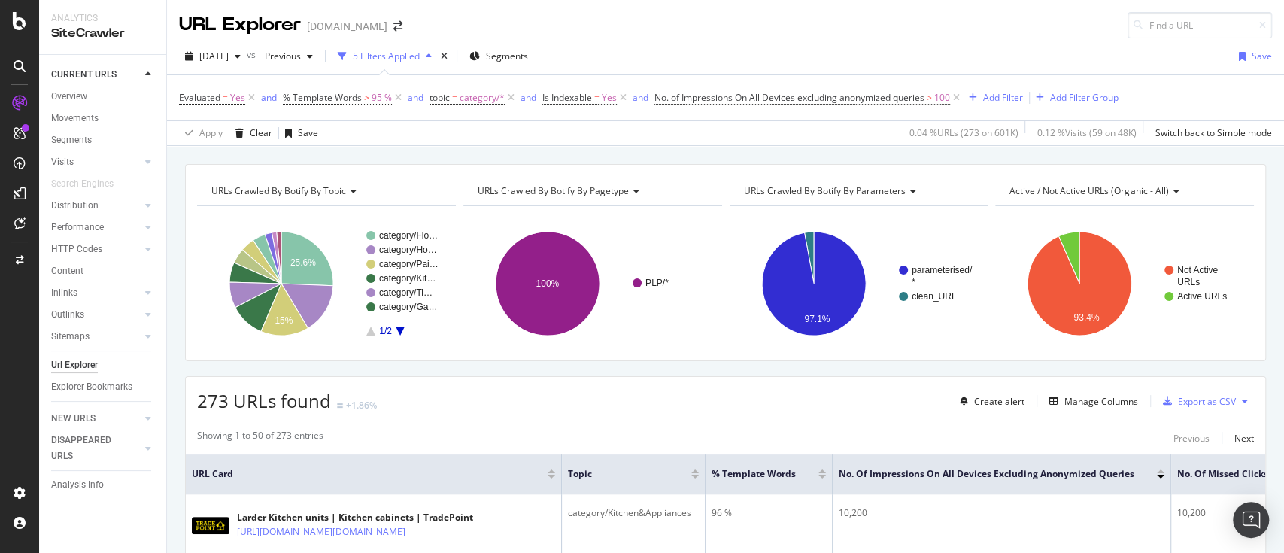
scroll to position [100, 0]
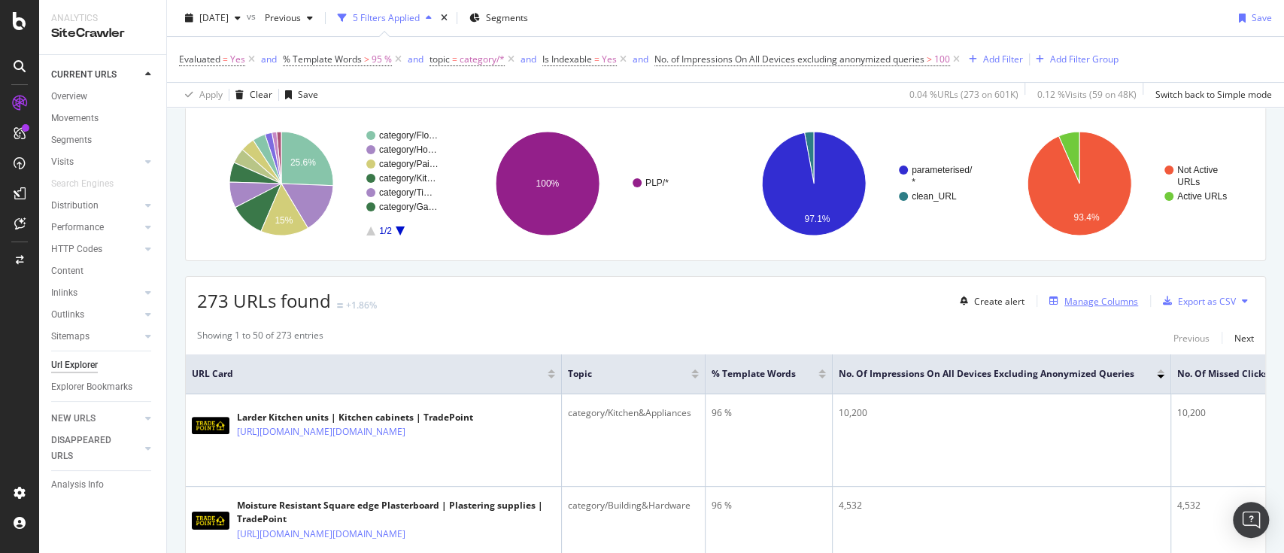
click at [1084, 302] on div "Manage Columns" at bounding box center [1102, 301] width 74 height 13
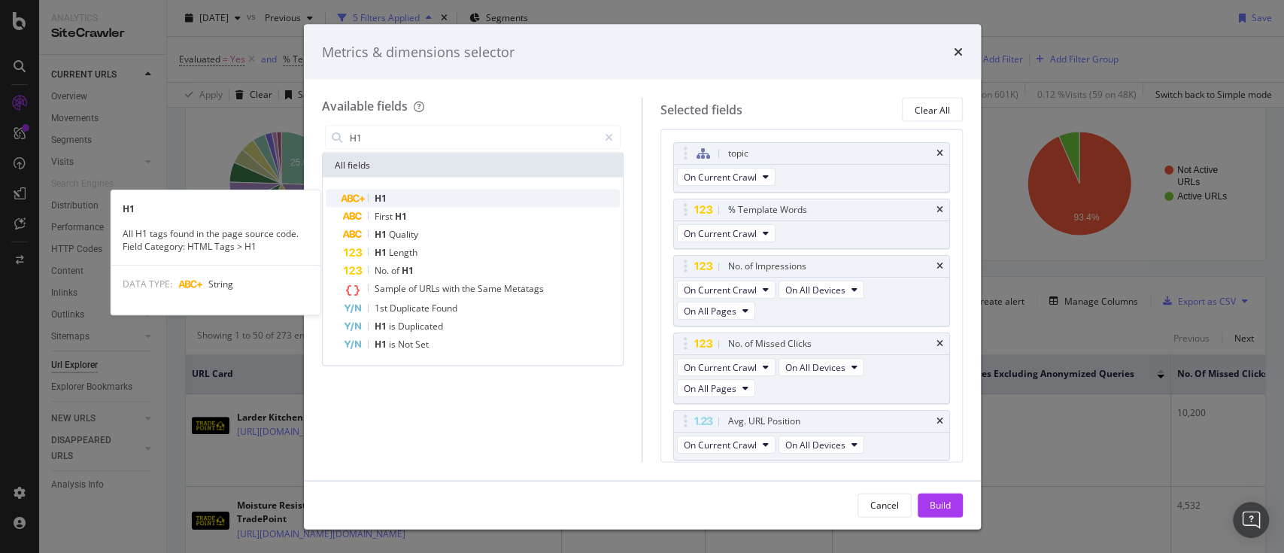
type input "H1"
click at [482, 195] on div "H1" at bounding box center [482, 199] width 277 height 18
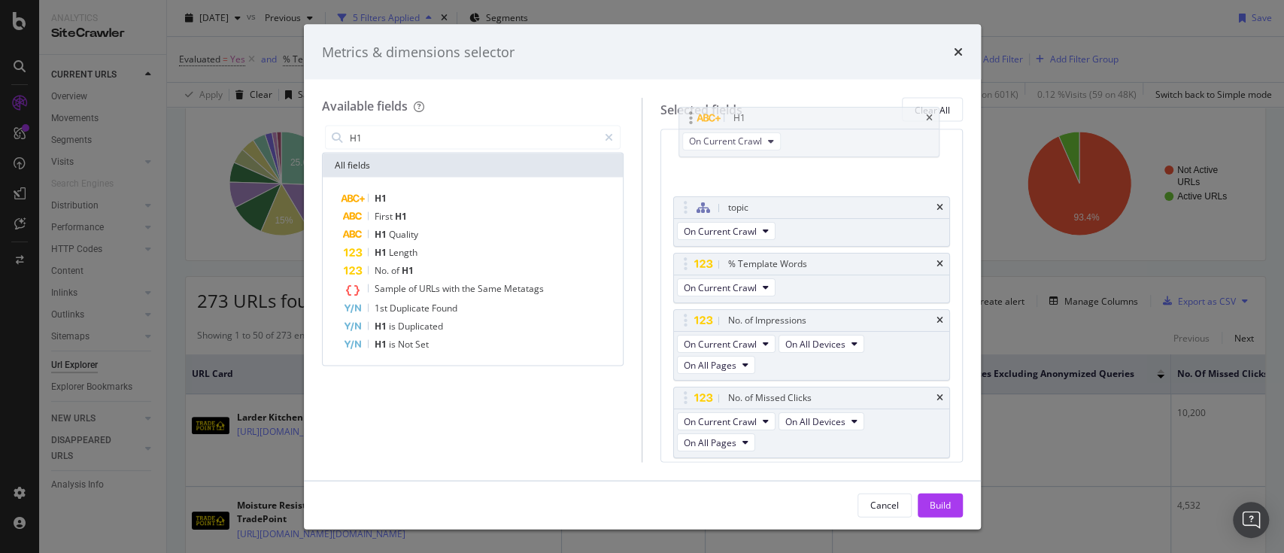
scroll to position [0, 0]
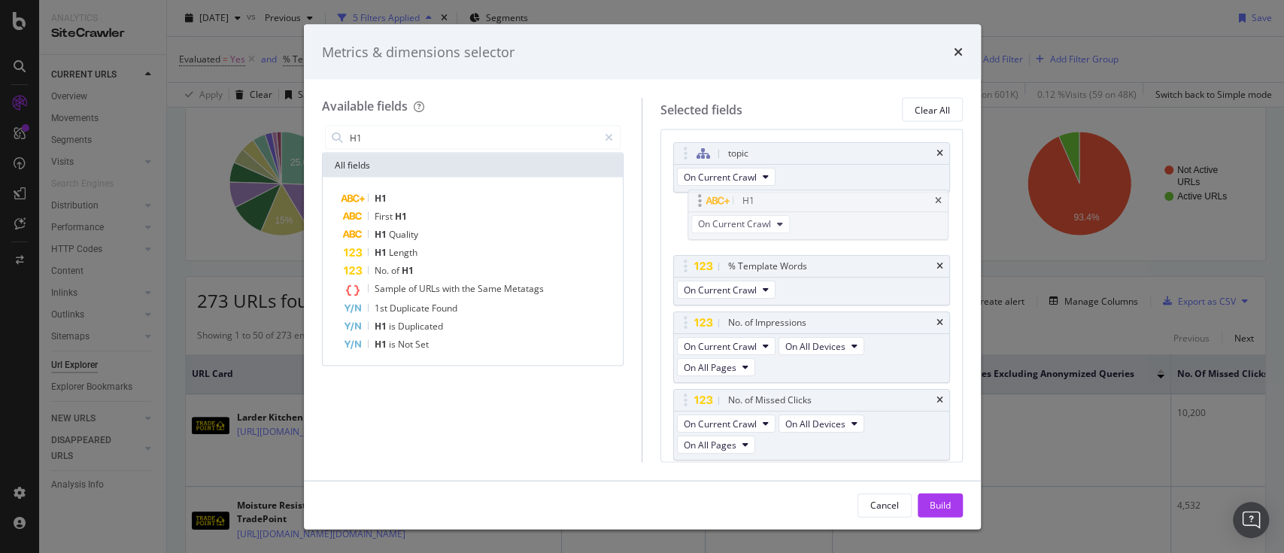
drag, startPoint x: 684, startPoint y: 418, endPoint x: 698, endPoint y: 196, distance: 222.4
click at [698, 196] on body "Analytics SiteCrawler CURRENT URLS Overview Movements Segments Visits Analysis …" at bounding box center [642, 276] width 1284 height 553
click at [944, 503] on div "Build" at bounding box center [940, 504] width 21 height 13
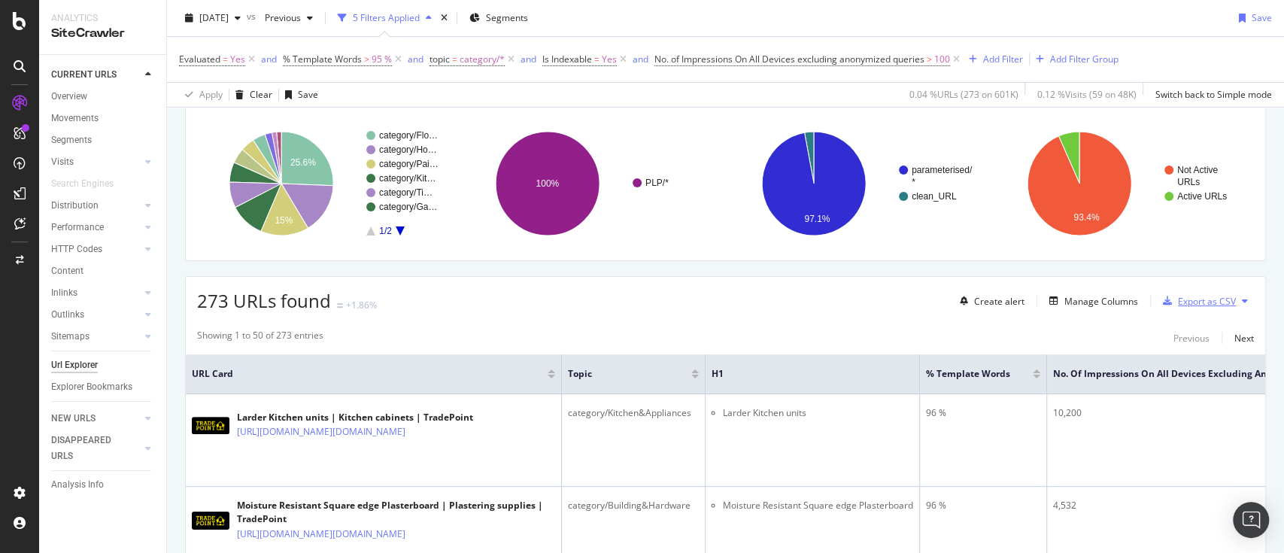
click at [1181, 305] on div "Export as CSV" at bounding box center [1207, 301] width 58 height 13
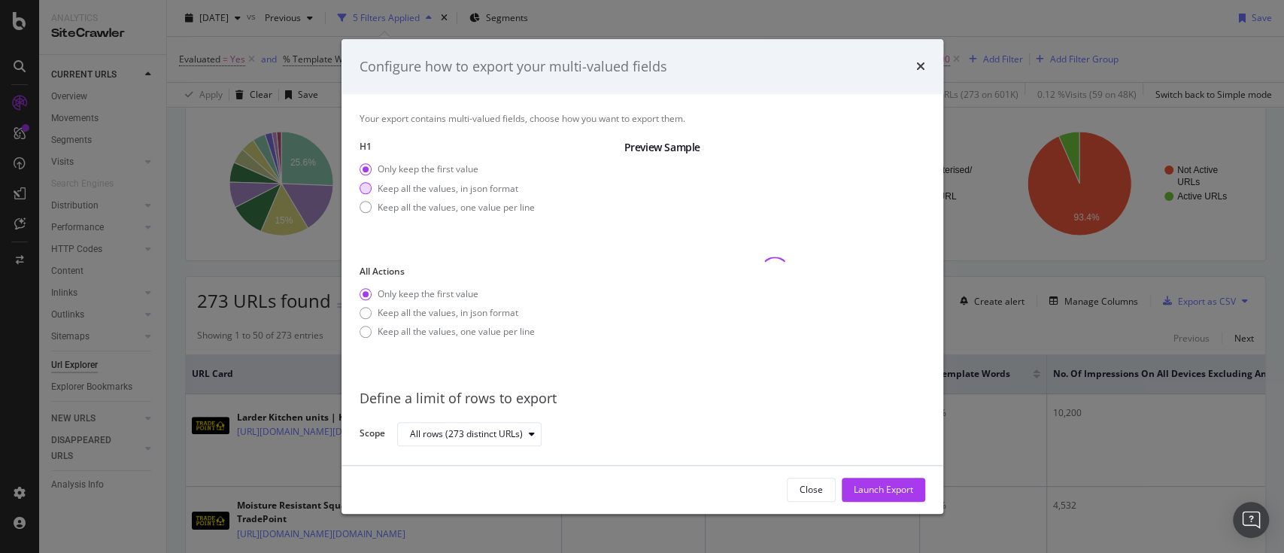
click at [449, 186] on div "Keep all the values, in json format" at bounding box center [448, 188] width 141 height 13
click at [916, 61] on icon "times" at bounding box center [920, 67] width 9 height 12
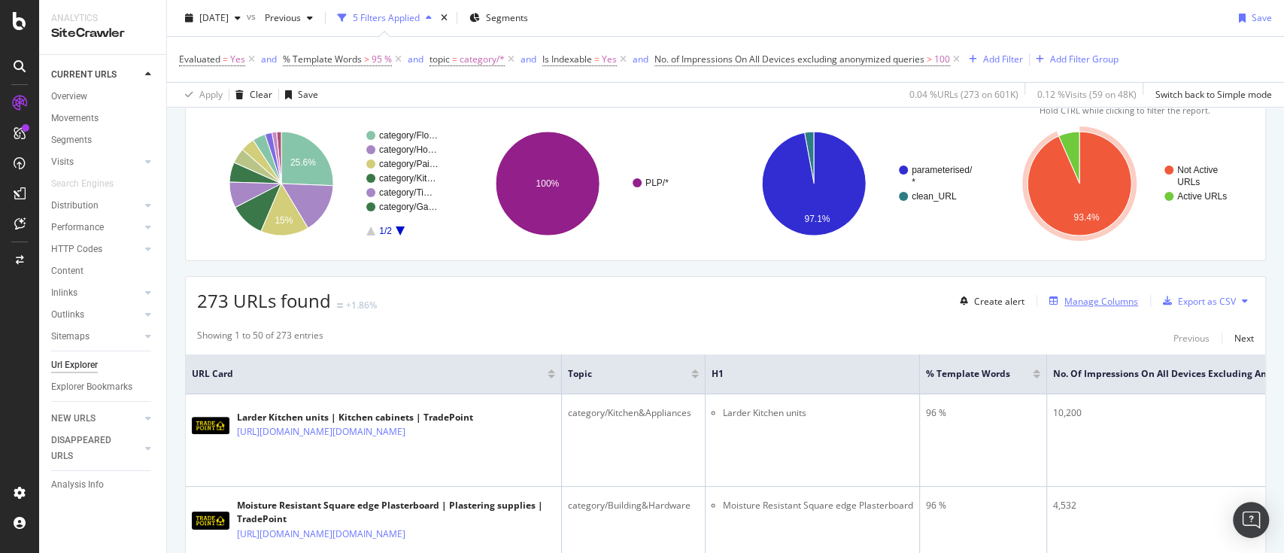
click at [1090, 301] on div "Manage Columns" at bounding box center [1102, 301] width 74 height 13
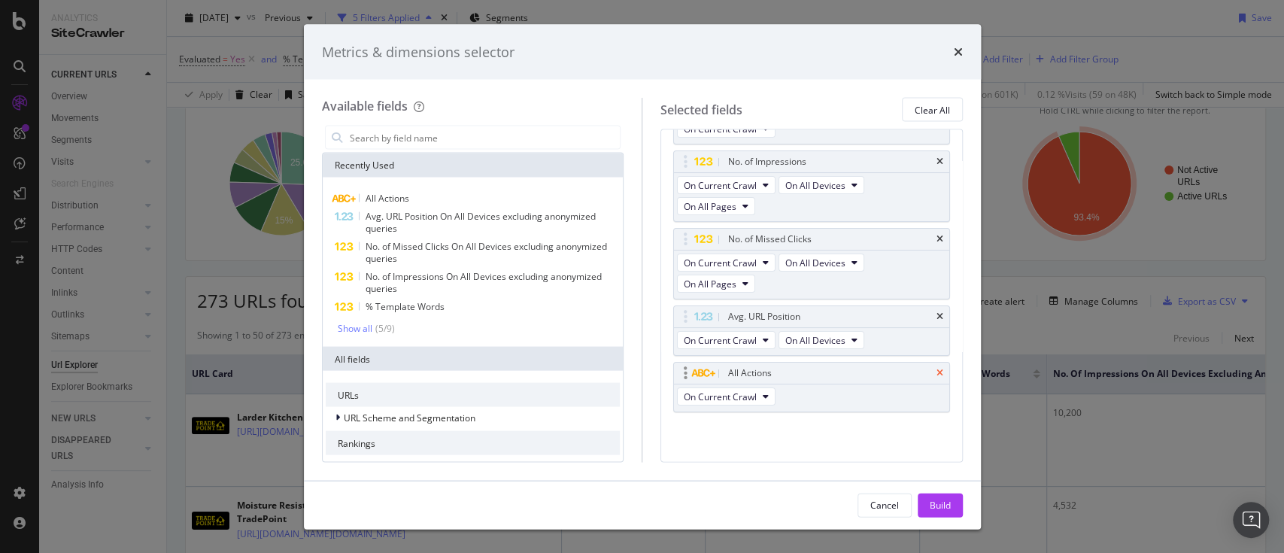
click at [937, 371] on icon "times" at bounding box center [940, 373] width 7 height 9
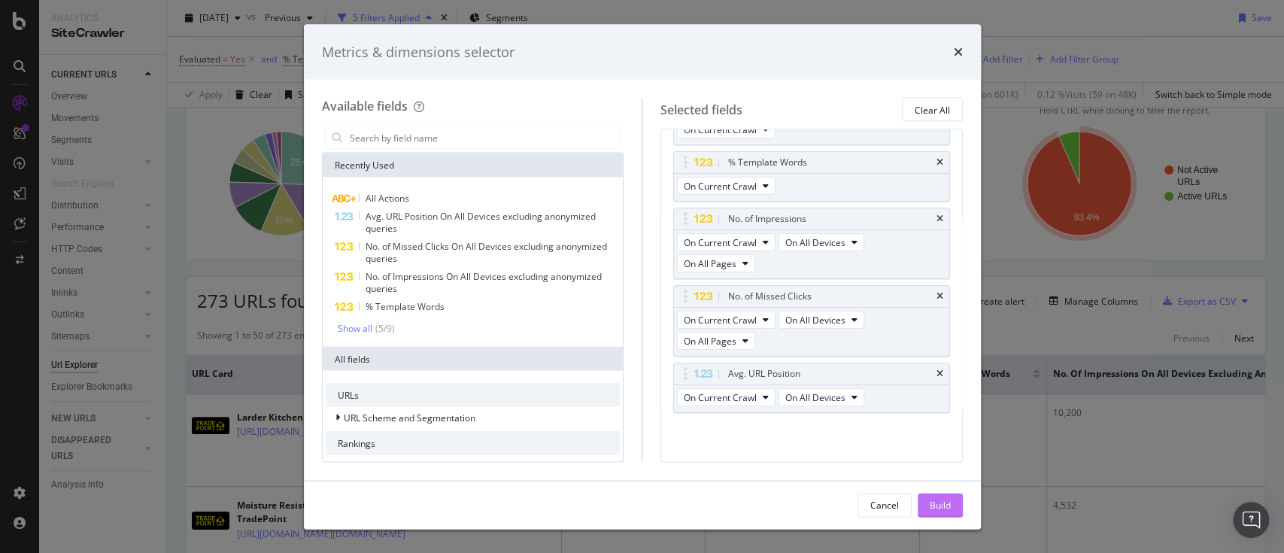
click at [945, 497] on div "Build" at bounding box center [940, 505] width 21 height 23
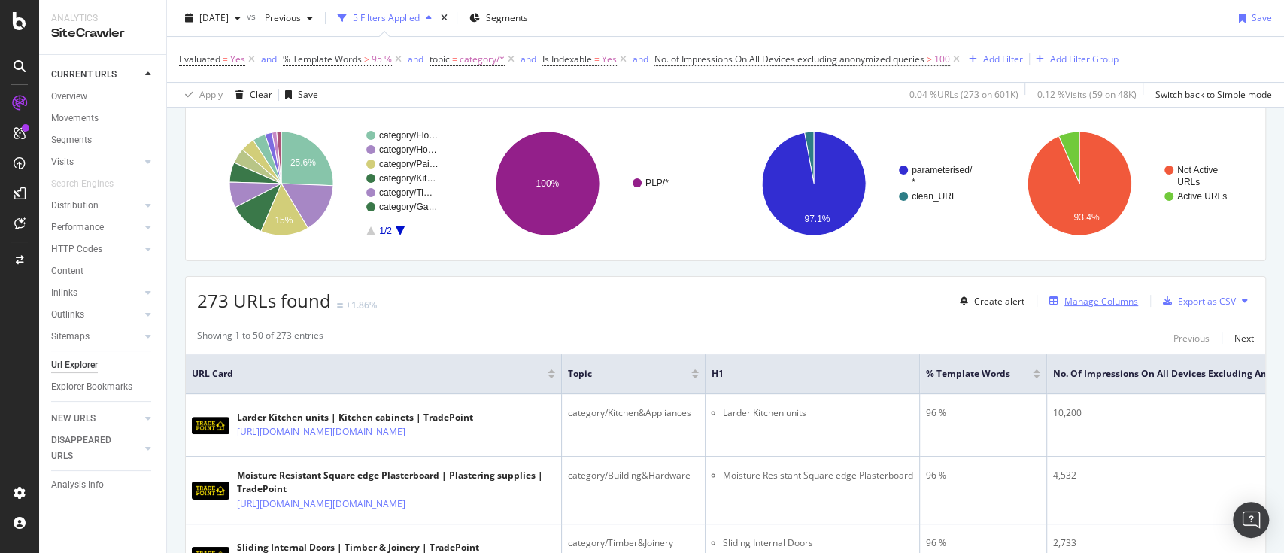
drag, startPoint x: 900, startPoint y: 274, endPoint x: 1070, endPoint y: 308, distance: 173.4
click at [1183, 305] on div "Export as CSV" at bounding box center [1207, 301] width 58 height 13
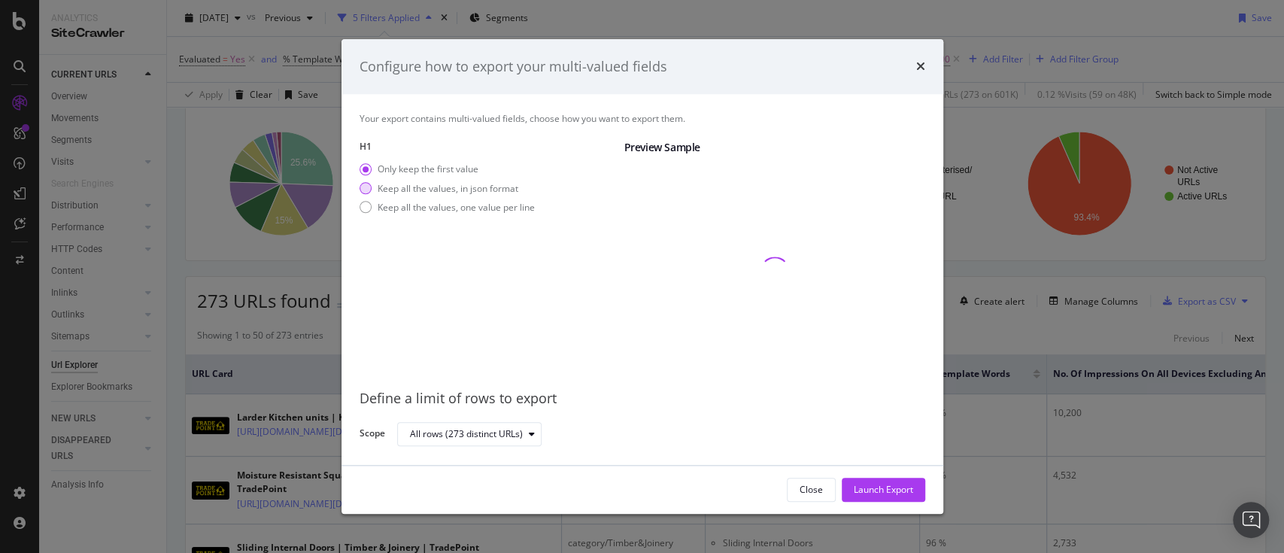
click at [460, 187] on div "Keep all the values, in json format" at bounding box center [448, 188] width 141 height 13
click at [880, 490] on div "Launch Export" at bounding box center [883, 490] width 59 height 13
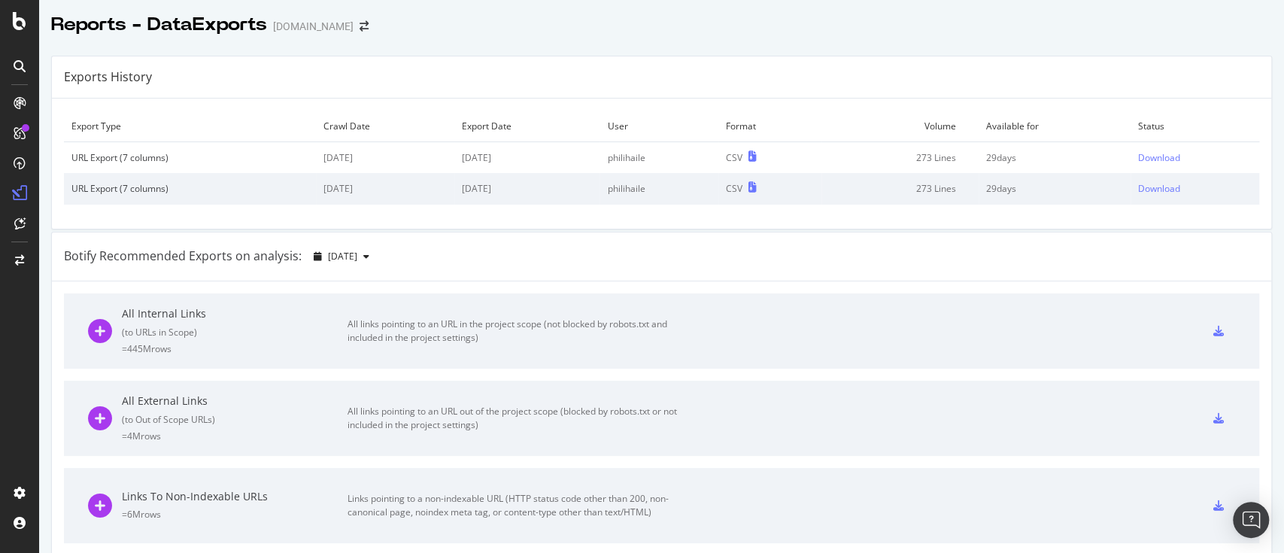
click at [1147, 147] on td "Download" at bounding box center [1195, 158] width 129 height 32
click at [1147, 153] on div "Download" at bounding box center [1159, 157] width 42 height 13
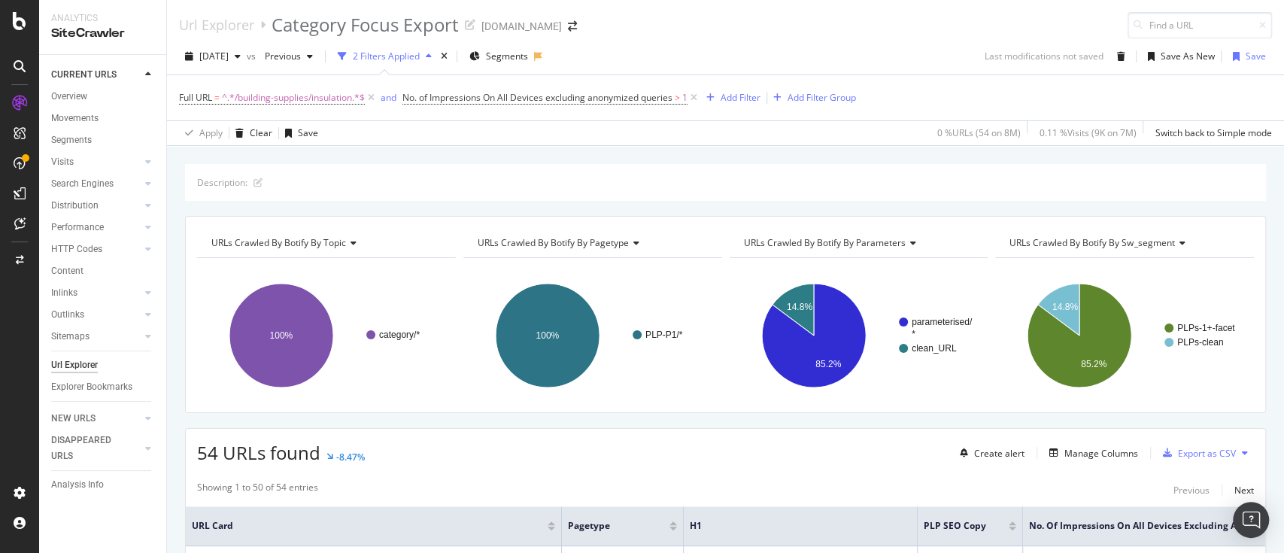
scroll to position [4, 0]
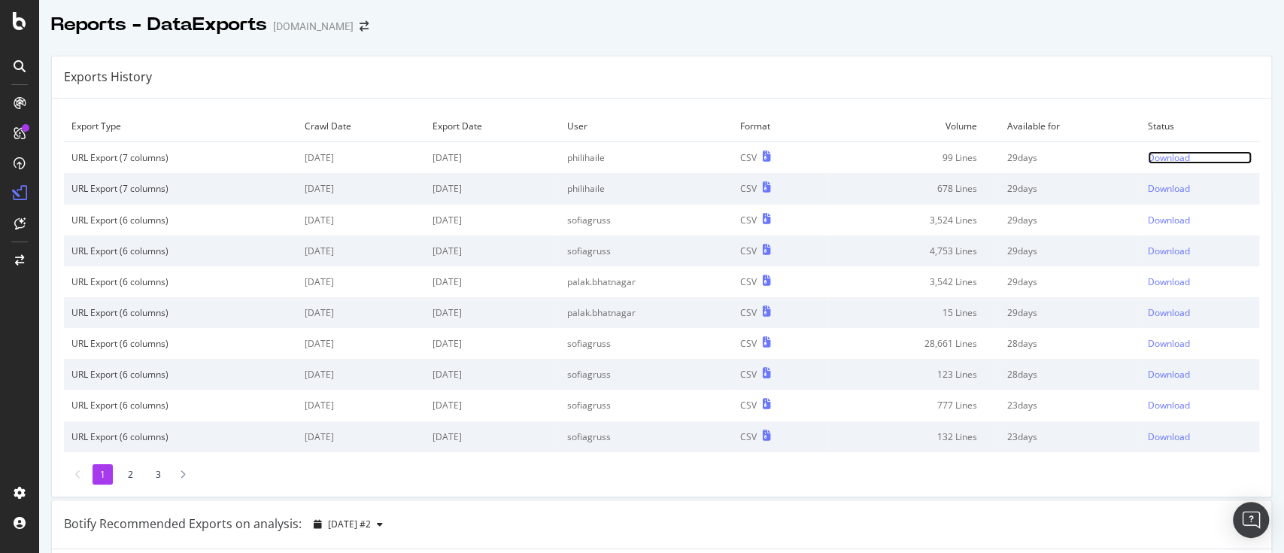
click at [1148, 158] on div "Download" at bounding box center [1169, 157] width 42 height 13
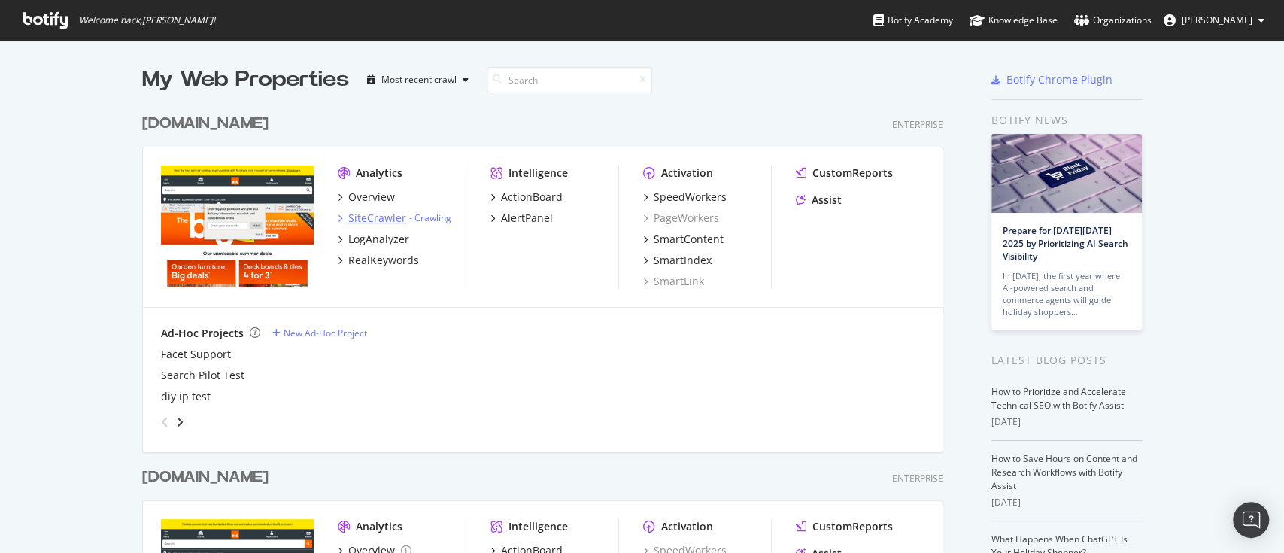
click at [357, 217] on div "SiteCrawler" at bounding box center [377, 218] width 58 height 15
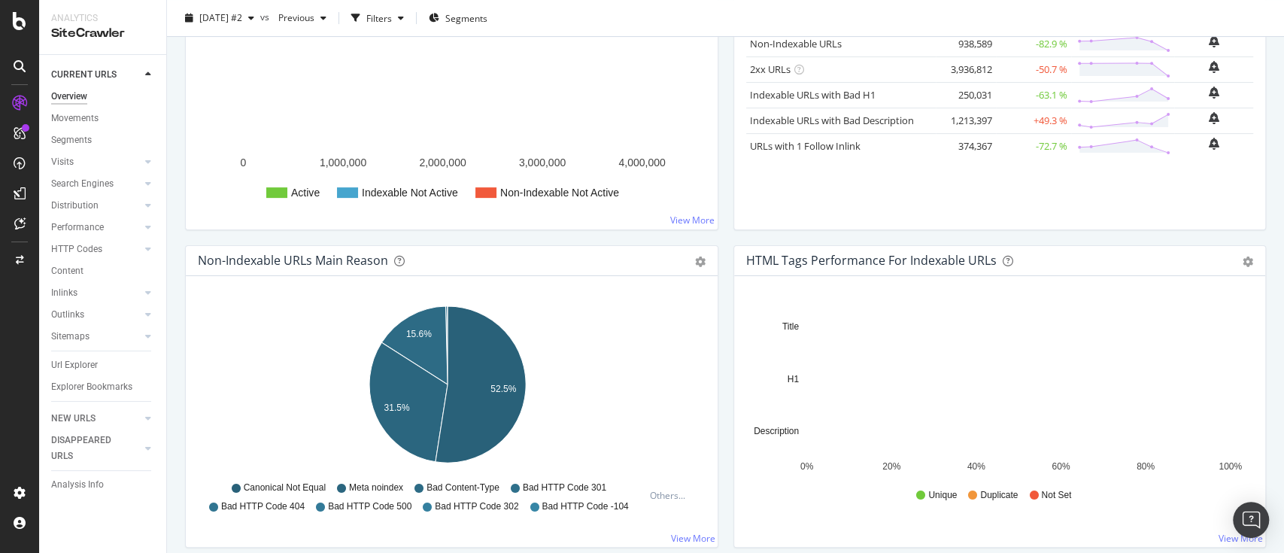
scroll to position [23, 0]
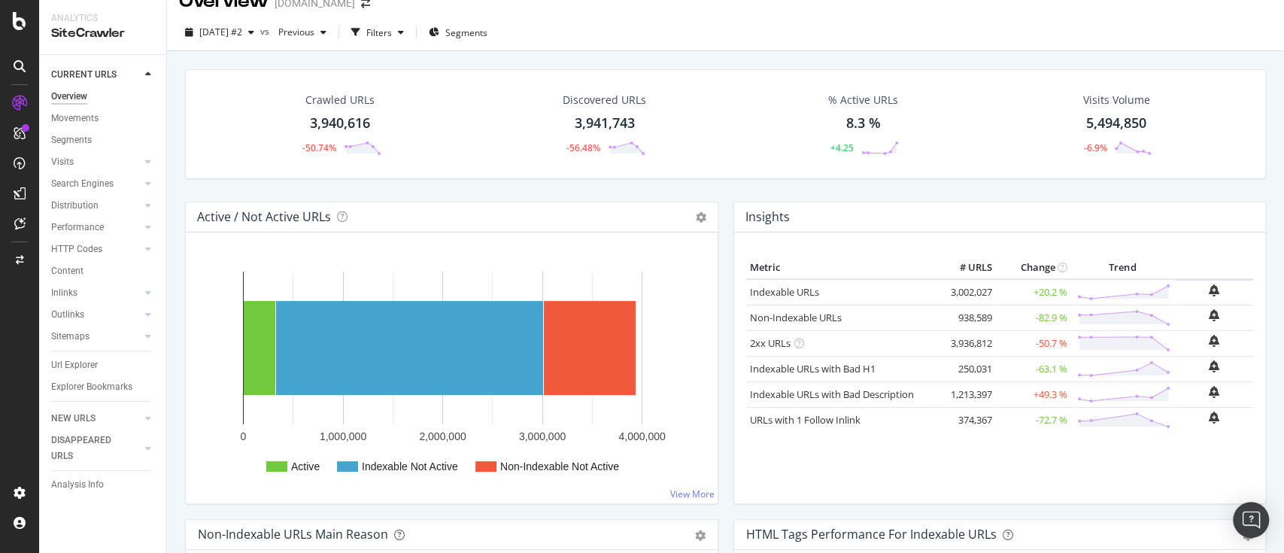
drag, startPoint x: 84, startPoint y: 120, endPoint x: 224, endPoint y: 160, distance: 145.5
click at [84, 120] on div "Movements" at bounding box center [74, 119] width 47 height 16
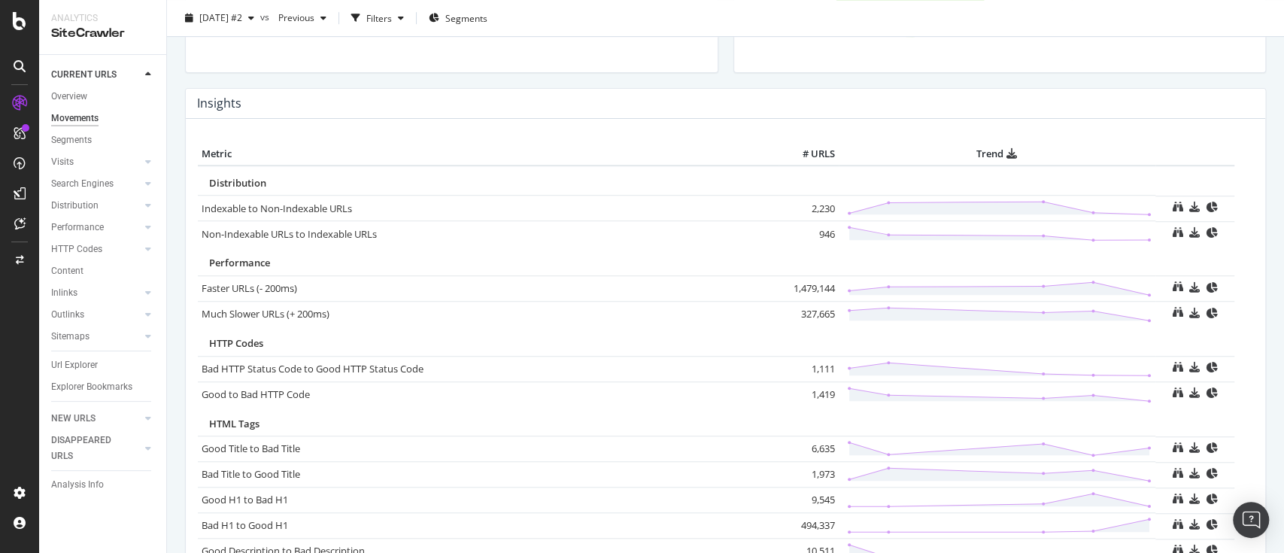
scroll to position [625, 0]
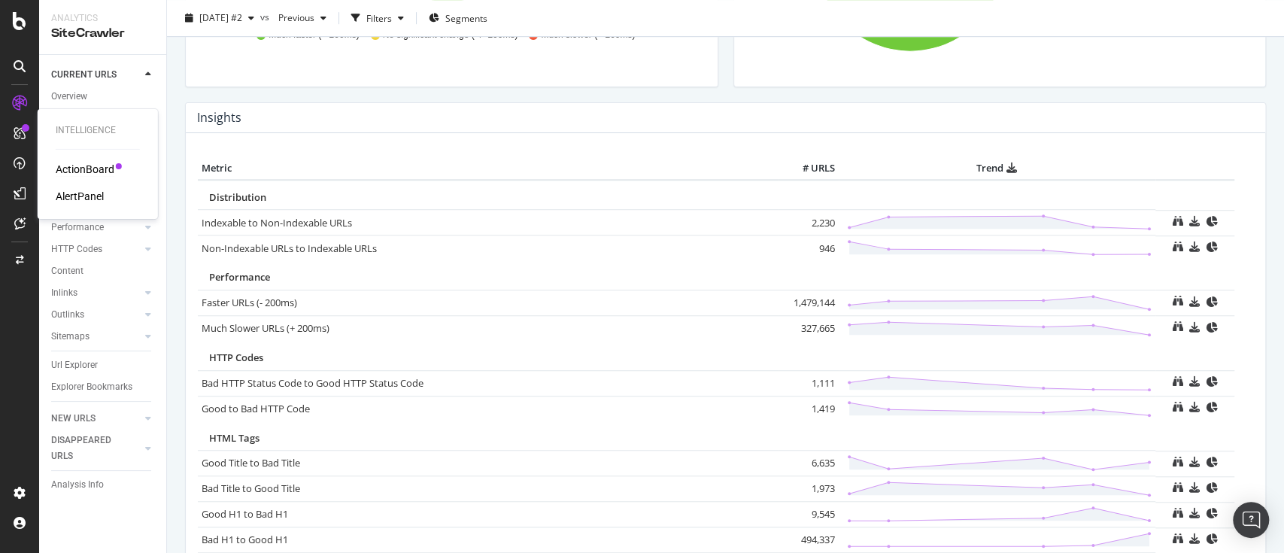
click at [78, 169] on div "ActionBoard" at bounding box center [85, 169] width 59 height 15
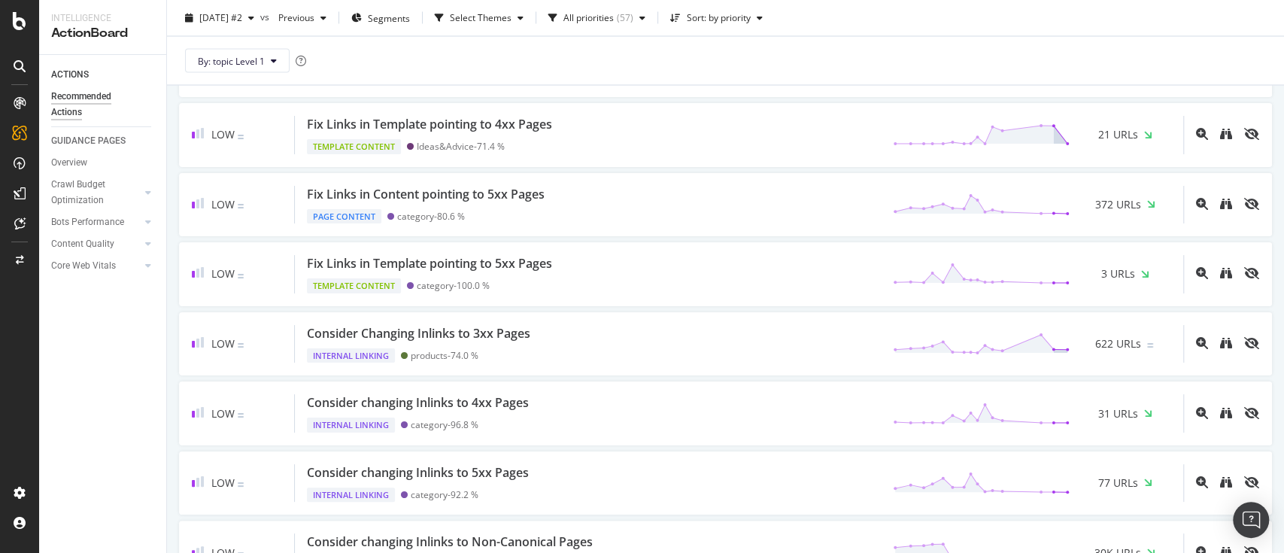
scroll to position [1305, 0]
